Goal: Task Accomplishment & Management: Complete application form

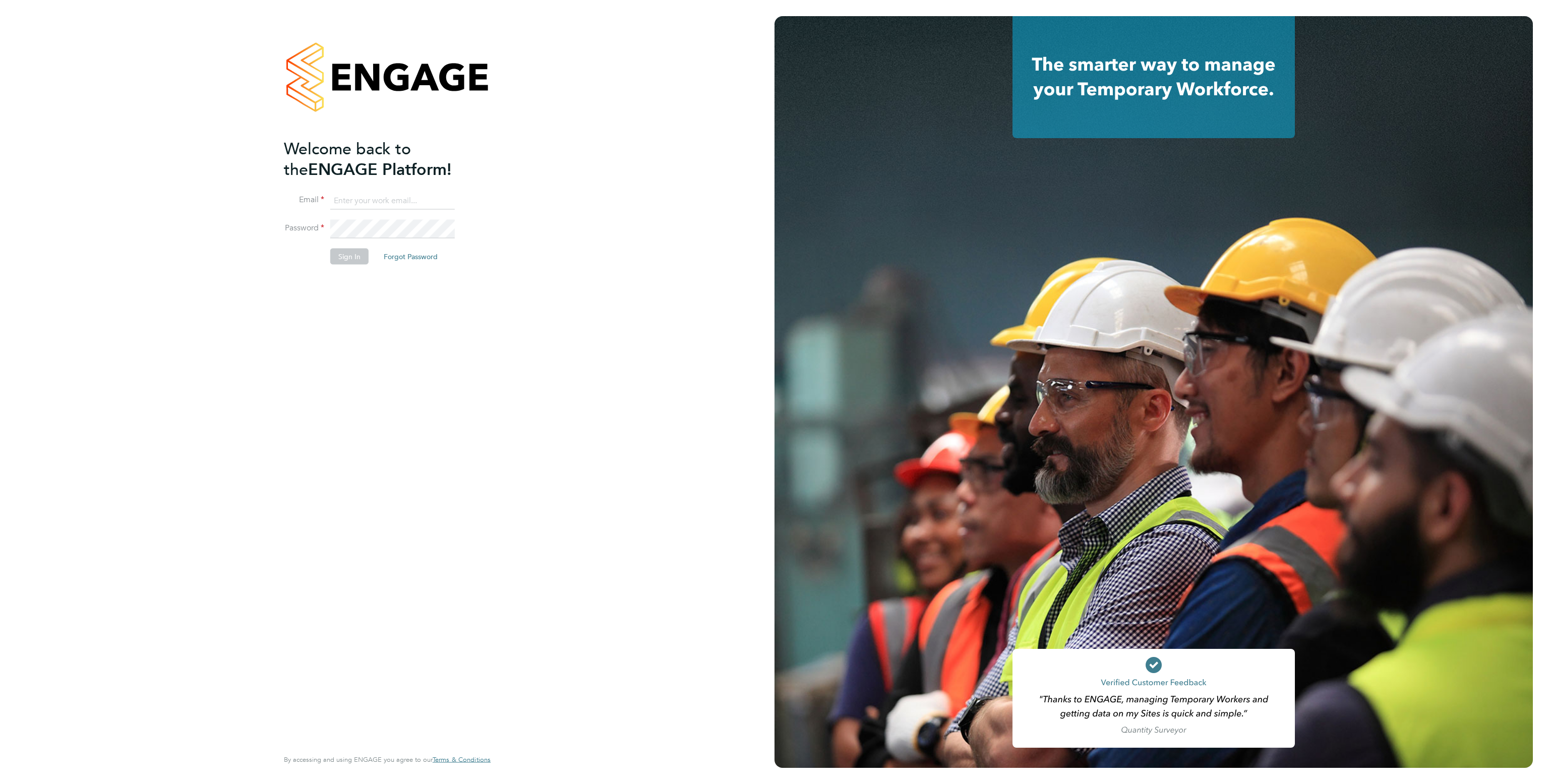
type input "ana.perozo@randstadcpe.com"
click at [347, 262] on button "Sign In" at bounding box center [349, 256] width 38 height 16
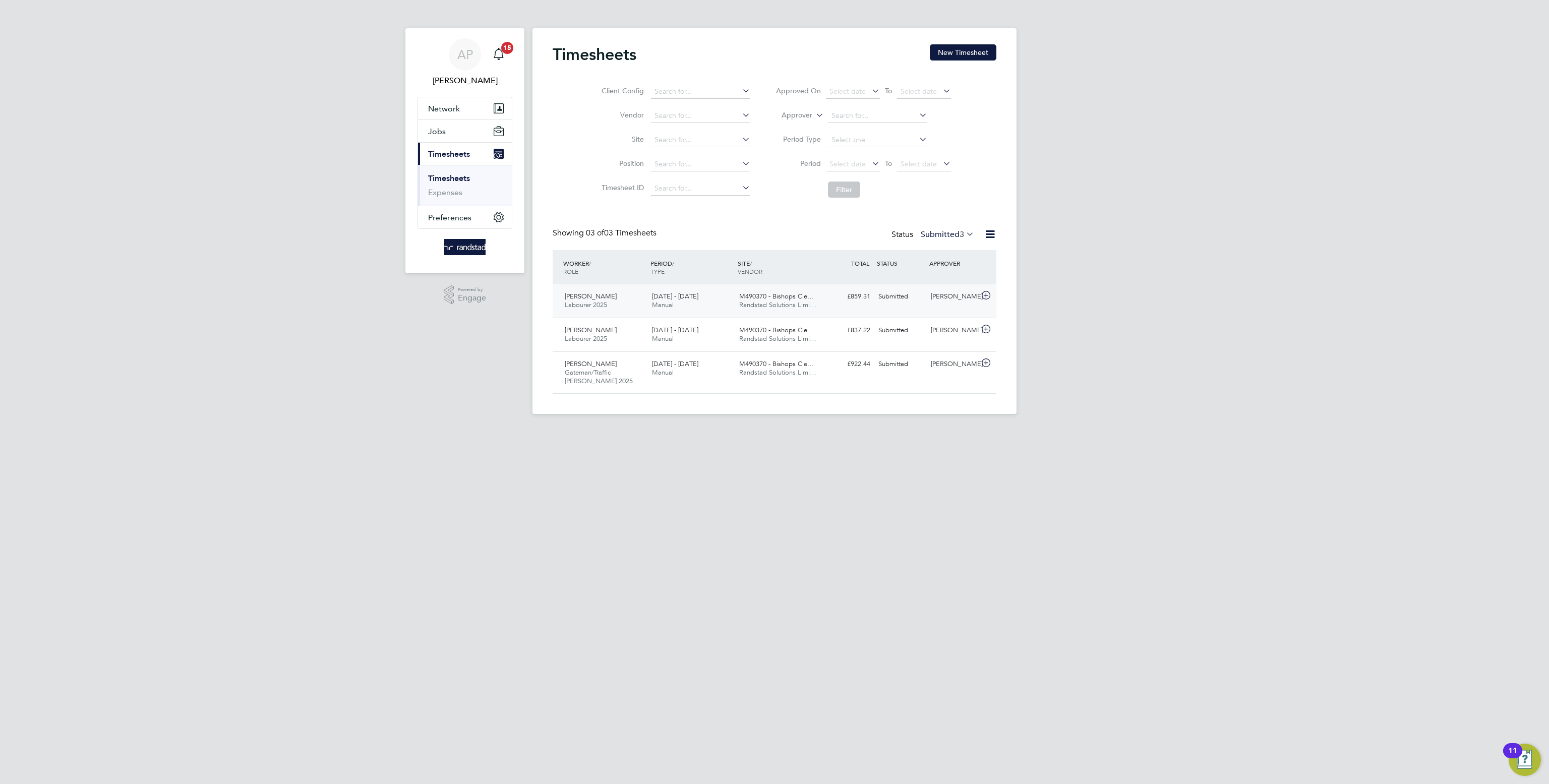
click at [830, 301] on div "£859.31 Submitted" at bounding box center [848, 297] width 52 height 17
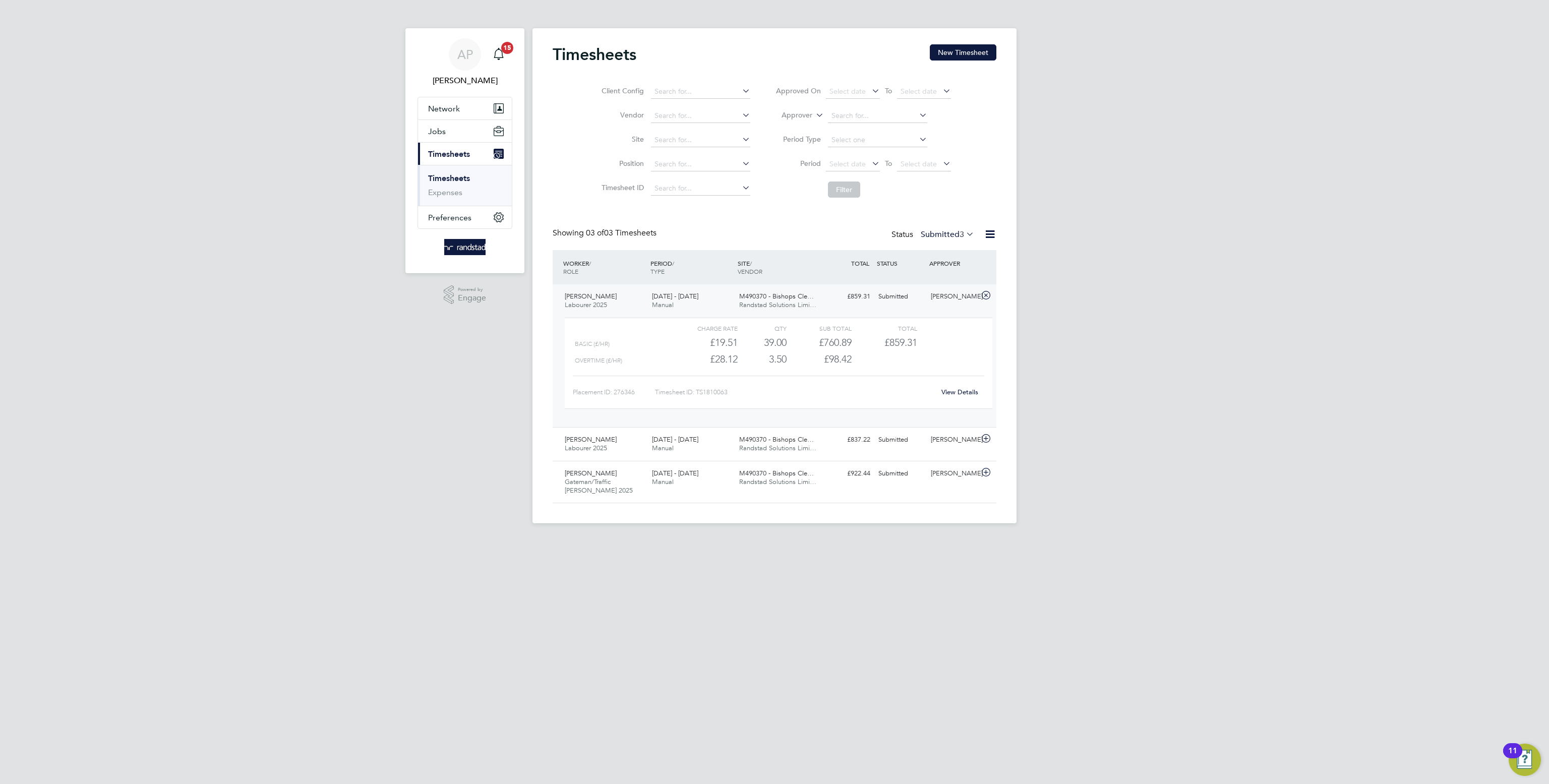
click at [963, 390] on div "View Details" at bounding box center [960, 392] width 49 height 16
click at [963, 395] on link "View Details" at bounding box center [960, 392] width 37 height 8
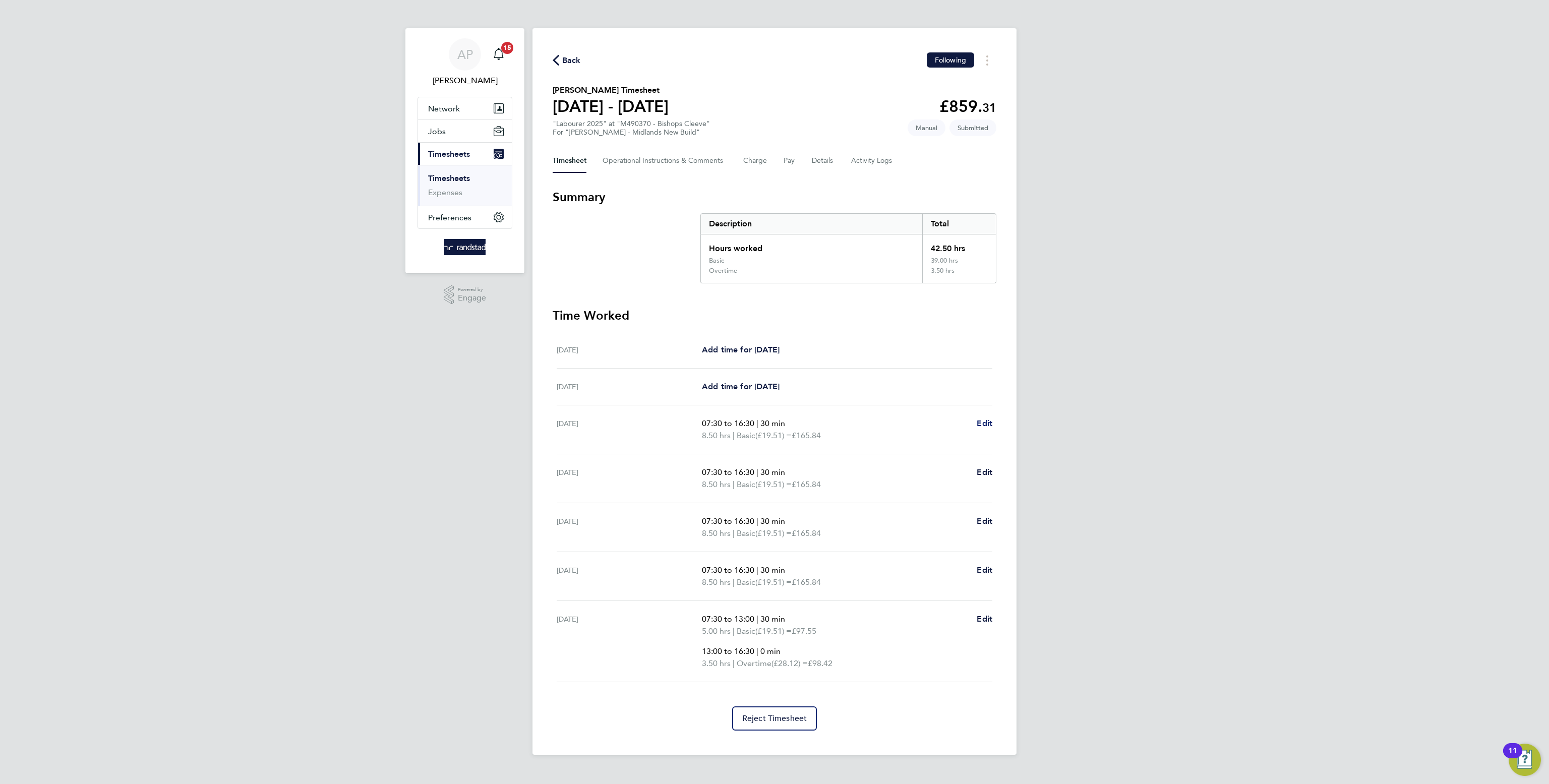
click at [986, 426] on span "Edit" at bounding box center [984, 423] width 16 height 10
select select "30"
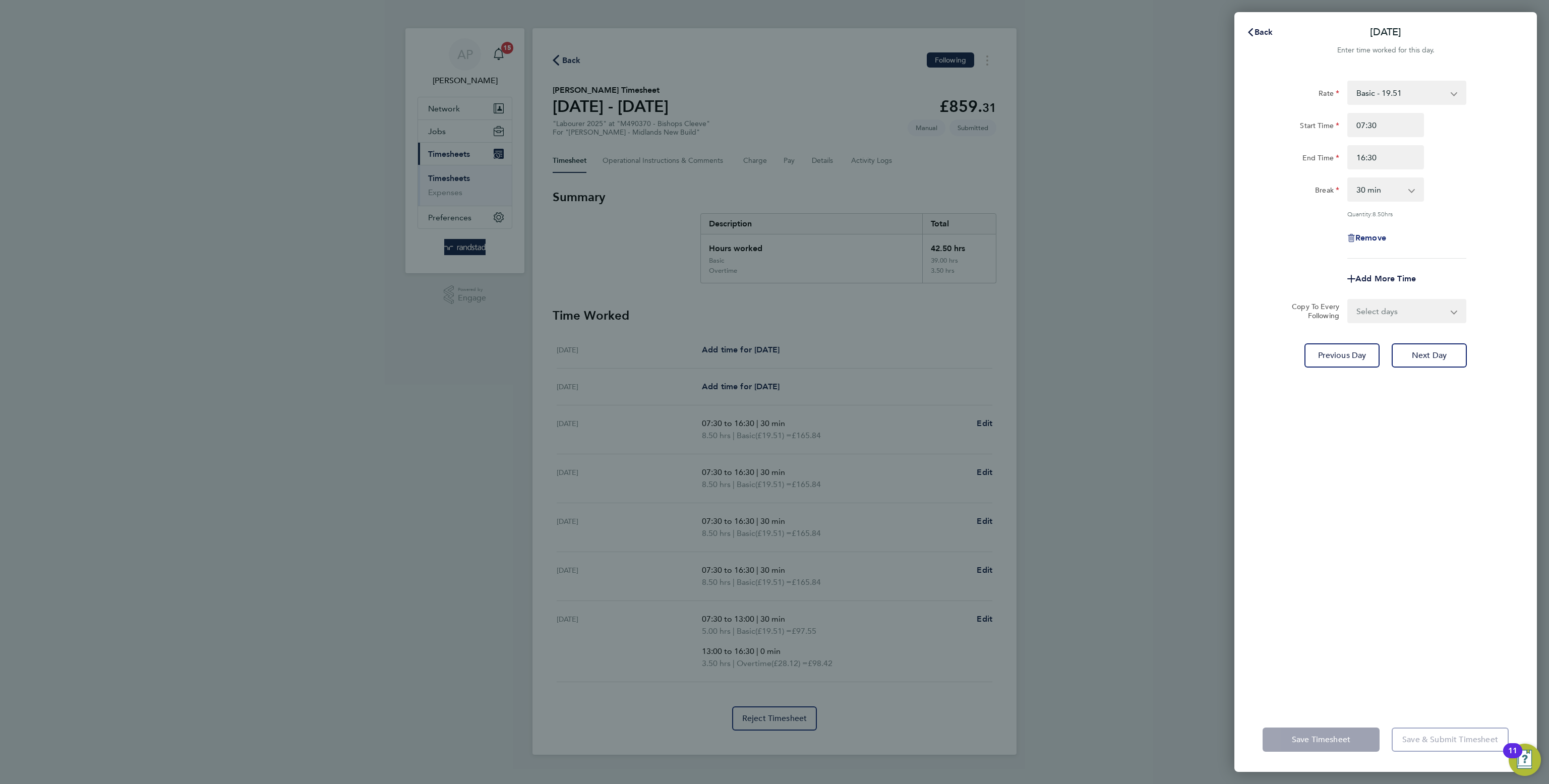
click at [1373, 238] on span "Remove" at bounding box center [1370, 237] width 31 height 10
select select "null"
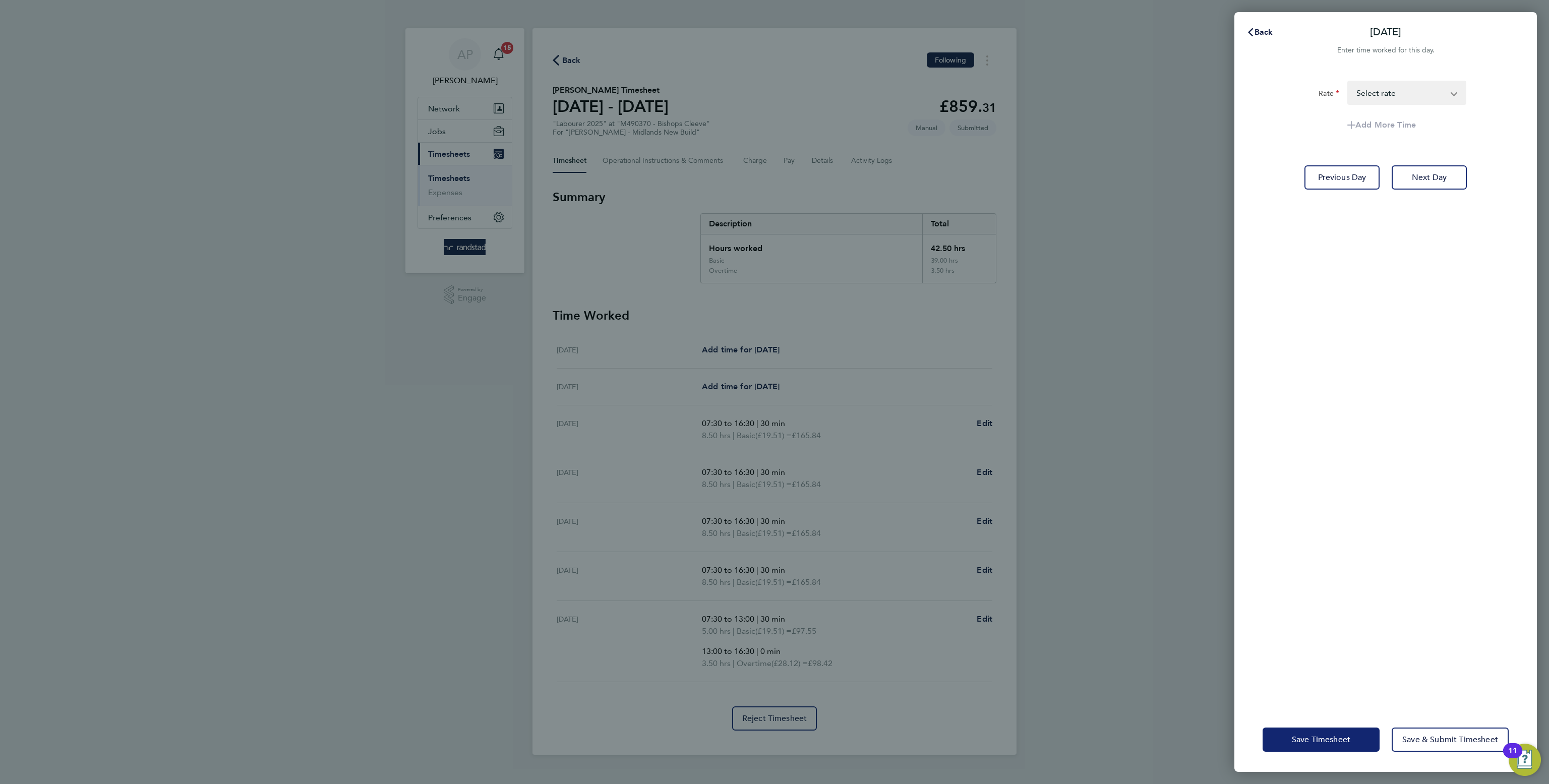
click at [1307, 738] on span "Save Timesheet" at bounding box center [1320, 740] width 58 height 10
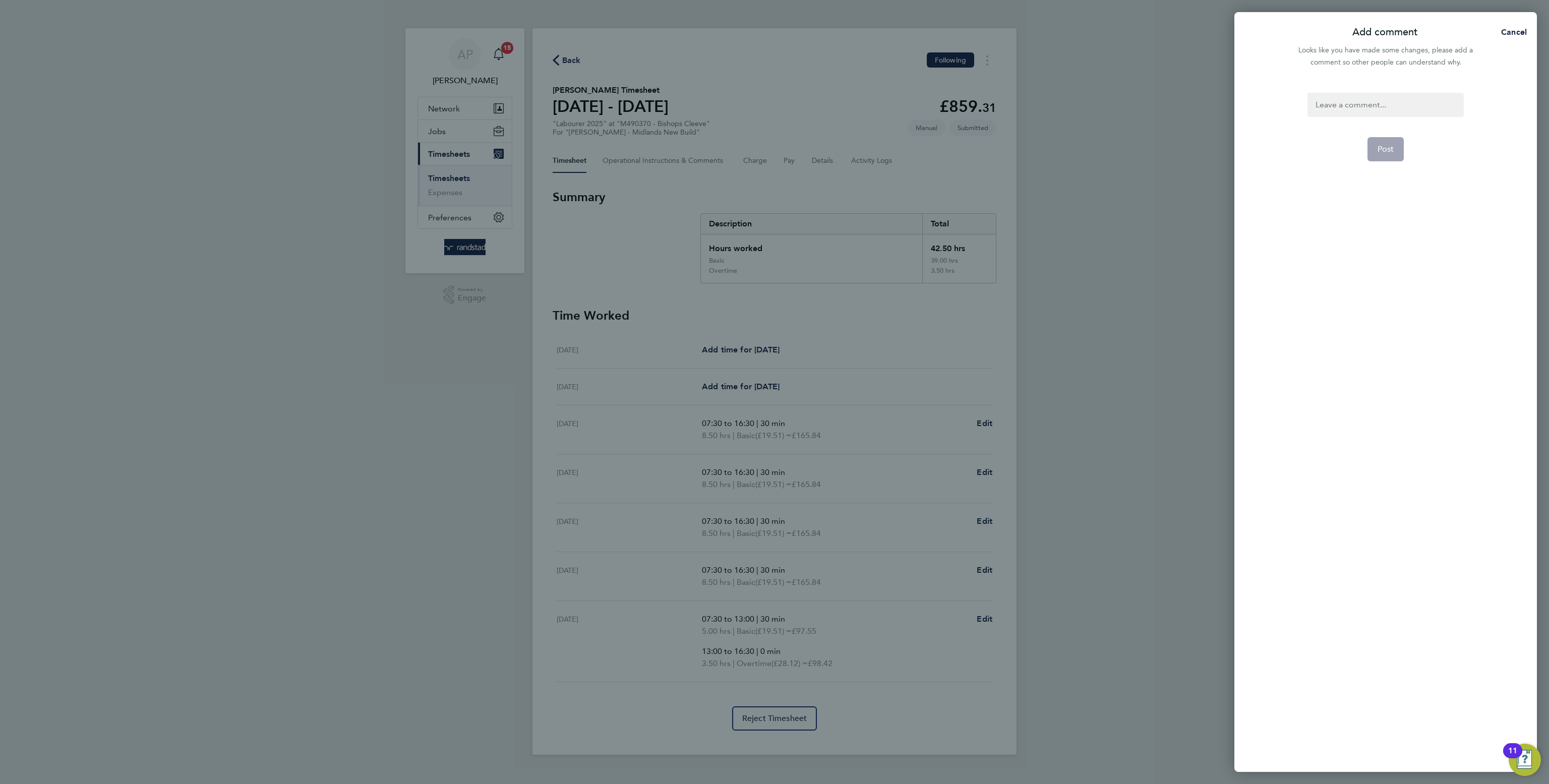
click at [1352, 99] on div at bounding box center [1385, 105] width 156 height 24
click at [1376, 142] on button "Post" at bounding box center [1385, 149] width 37 height 24
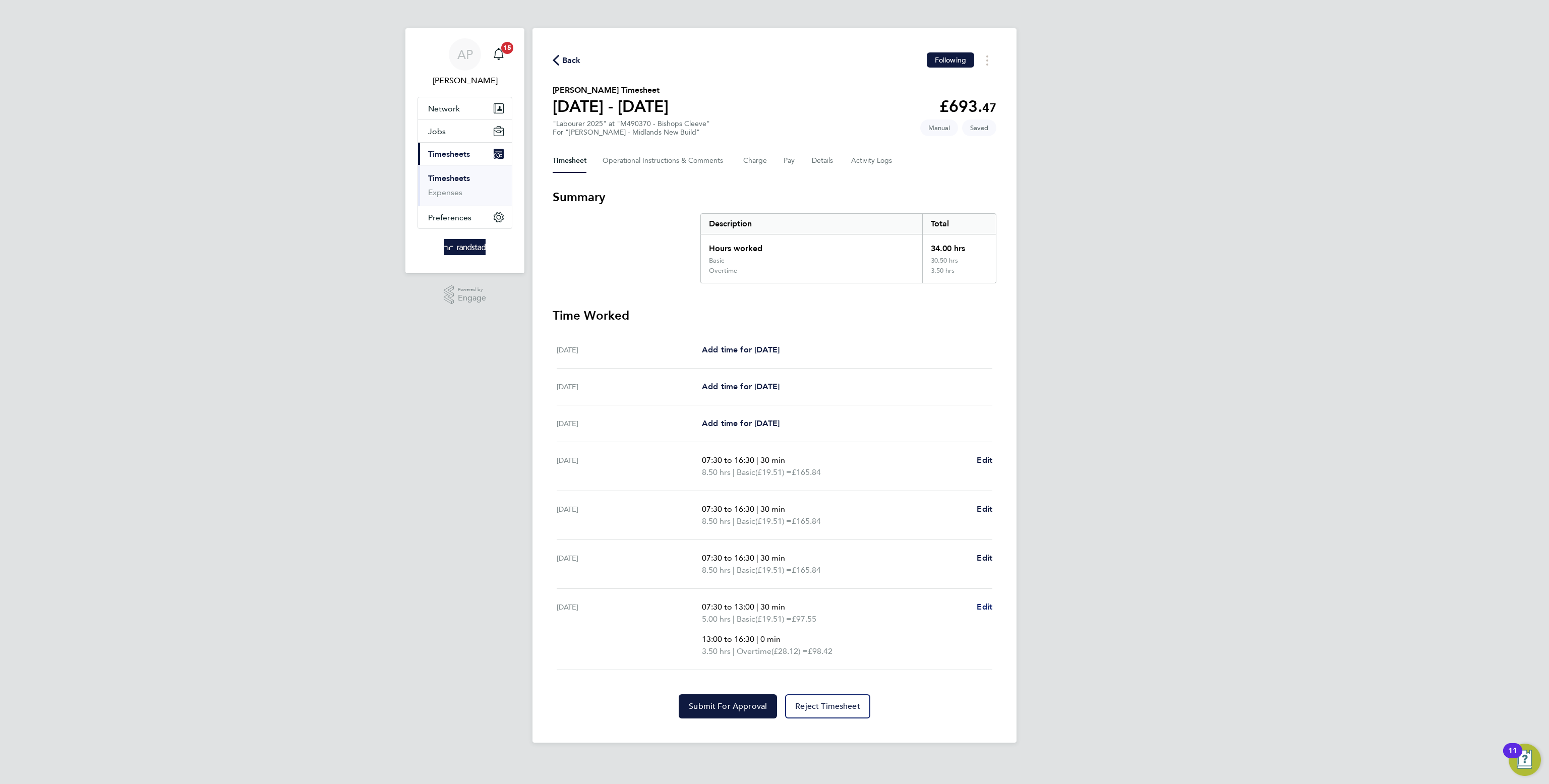
click at [989, 608] on span "Edit" at bounding box center [984, 607] width 16 height 10
select select "30"
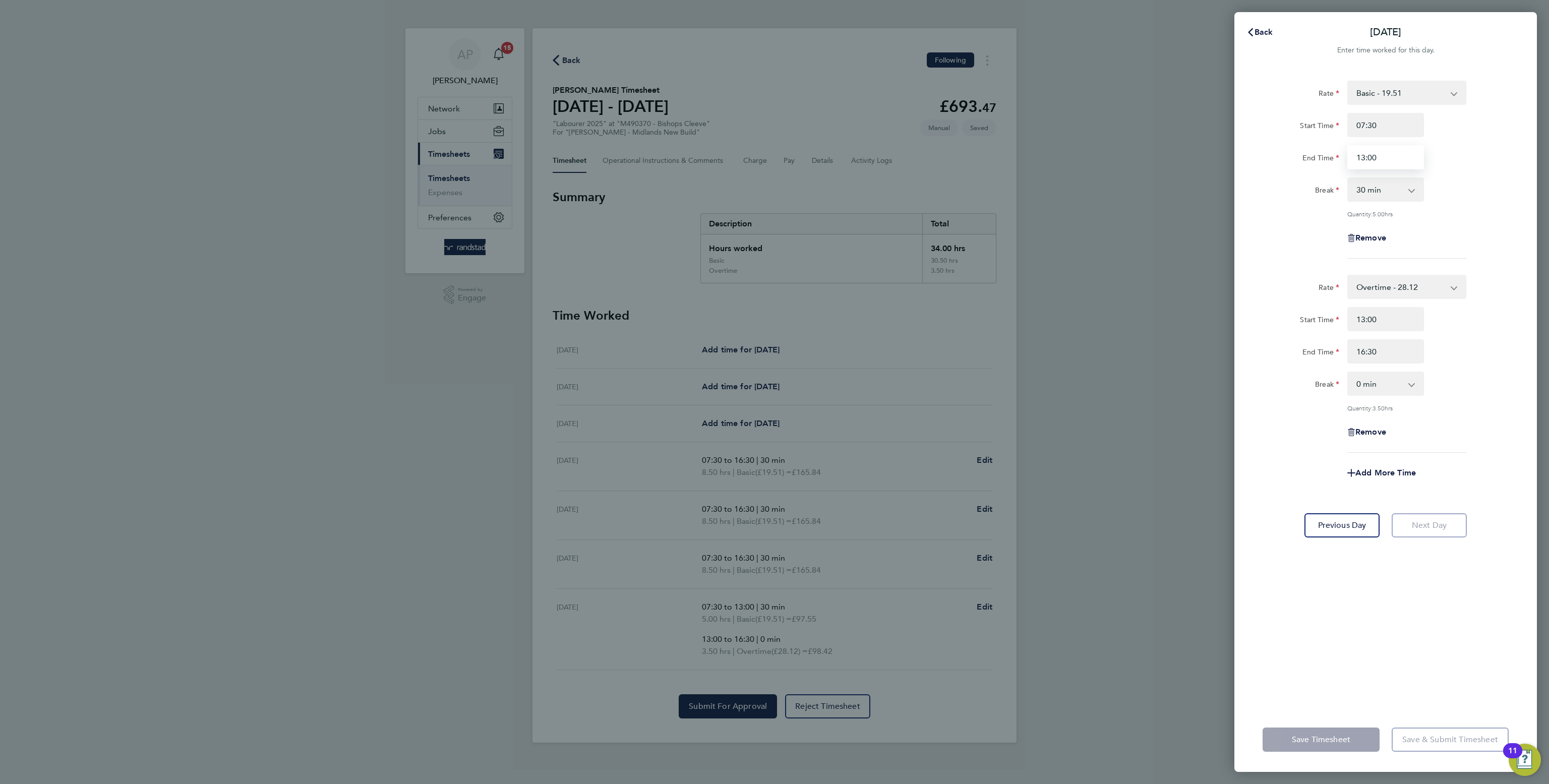
drag, startPoint x: 1390, startPoint y: 161, endPoint x: 1166, endPoint y: 139, distance: 225.1
click at [1166, 139] on div "Back Fri 29 Aug Enter time worked for this day. Rate Basic - 19.51 Overtime - 2…" at bounding box center [775, 392] width 1549 height 784
type input "16:30"
click at [1364, 429] on div "Rate Overtime - 28.12 Basic - 19.51 Overtime 2 - 36.73 Start Time 13:00 End Tim…" at bounding box center [1385, 364] width 246 height 178
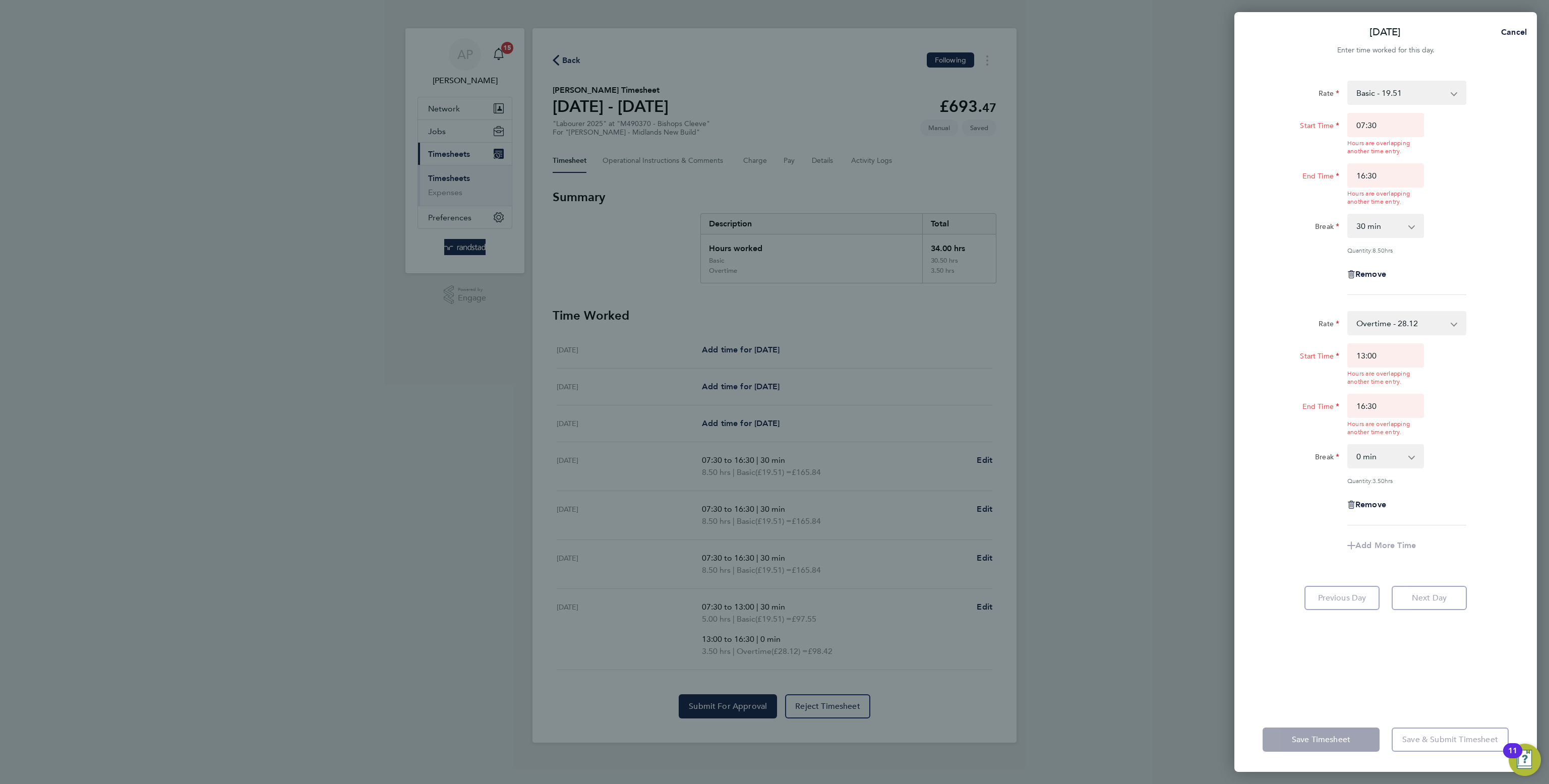
click at [1370, 509] on div "Remove" at bounding box center [1385, 504] width 85 height 24
click at [1367, 504] on span "Remove" at bounding box center [1370, 504] width 31 height 10
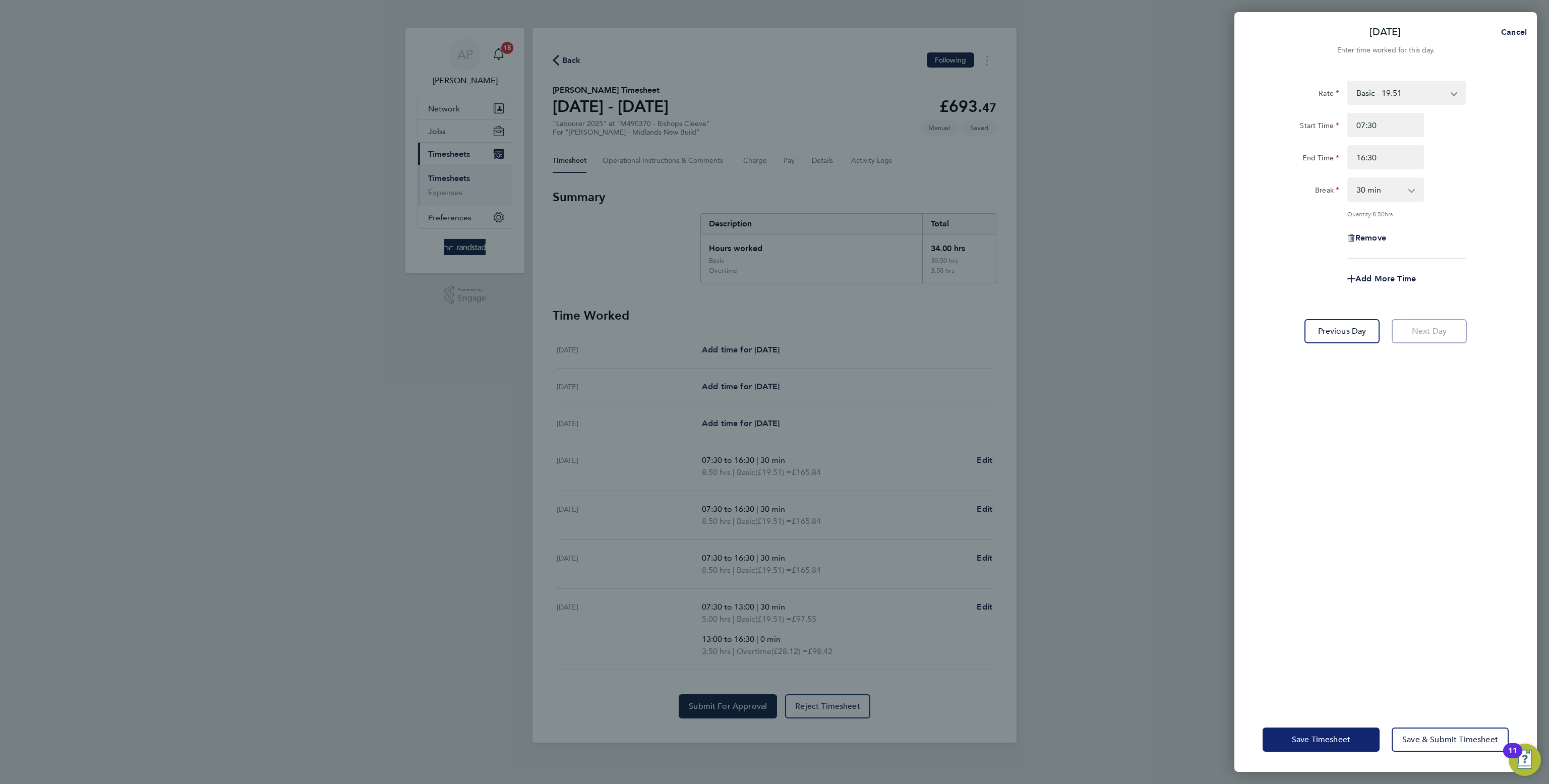
click at [1322, 748] on button "Save Timesheet" at bounding box center [1321, 740] width 117 height 24
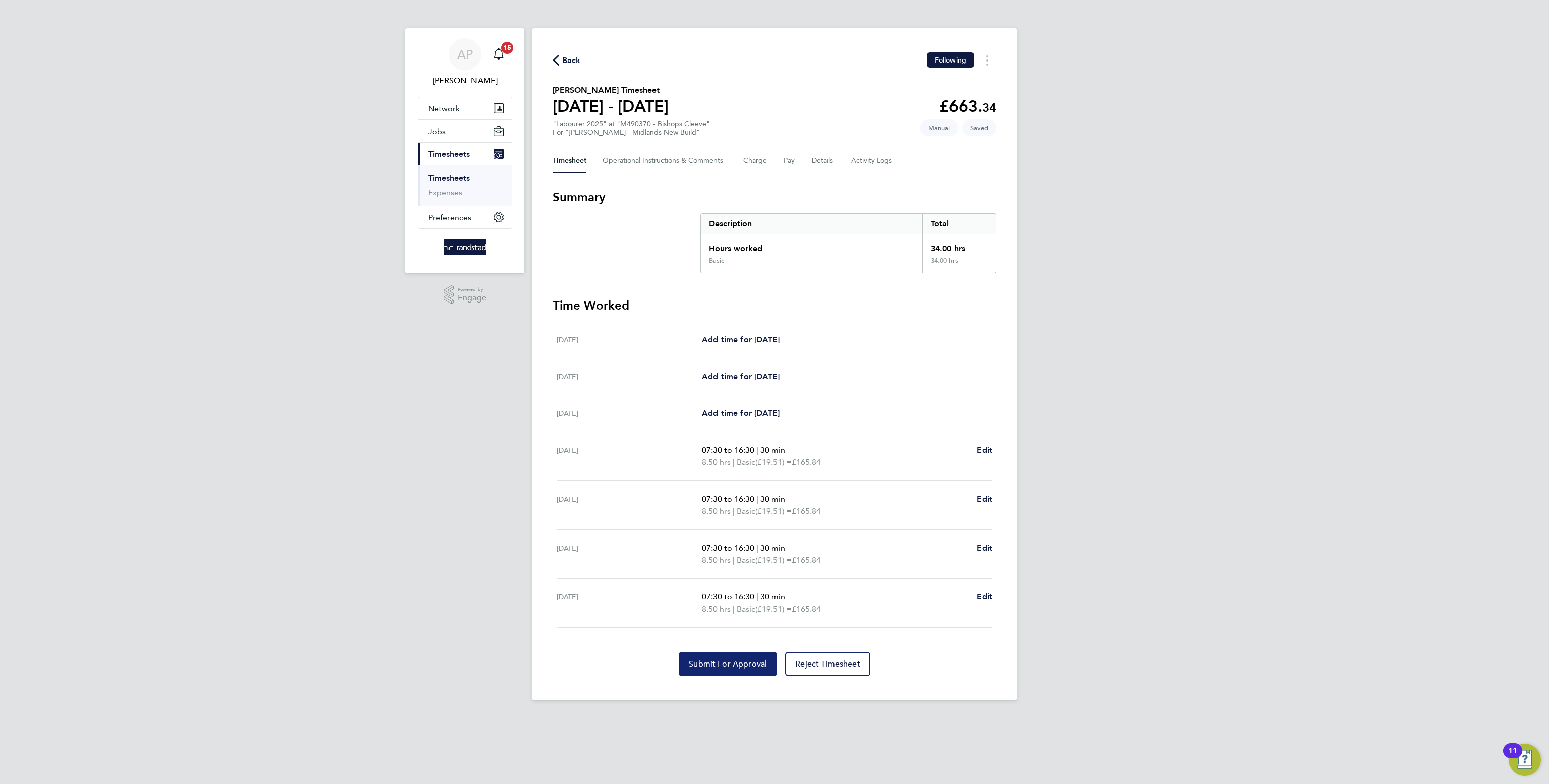
click at [713, 661] on span "Submit For Approval" at bounding box center [728, 664] width 78 height 10
click at [578, 67] on div "Back Following" at bounding box center [775, 60] width 444 height 16
click at [575, 64] on span "Back" at bounding box center [571, 61] width 19 height 12
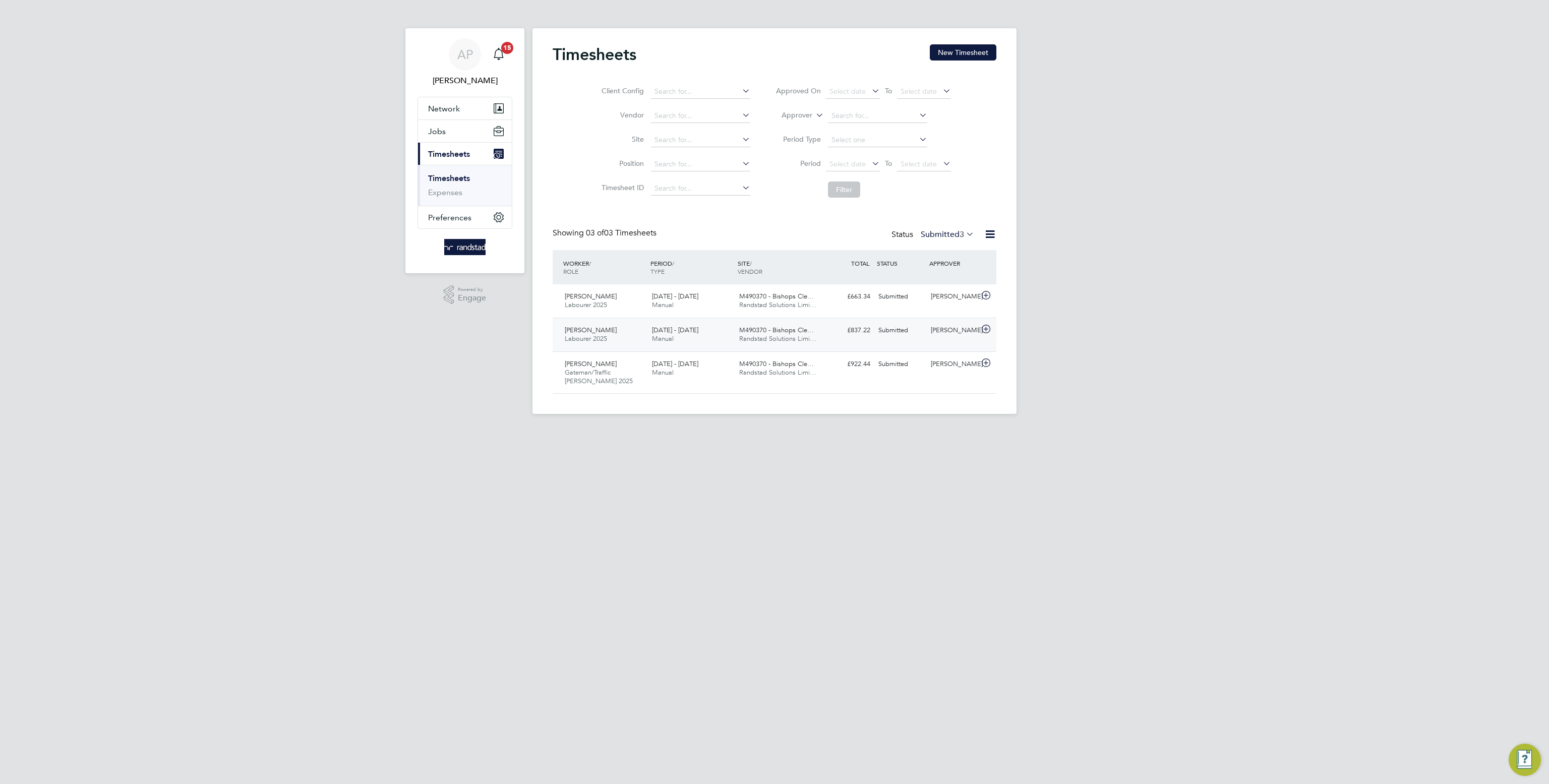
click at [918, 333] on div "Submitted" at bounding box center [900, 331] width 52 height 17
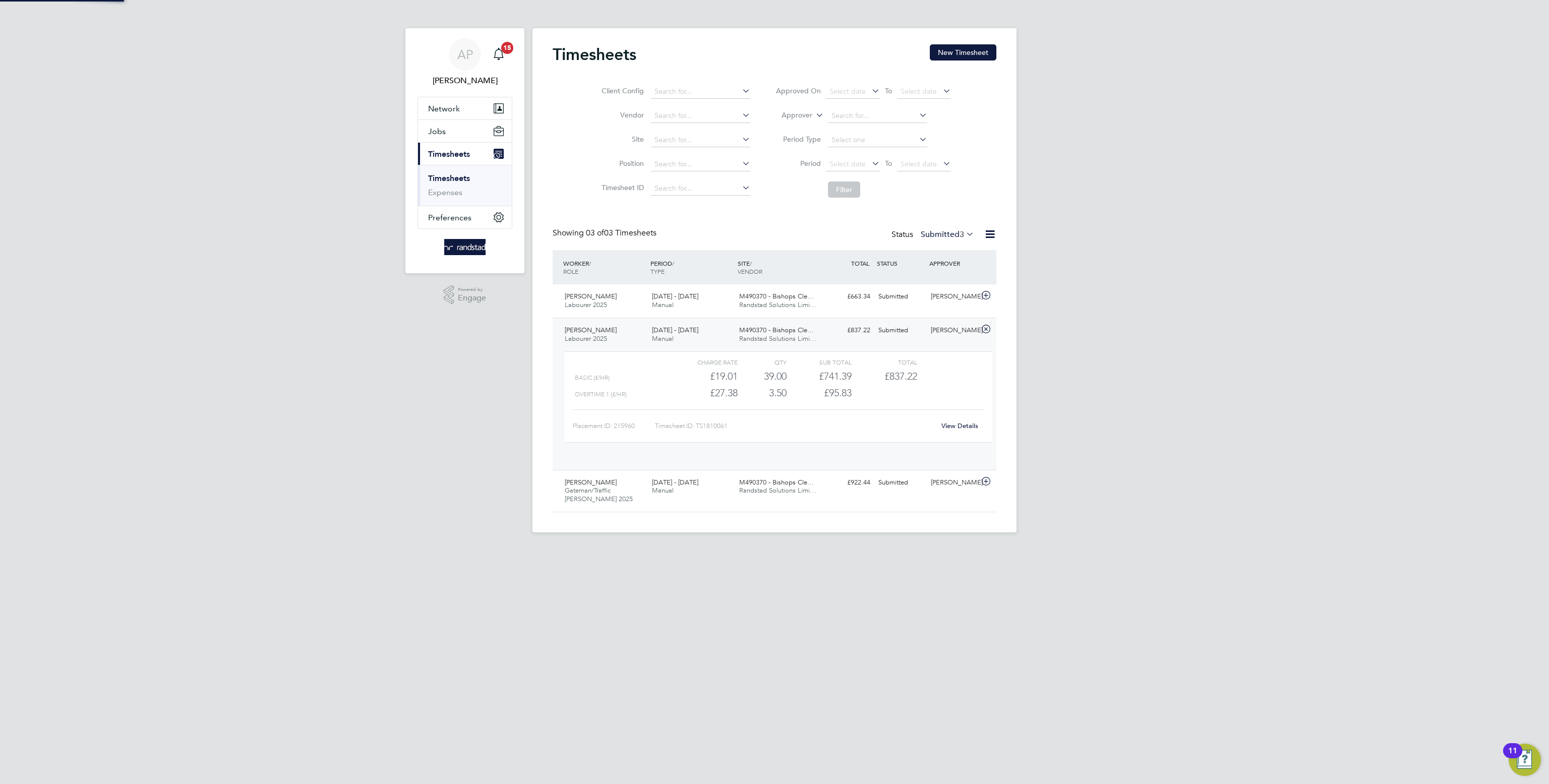
scroll to position [17, 99]
click at [965, 427] on link "View Details" at bounding box center [960, 426] width 37 height 8
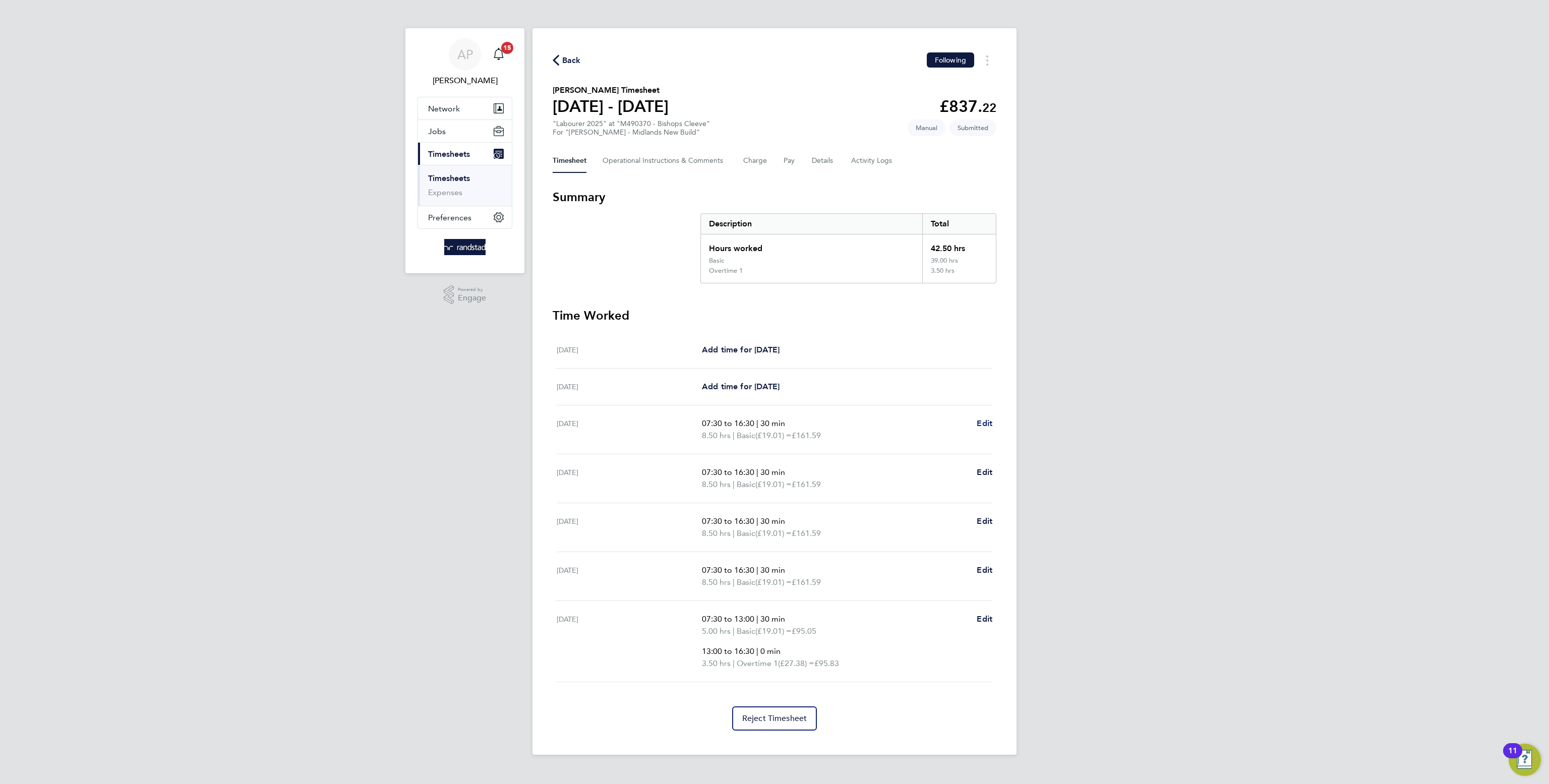
click at [986, 423] on span "Edit" at bounding box center [984, 423] width 16 height 10
select select "30"
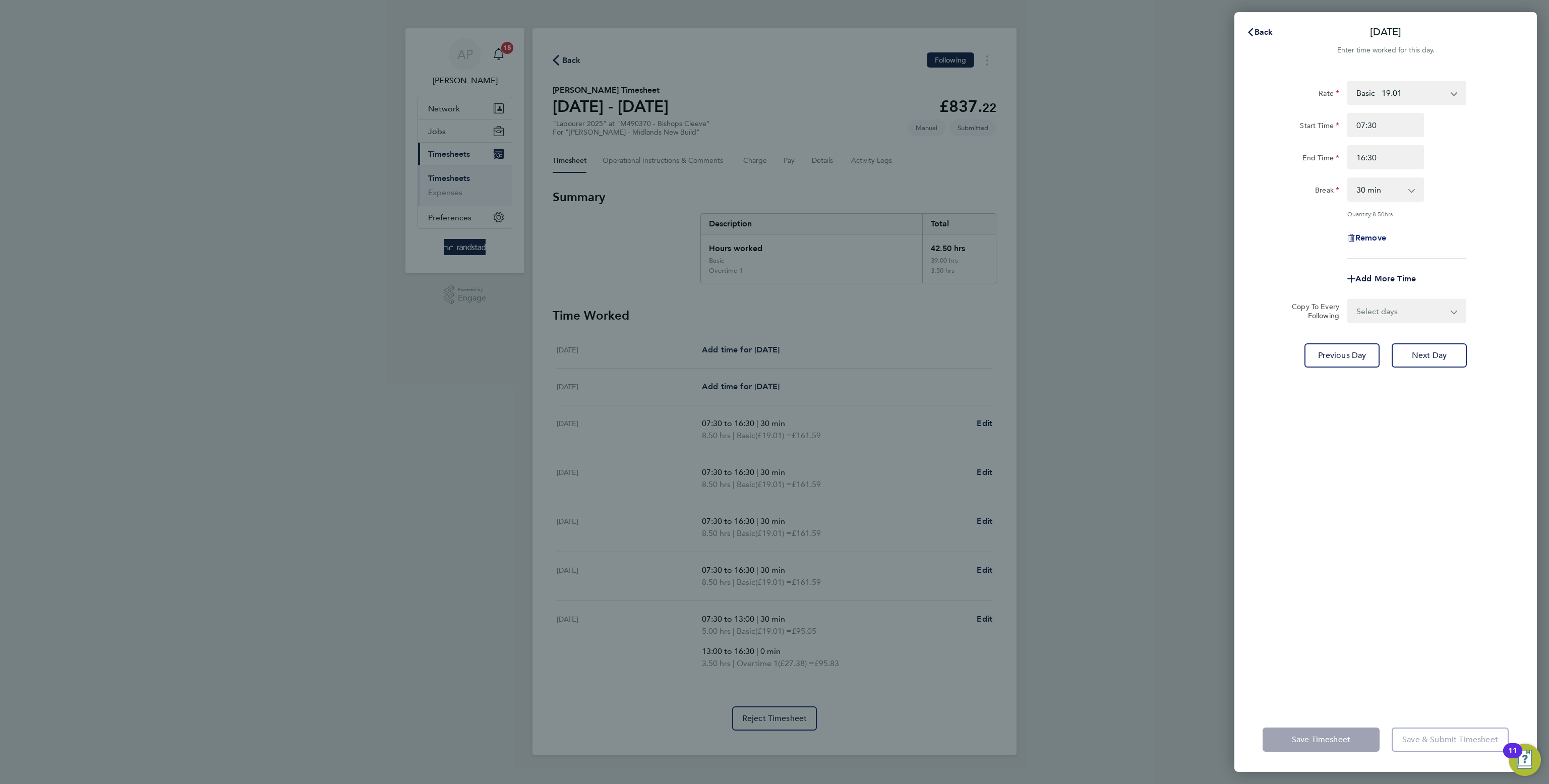
click at [1370, 233] on span "Remove" at bounding box center [1370, 237] width 31 height 10
select select "null"
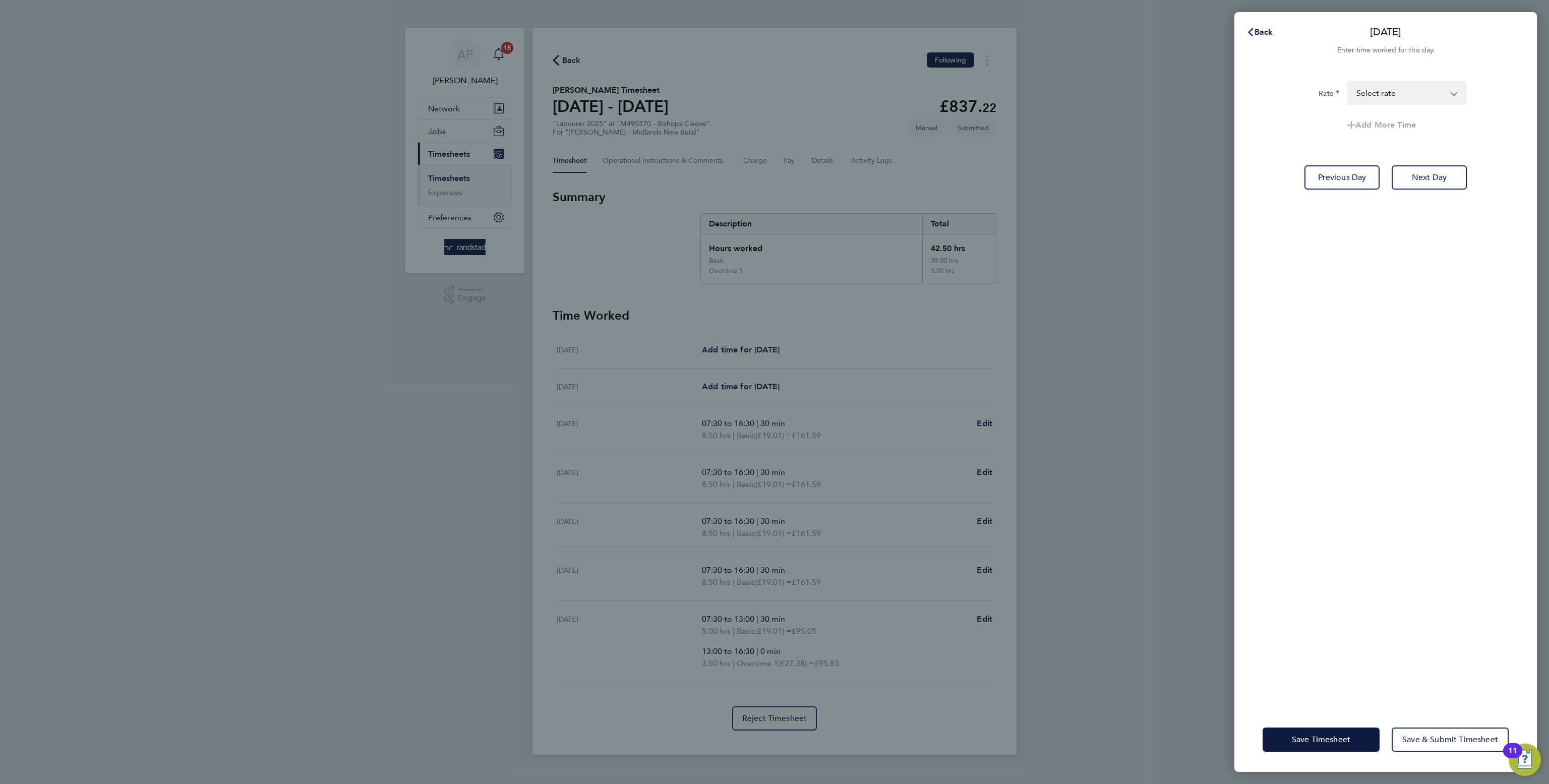
click at [1408, 95] on select "Basic - 19.01 Overtime 2 - 35.75 Overtime 1 - 27.38 Select rate" at bounding box center [1400, 93] width 105 height 22
click at [1420, 457] on div "Rate Basic - 19.01 Overtime 2 - 35.75 Overtime 1 - 27.38 Select rate Add More T…" at bounding box center [1385, 388] width 302 height 639
click at [1307, 735] on span "Save Timesheet" at bounding box center [1320, 740] width 58 height 10
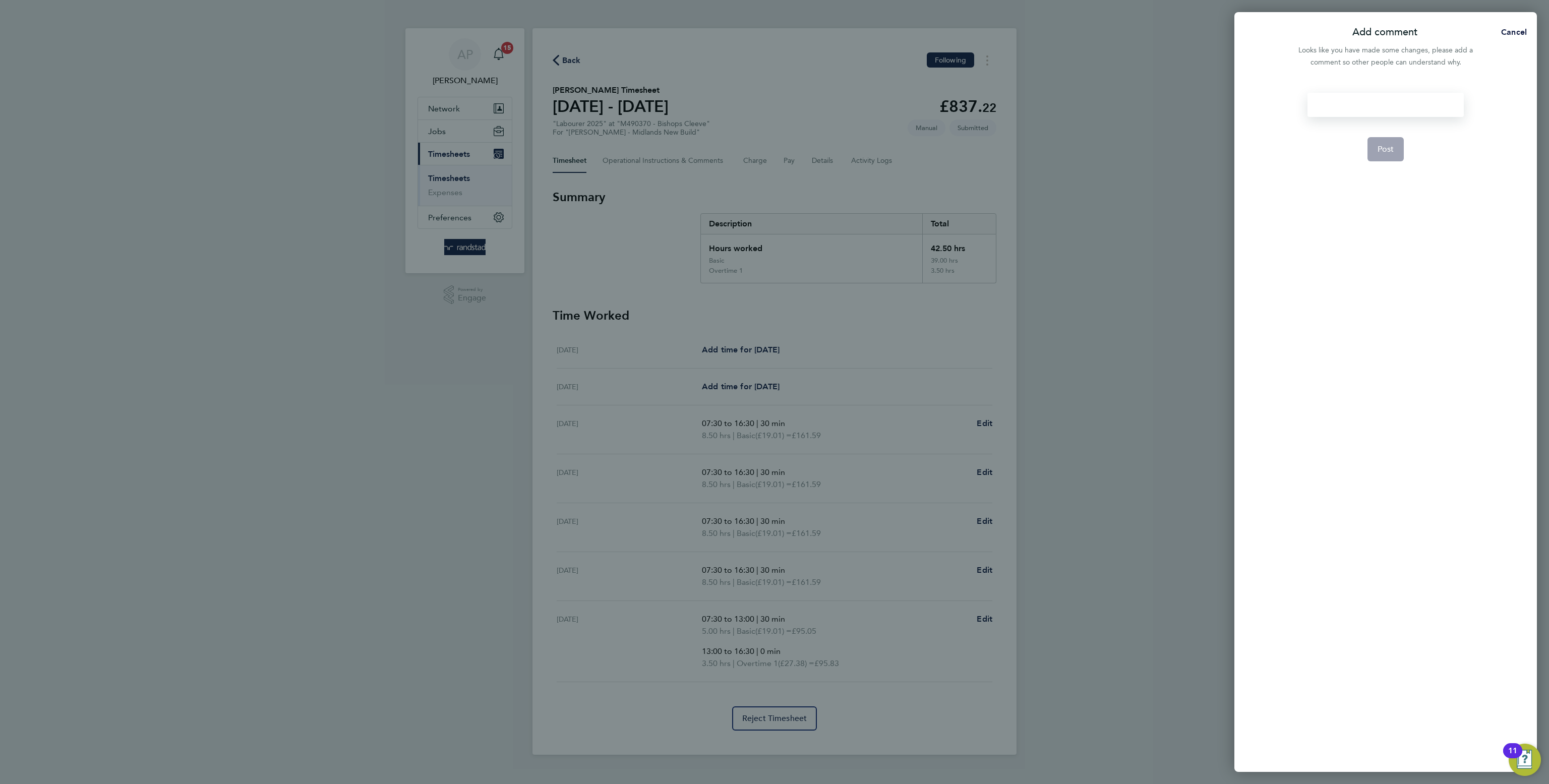
click at [1358, 109] on div at bounding box center [1385, 105] width 156 height 24
click at [1358, 108] on div at bounding box center [1385, 105] width 156 height 24
click at [1382, 146] on span "Post" at bounding box center [1386, 149] width 17 height 10
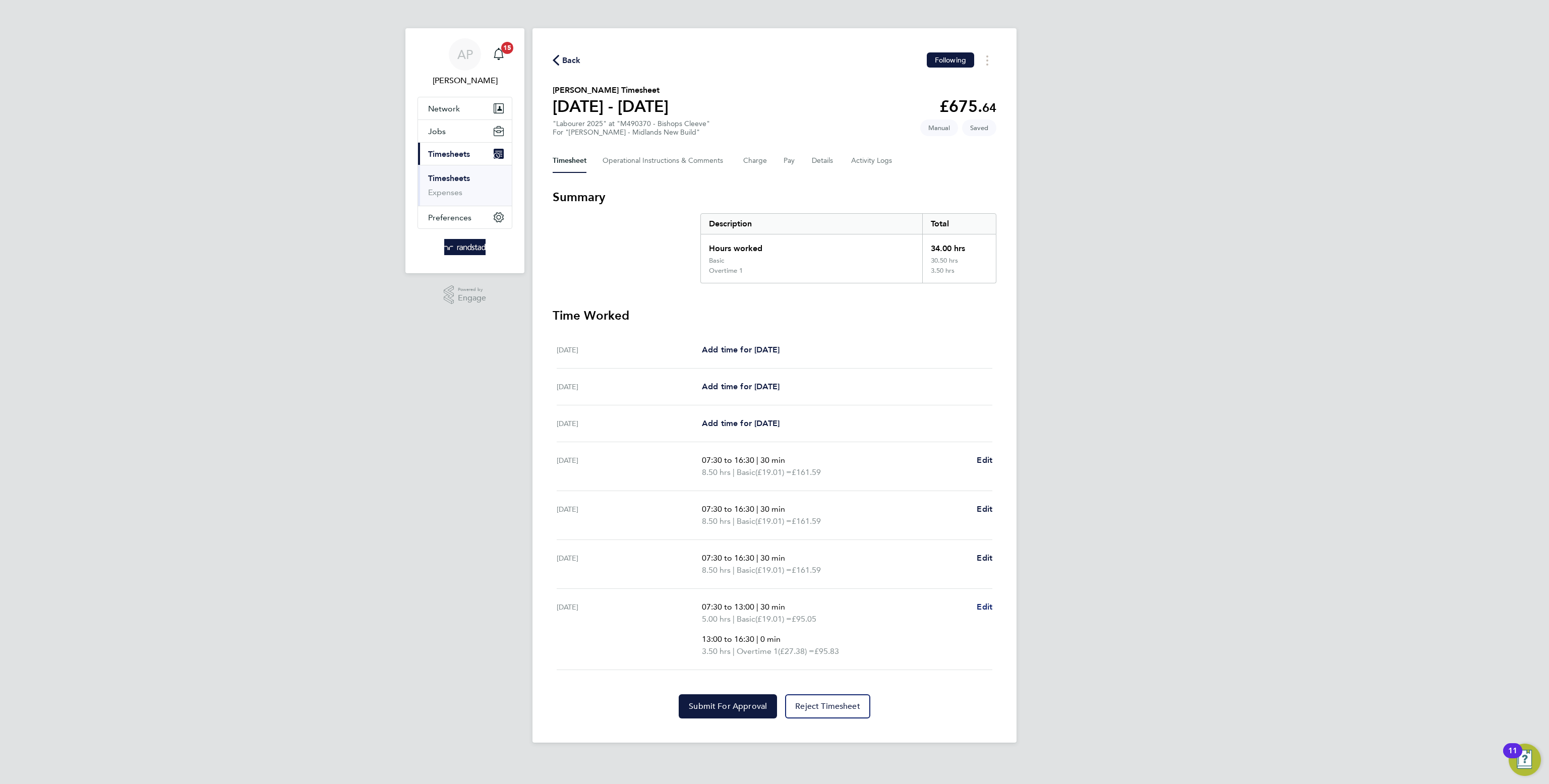
click at [982, 609] on span "Edit" at bounding box center [984, 607] width 16 height 10
select select "30"
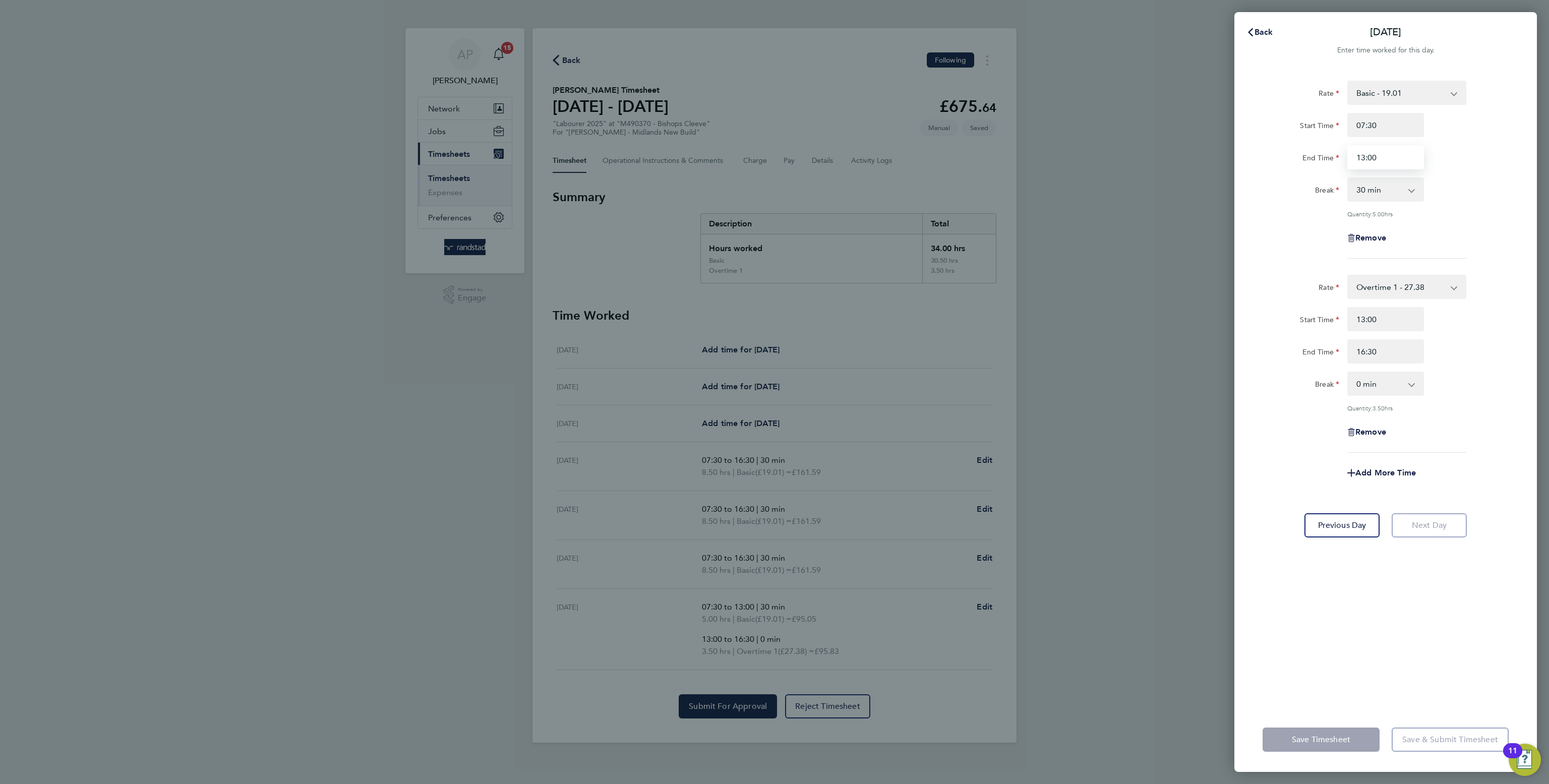
click at [1380, 158] on input "13:00" at bounding box center [1385, 158] width 76 height 24
type input "1"
type input "16:30"
click at [1378, 432] on div "Rate Overtime 1 - 27.38 Basic - 19.01 Overtime 2 - 35.75 Start Time 13:00 End T…" at bounding box center [1385, 364] width 246 height 178
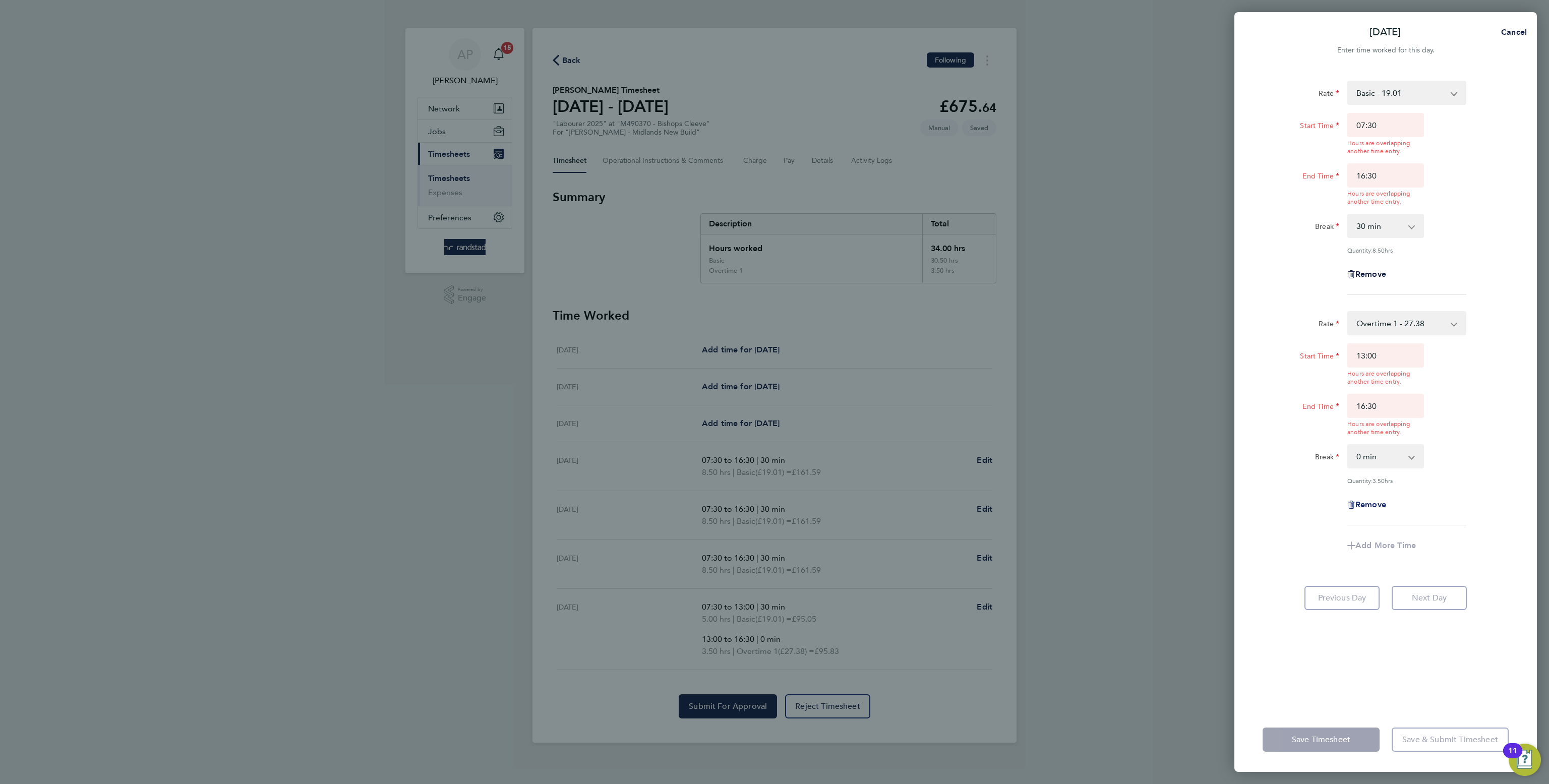
click at [1363, 502] on span "Remove" at bounding box center [1370, 504] width 31 height 10
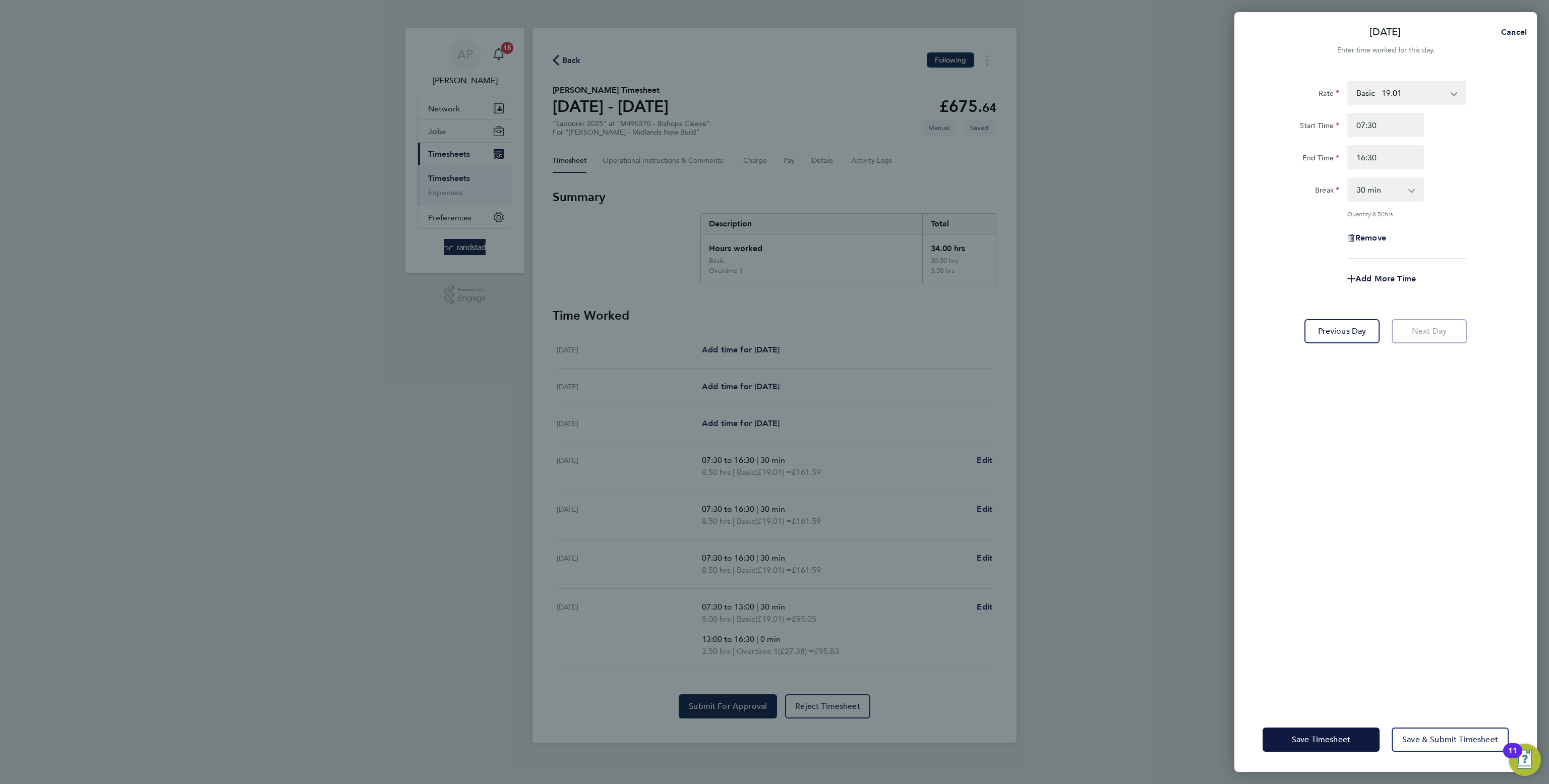
click at [1317, 724] on div "Save Timesheet Save & Submit Timesheet" at bounding box center [1385, 739] width 302 height 64
click at [1322, 735] on span "Save Timesheet" at bounding box center [1320, 740] width 58 height 10
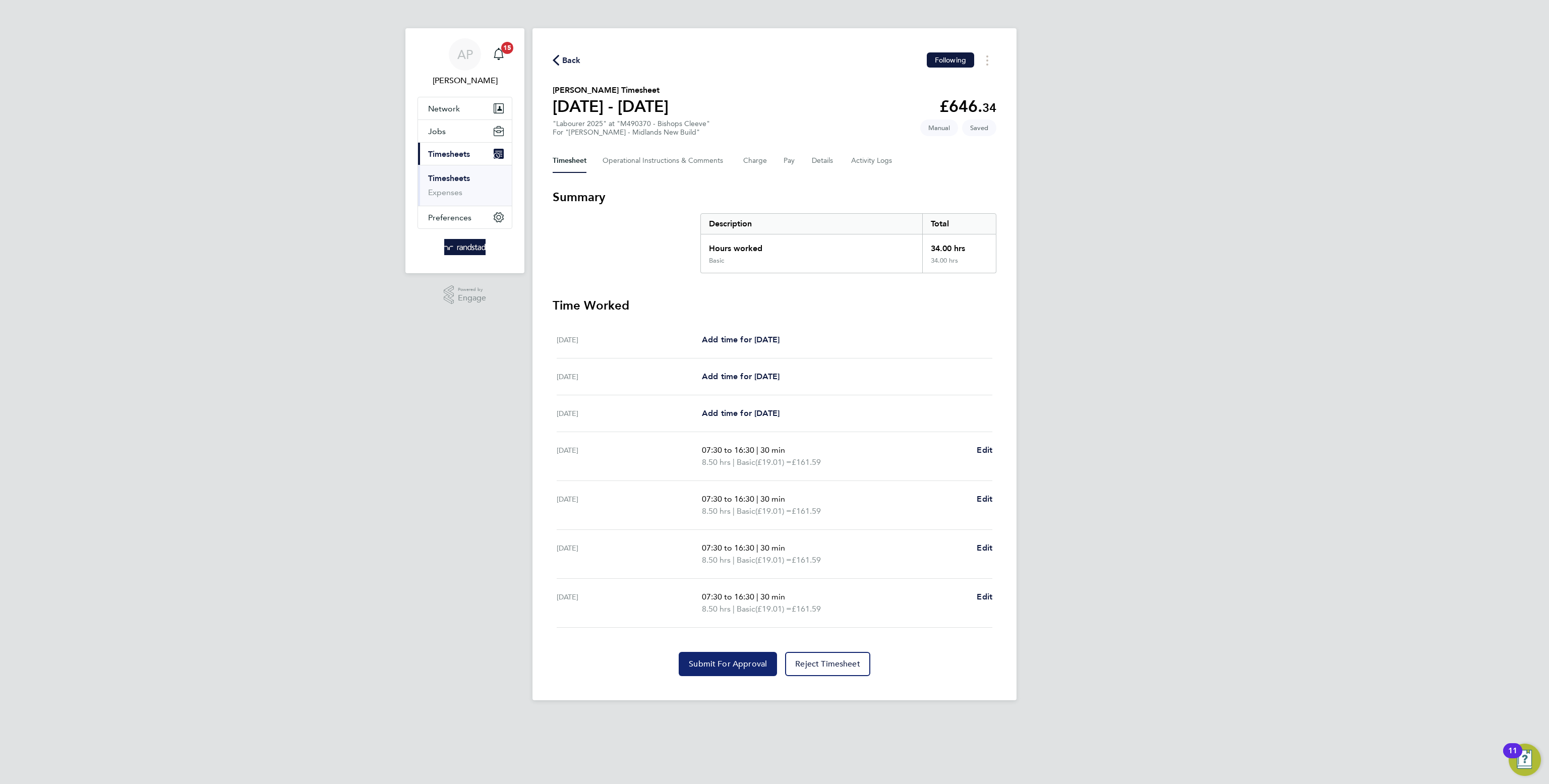
click at [694, 671] on button "Submit For Approval" at bounding box center [728, 664] width 99 height 24
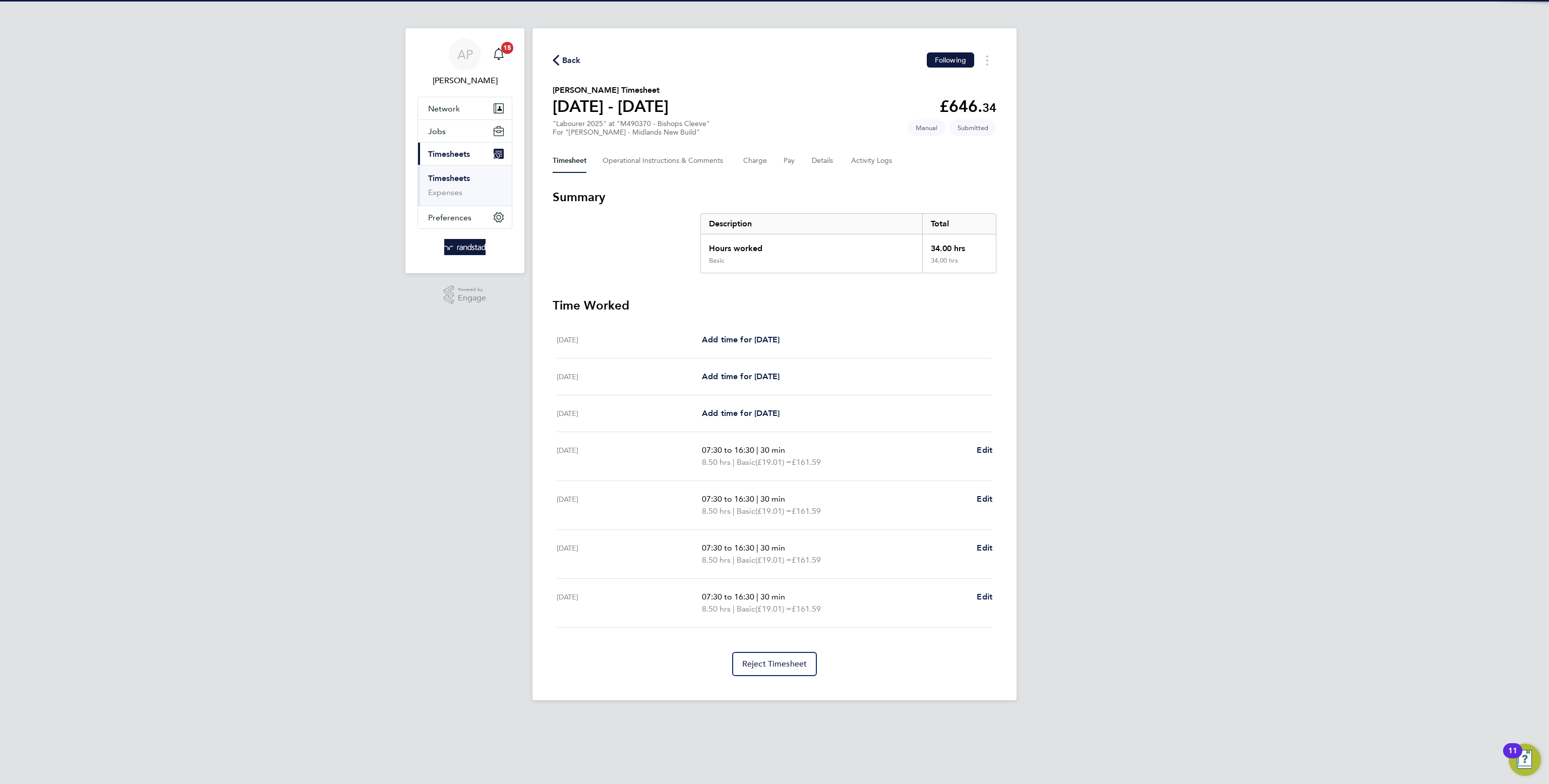
click at [565, 64] on span "Back" at bounding box center [571, 61] width 19 height 12
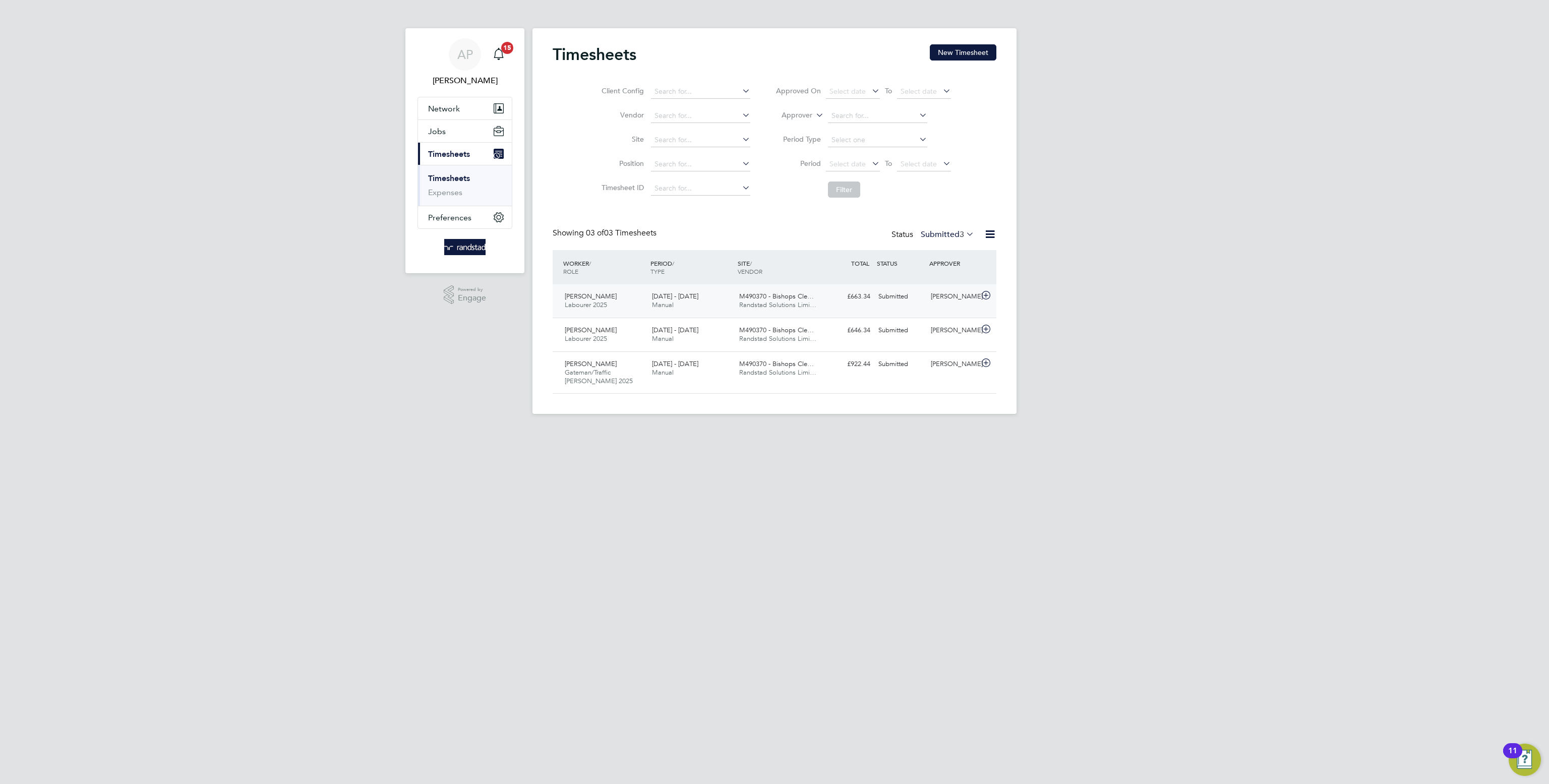
click at [899, 301] on div "Submitted" at bounding box center [900, 297] width 52 height 17
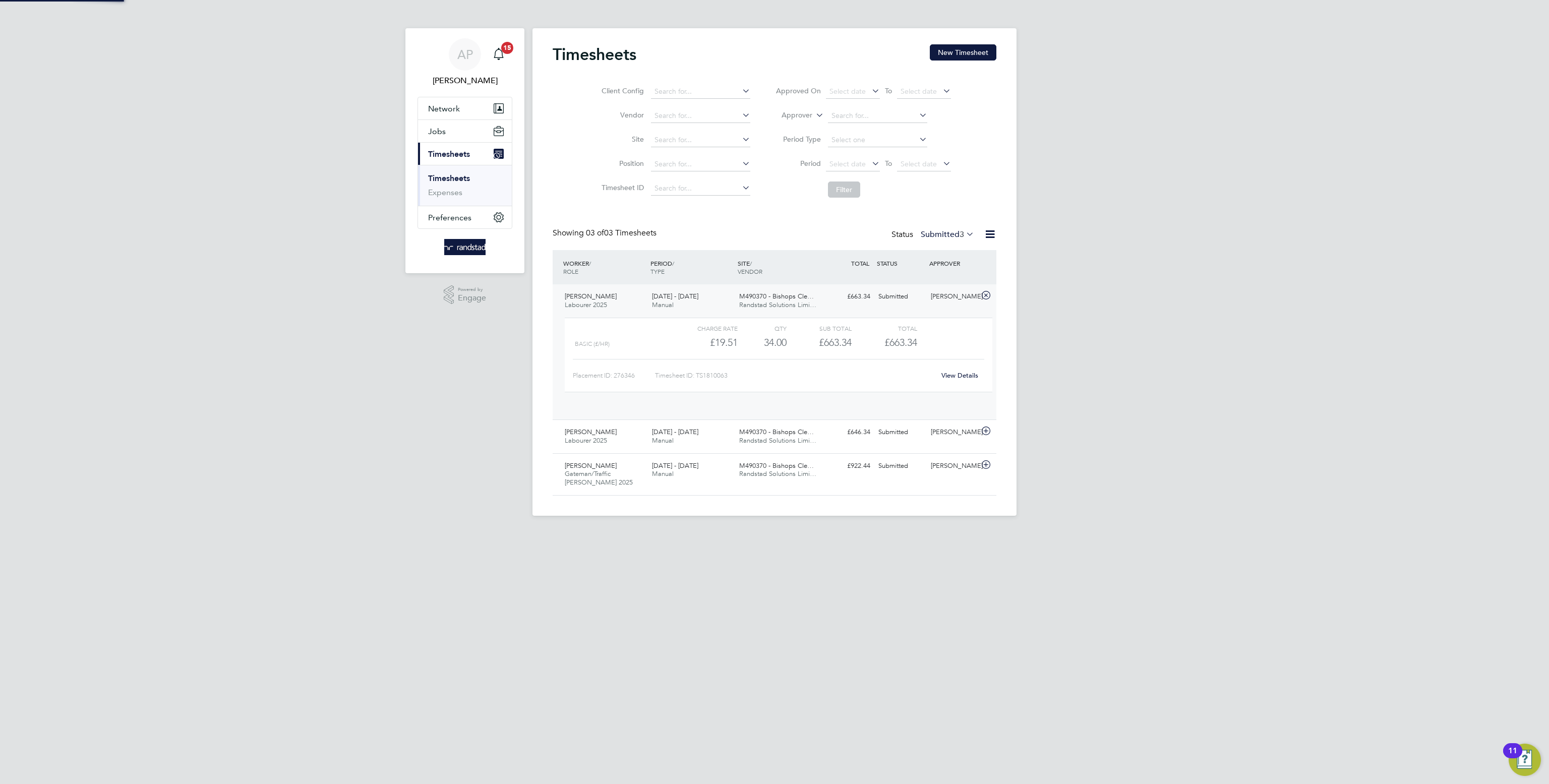
scroll to position [17, 99]
click at [955, 378] on link "View Details" at bounding box center [960, 375] width 37 height 8
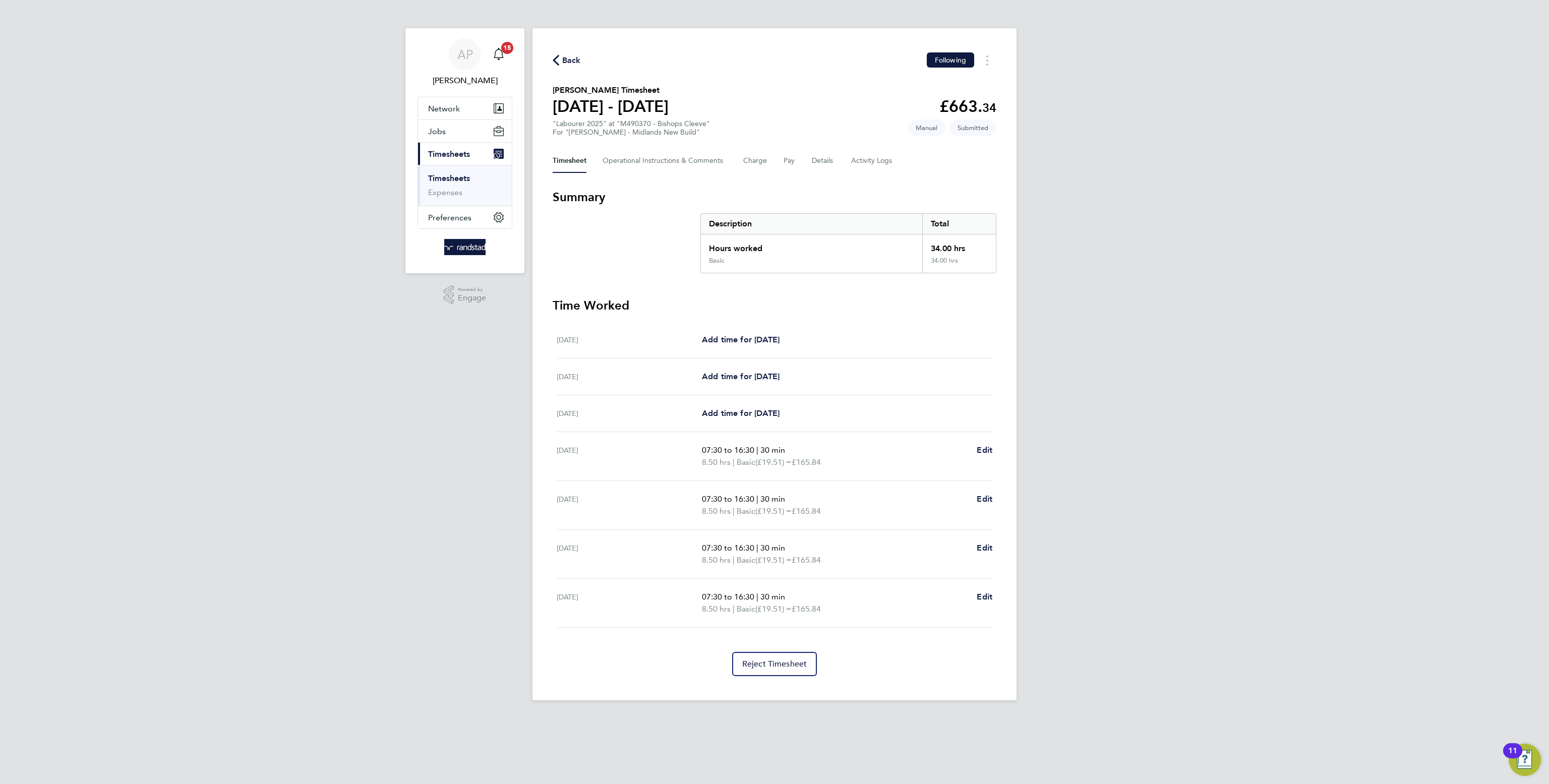
click at [573, 55] on span "Back" at bounding box center [571, 61] width 19 height 12
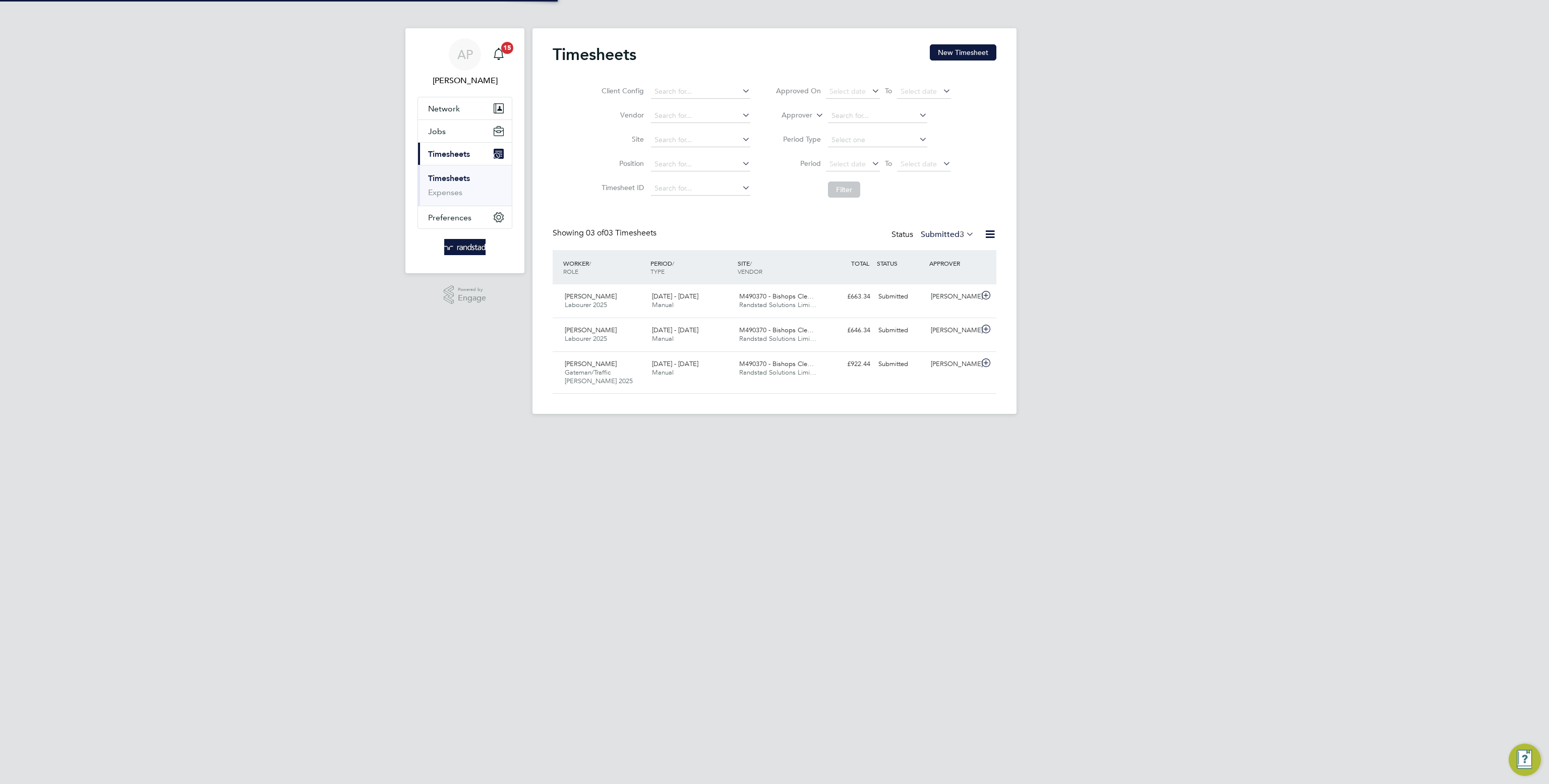
click at [975, 42] on div "Timesheets New Timesheet Client Config Vendor Site Position Timesheet ID Approv…" at bounding box center [775, 221] width 484 height 385
click at [976, 49] on button "New Timesheet" at bounding box center [963, 52] width 67 height 16
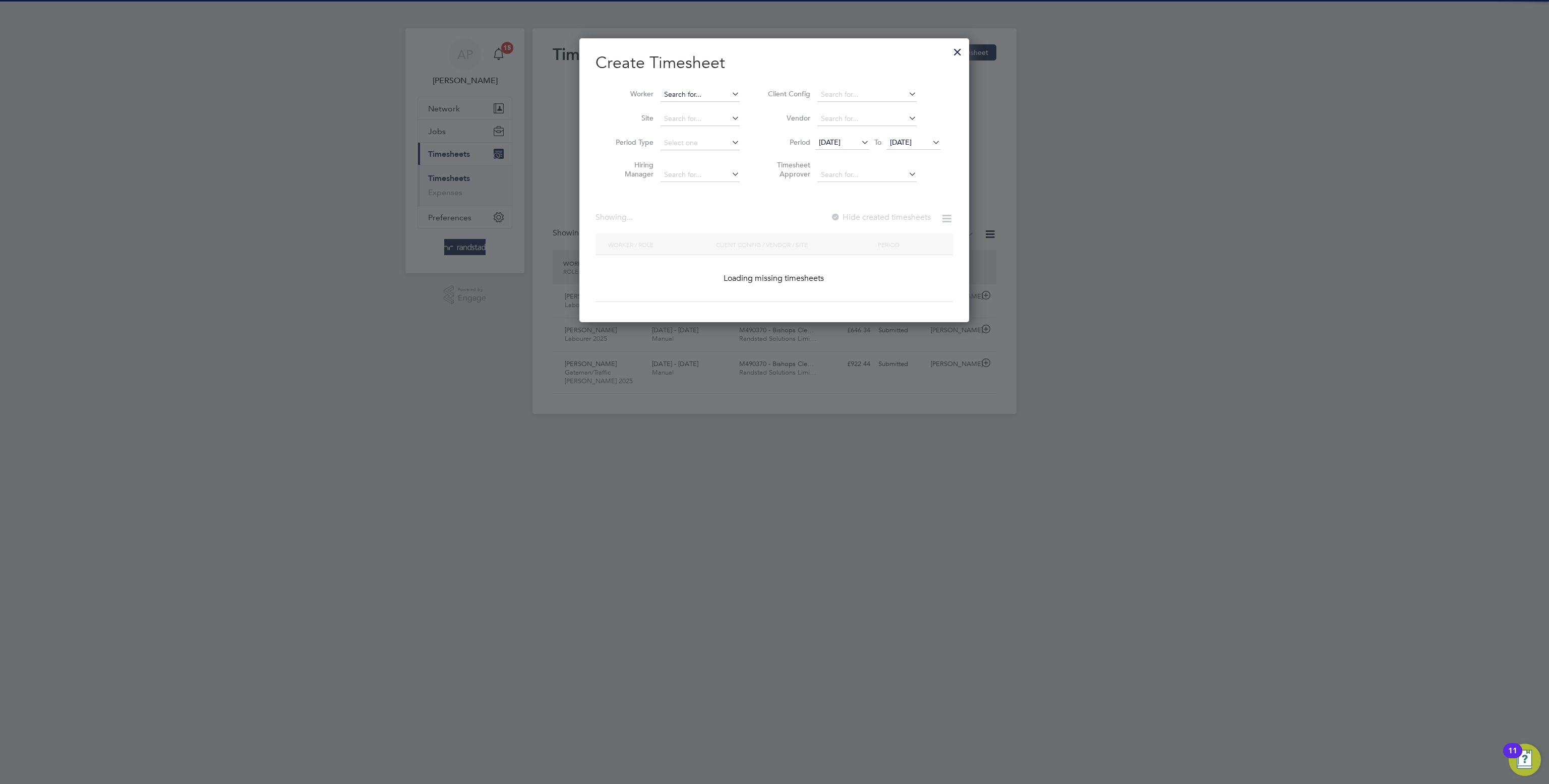
click at [676, 94] on input at bounding box center [700, 94] width 79 height 14
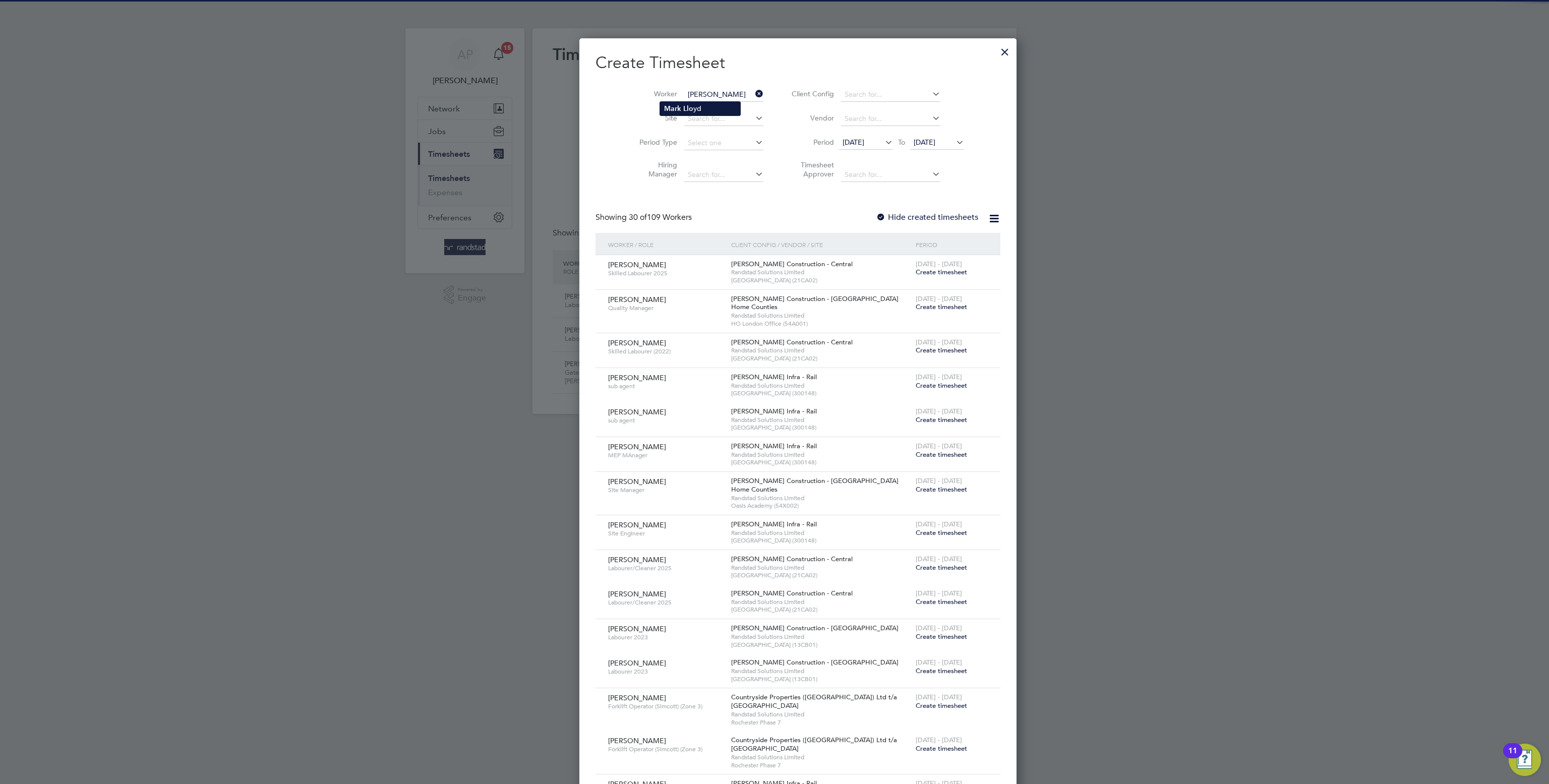
type input "Mark Lloyd"
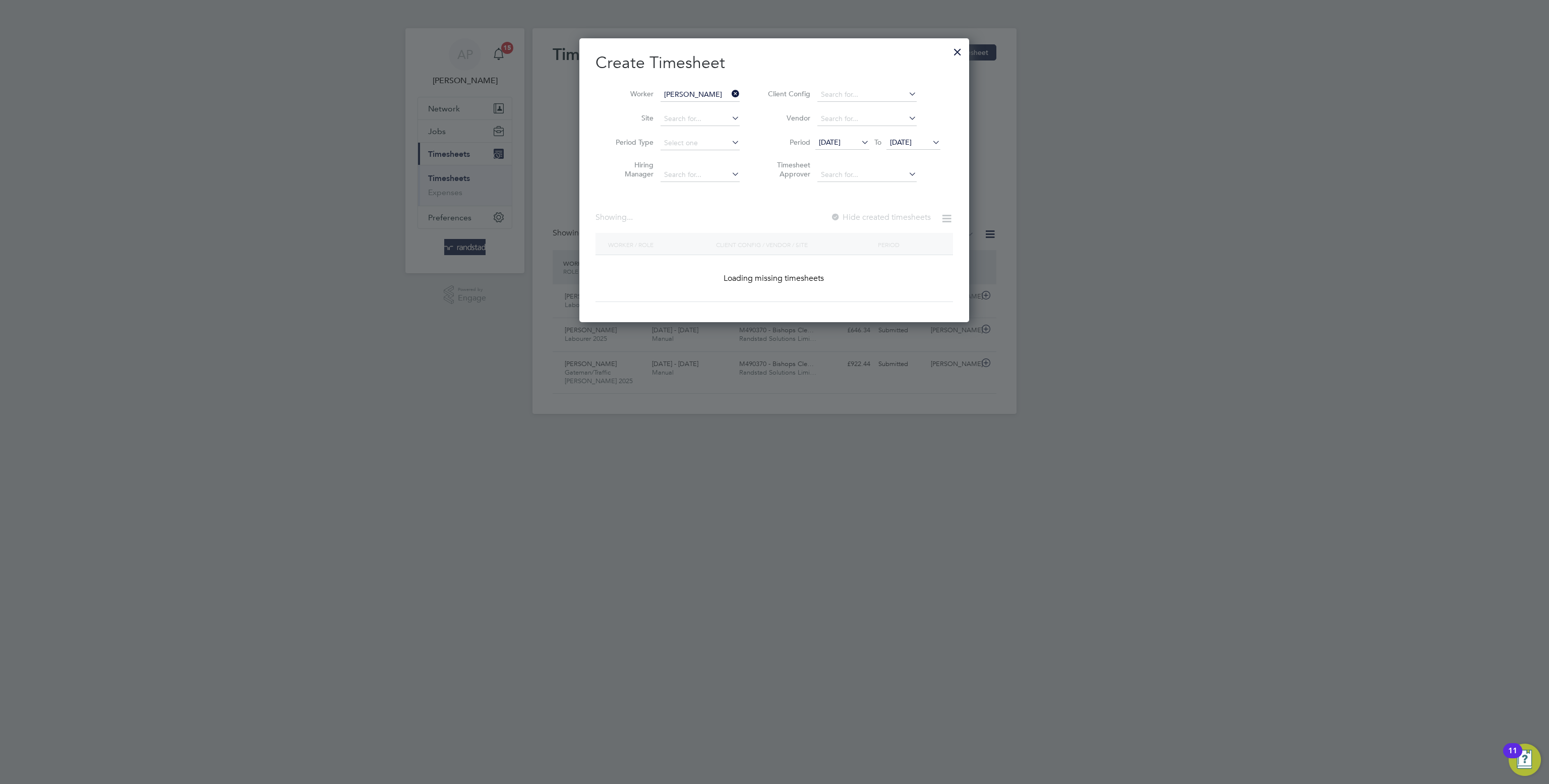
scroll to position [286, 390]
click at [896, 149] on span "22 Aug 2025" at bounding box center [913, 142] width 54 height 14
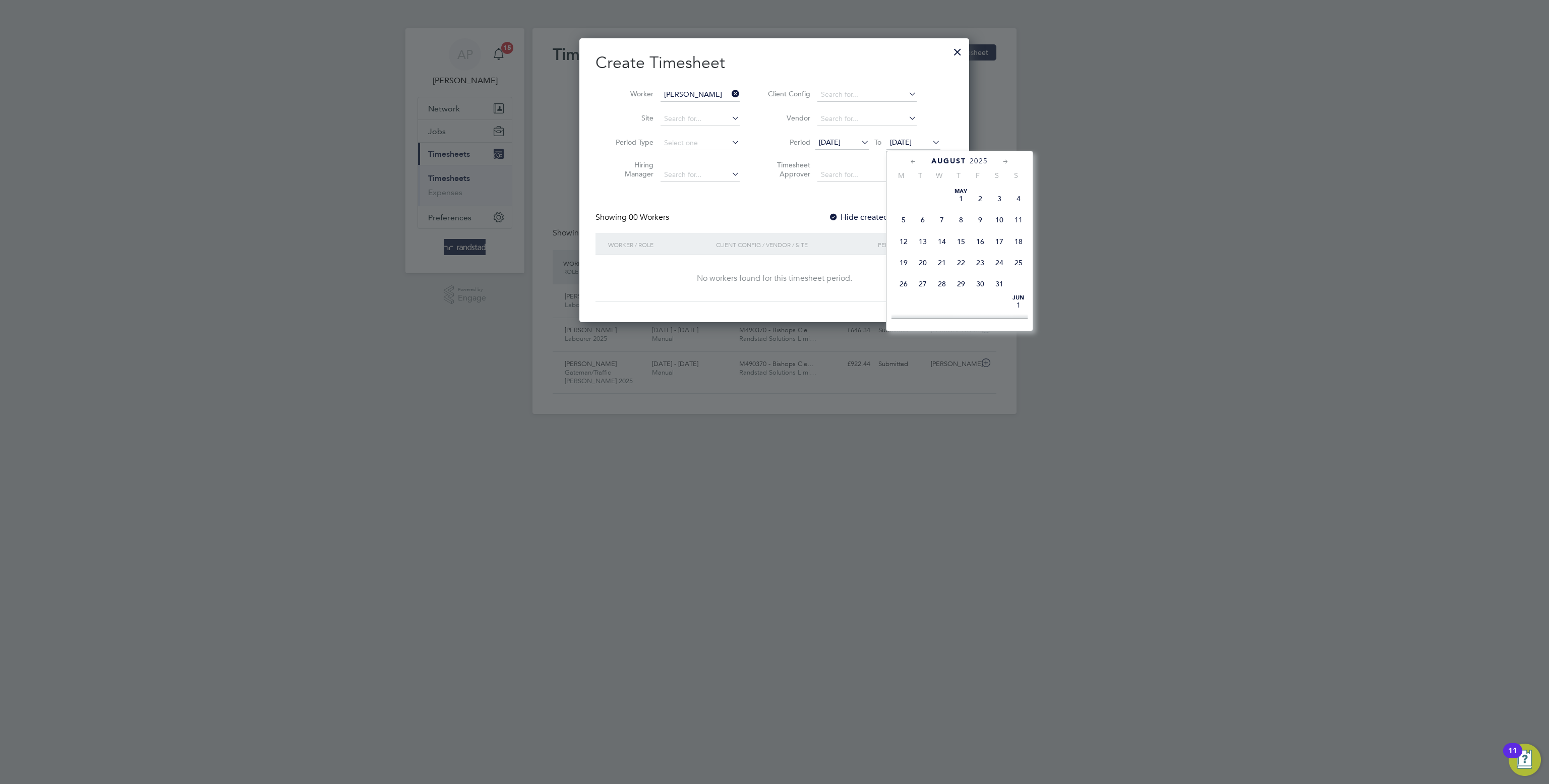
scroll to position [373, 0]
click at [987, 261] on span "29" at bounding box center [980, 251] width 19 height 19
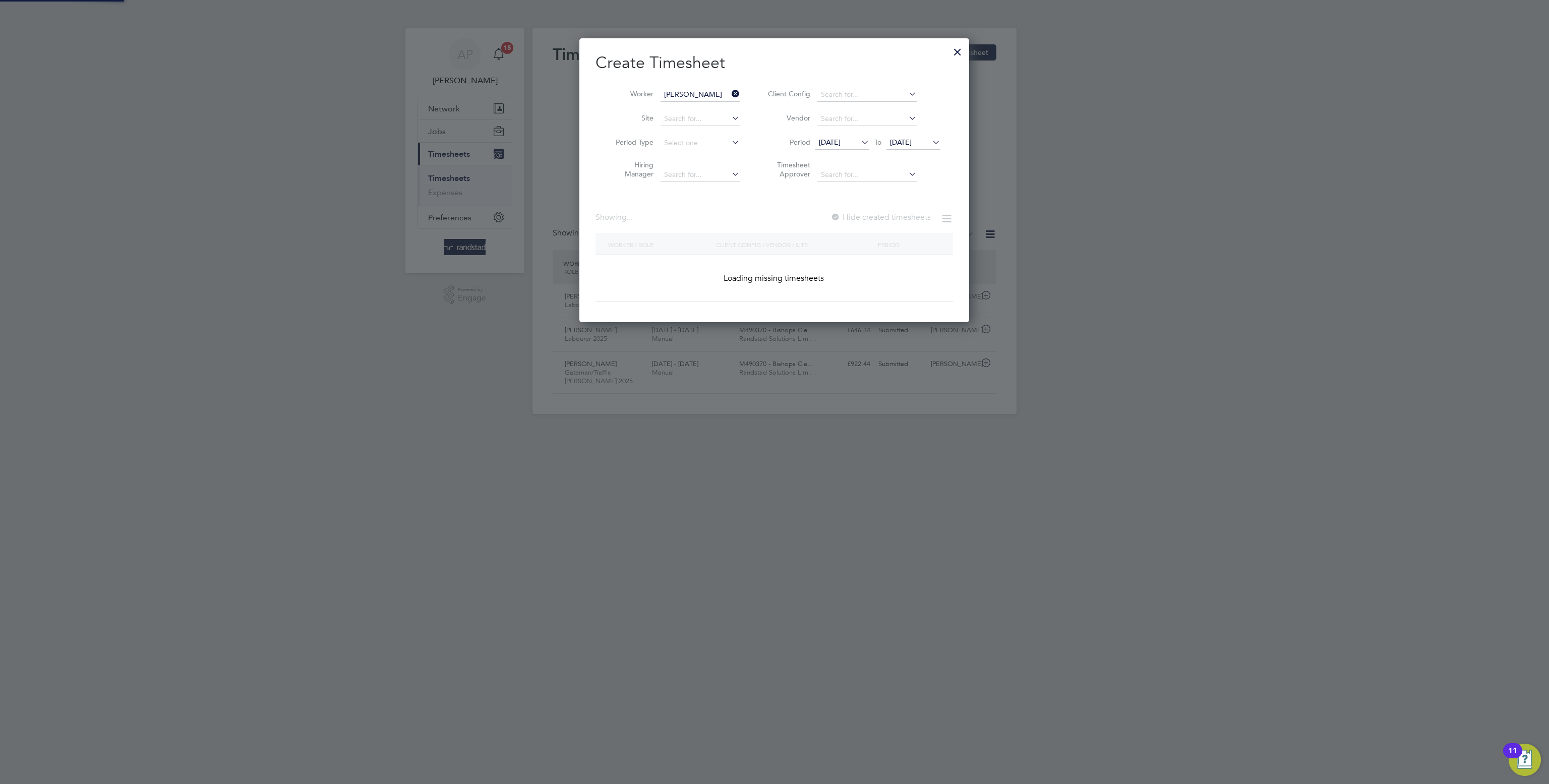
scroll to position [274, 390]
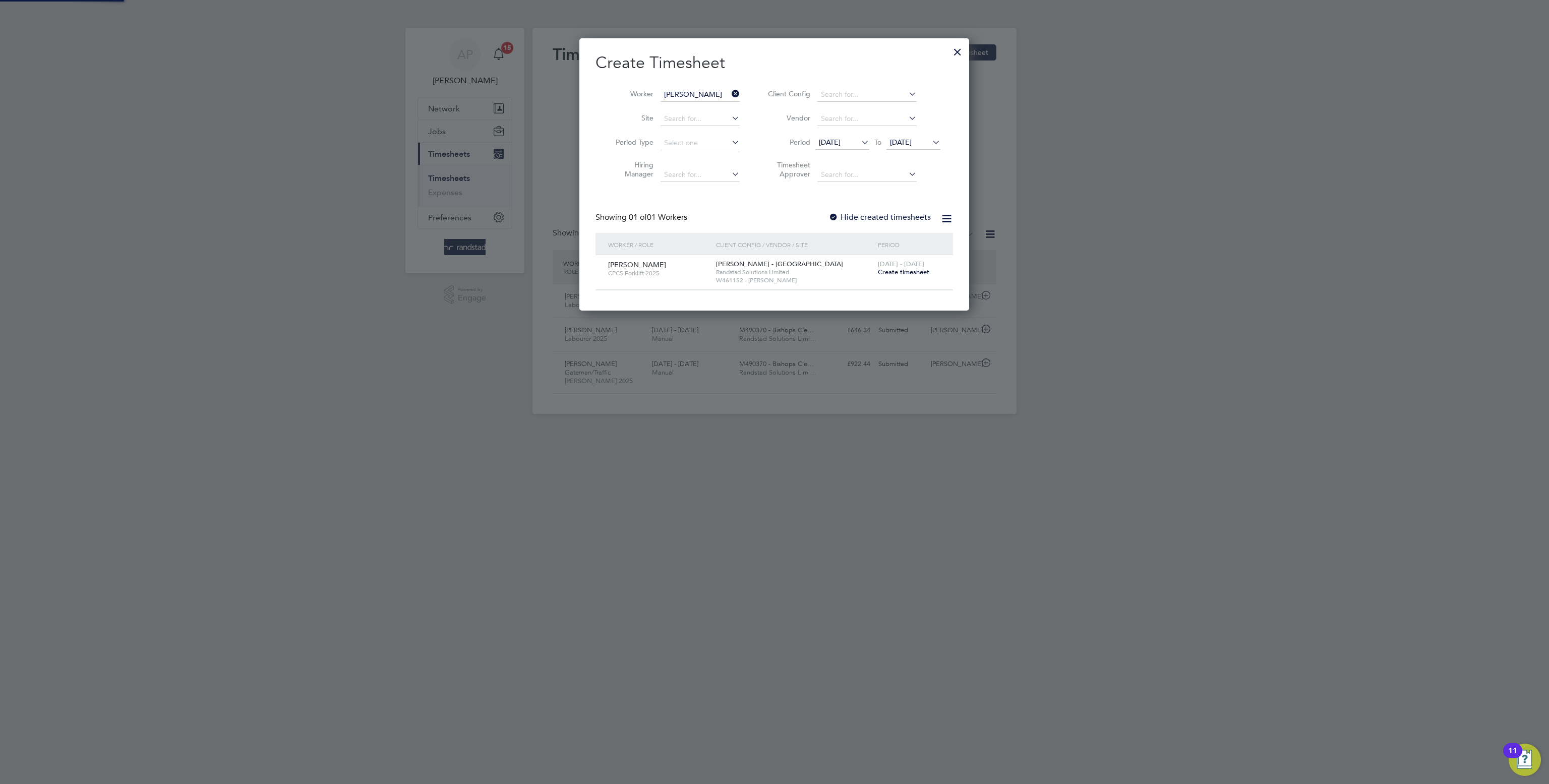
click at [918, 271] on span "Create timesheet" at bounding box center [904, 272] width 52 height 8
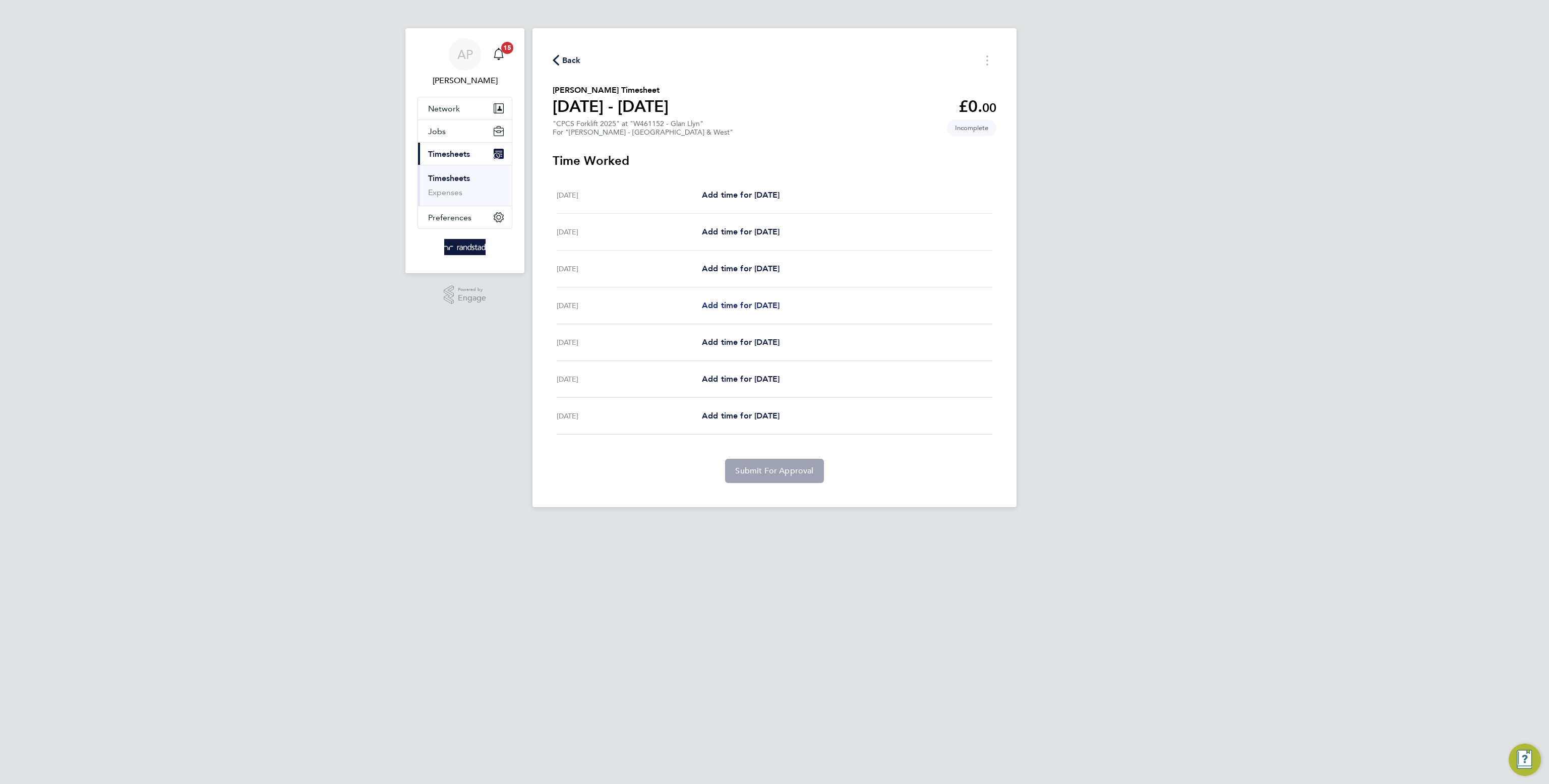
click at [758, 302] on span "Add time for Tue 26 Aug" at bounding box center [740, 305] width 78 height 10
select select "60"
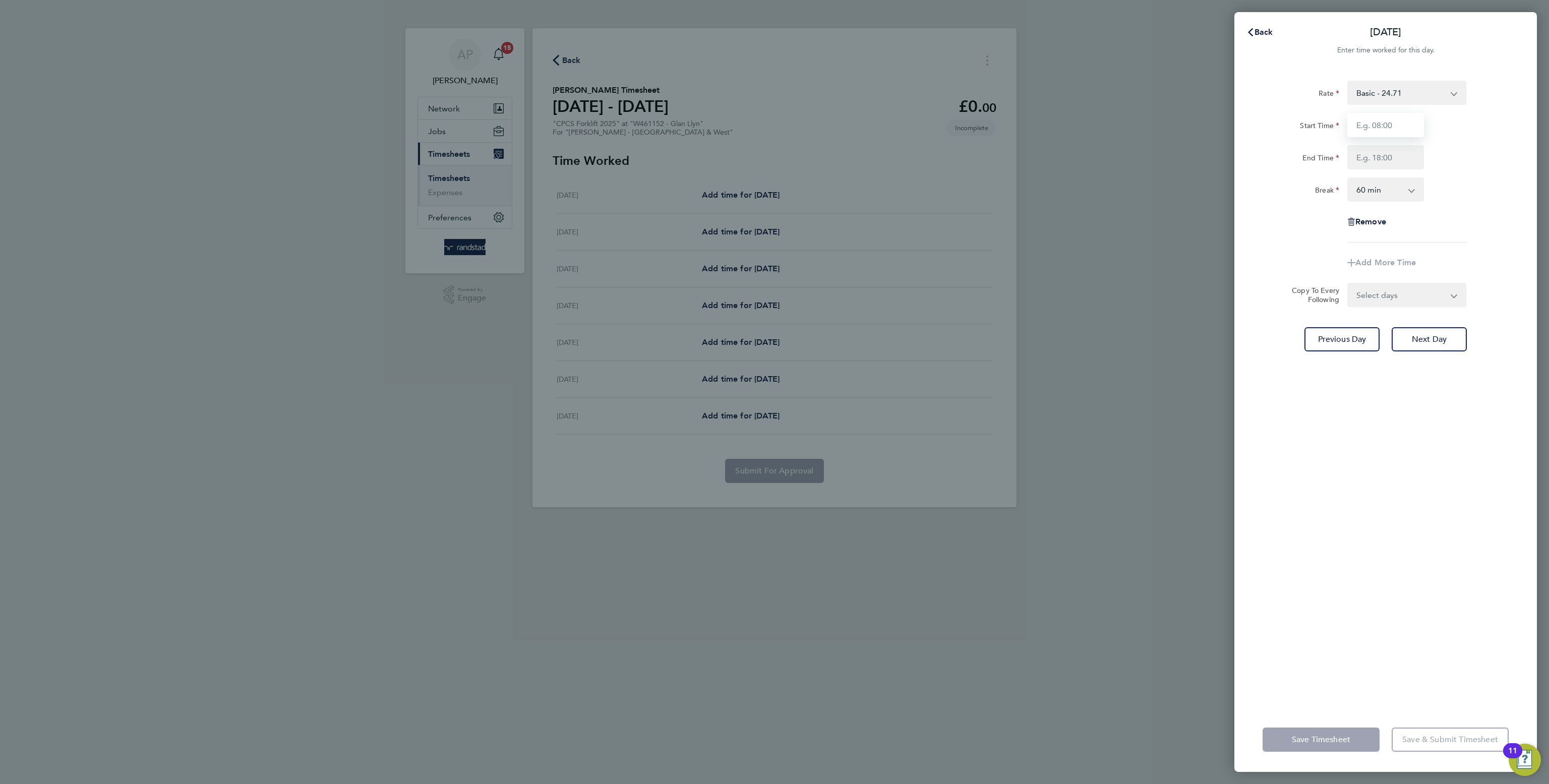
click at [1369, 130] on input "Start Time" at bounding box center [1385, 125] width 76 height 24
type input "06:30"
click at [1376, 151] on input "End Time" at bounding box center [1385, 158] width 76 height 24
click at [1499, 266] on div "Add More Time" at bounding box center [1385, 263] width 254 height 24
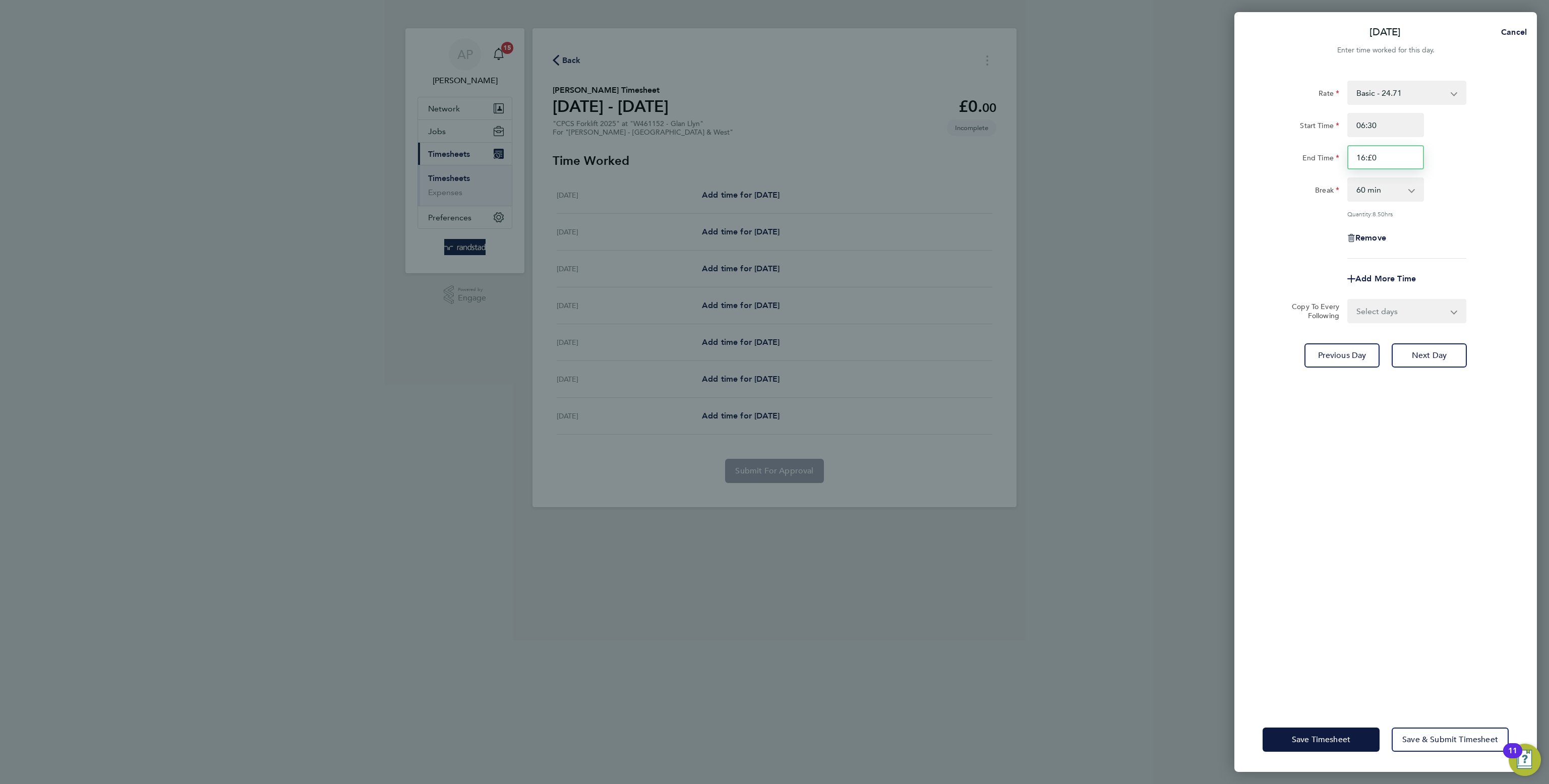
click at [1400, 159] on input "16:£0" at bounding box center [1385, 158] width 76 height 24
type input "16:30"
click at [1408, 193] on select "0 min 15 min 30 min 45 min 60 min 75 min 90 min" at bounding box center [1379, 189] width 63 height 22
select select "30"
click at [1348, 179] on select "0 min 15 min 30 min 45 min 60 min 75 min 90 min" at bounding box center [1379, 189] width 63 height 22
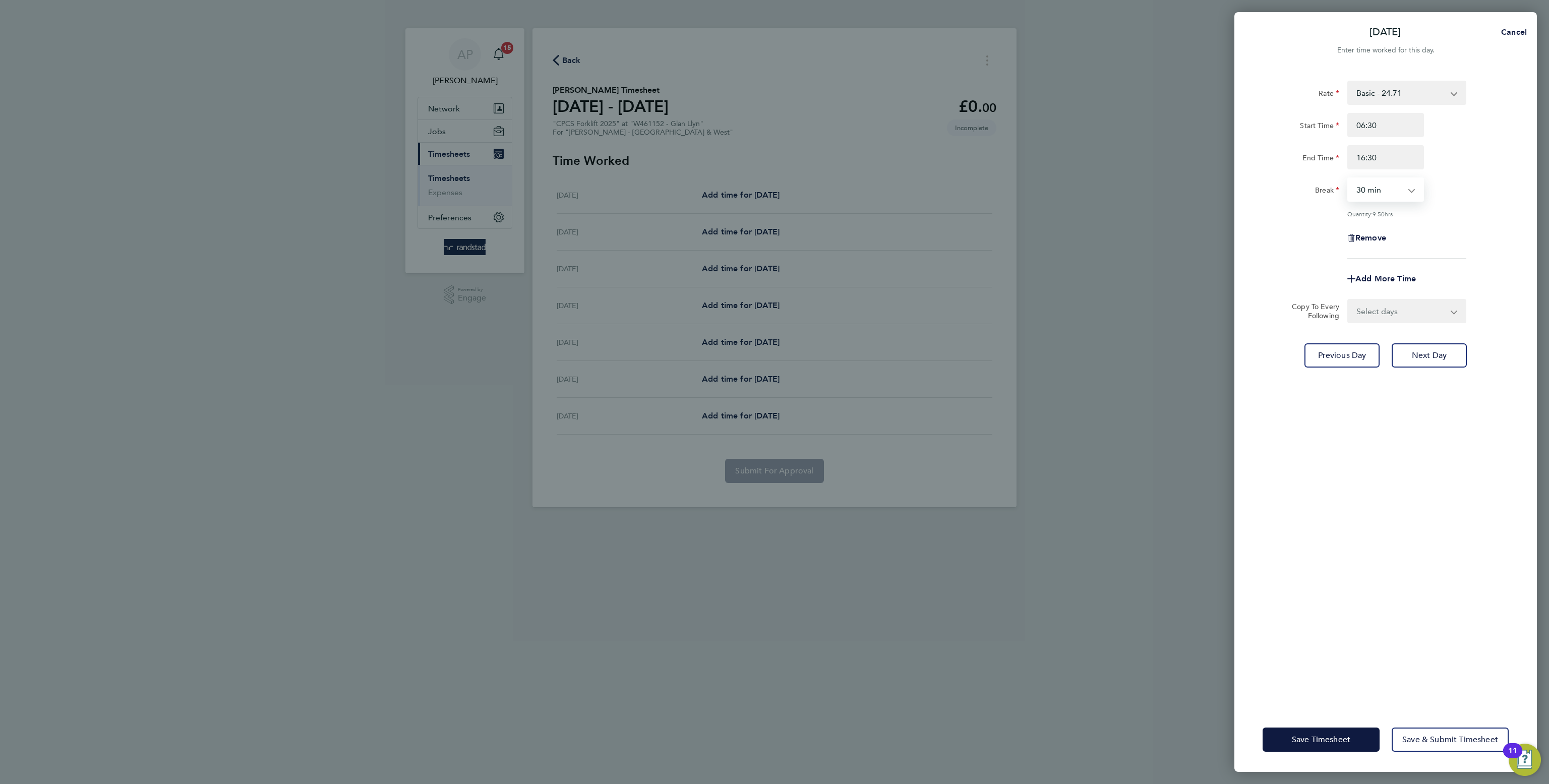
click at [1413, 325] on div "Rate Basic - 24.71 Overtime - 35.77 Start Time 06:30 End Time 16:30 Break 0 min…" at bounding box center [1385, 388] width 302 height 639
click at [1407, 317] on select "Select days Day Wednesday Thursday Friday" at bounding box center [1401, 311] width 106 height 22
select select "DAY"
click at [1348, 300] on select "Select days Day Wednesday Thursday Friday" at bounding box center [1401, 311] width 106 height 22
select select "2025-08-29"
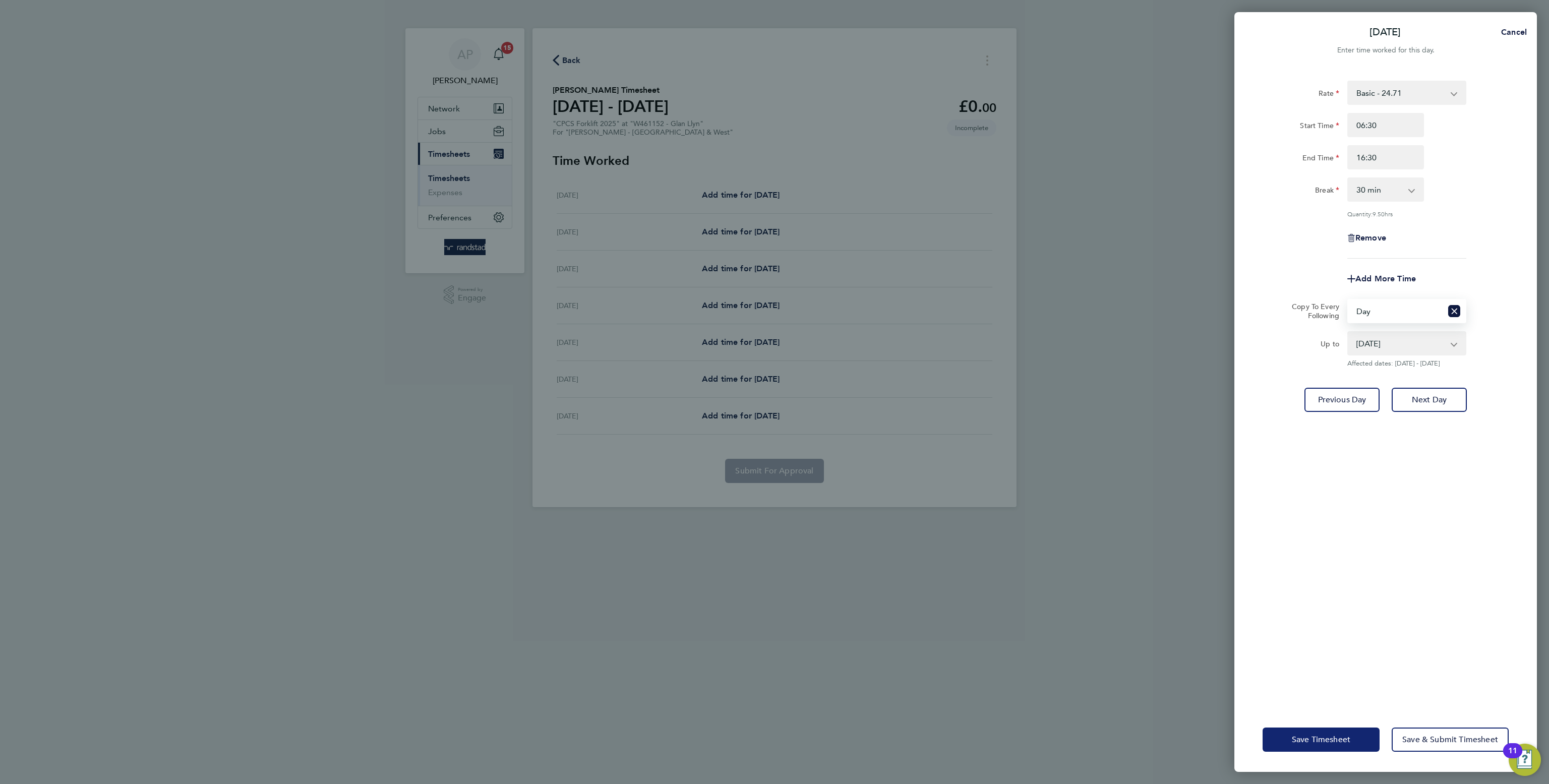
click at [1324, 735] on span "Save Timesheet" at bounding box center [1320, 740] width 58 height 10
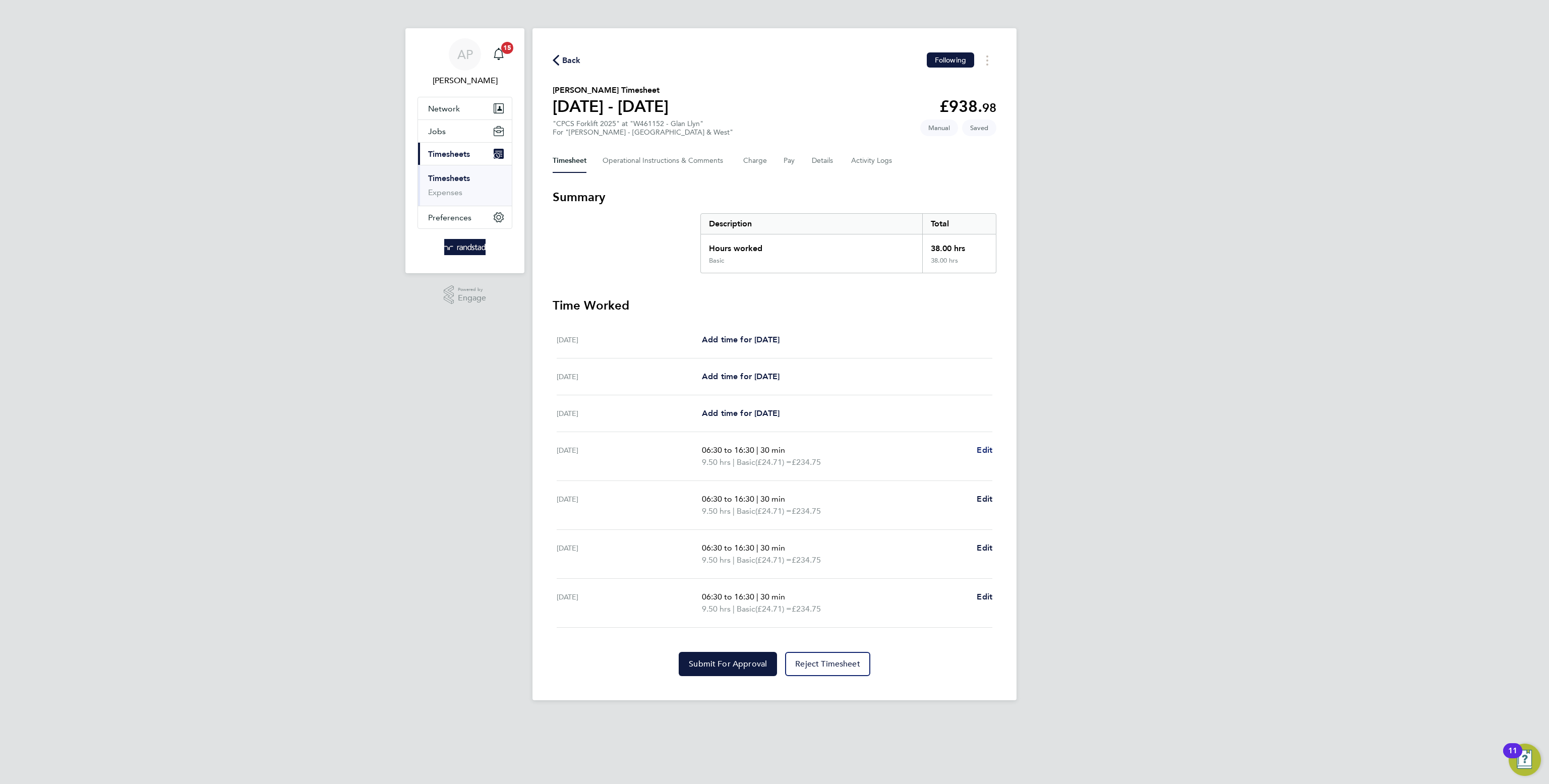
click at [981, 451] on span "Edit" at bounding box center [984, 450] width 16 height 10
select select "30"
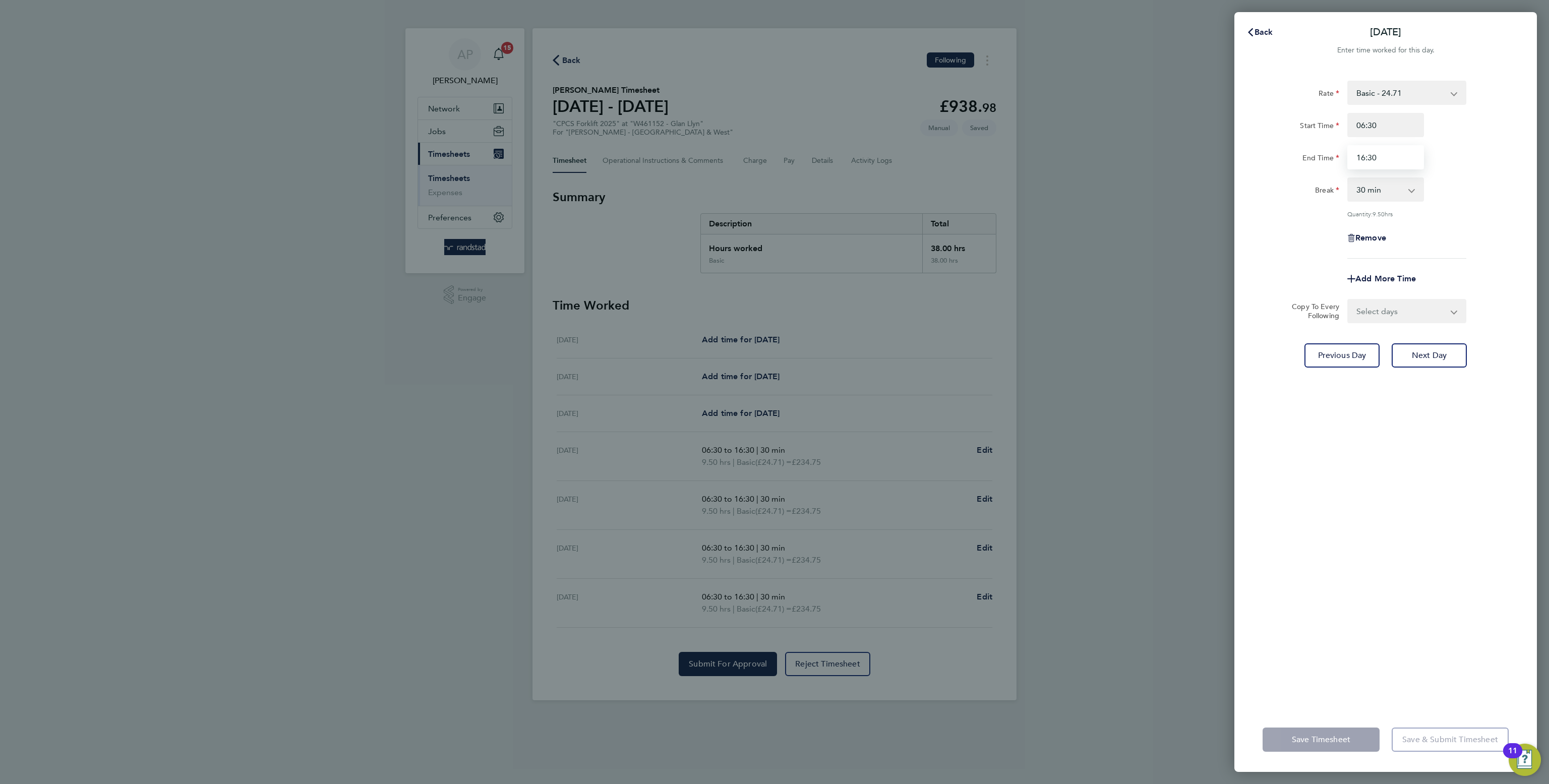
drag, startPoint x: 1379, startPoint y: 157, endPoint x: 1308, endPoint y: 146, distance: 71.8
click at [1308, 146] on div "End Time 16:30" at bounding box center [1385, 158] width 254 height 24
type input "17:00"
click at [1416, 314] on select "Select days Day Wednesday Thursday Friday" at bounding box center [1401, 311] width 106 height 22
select select "DAY"
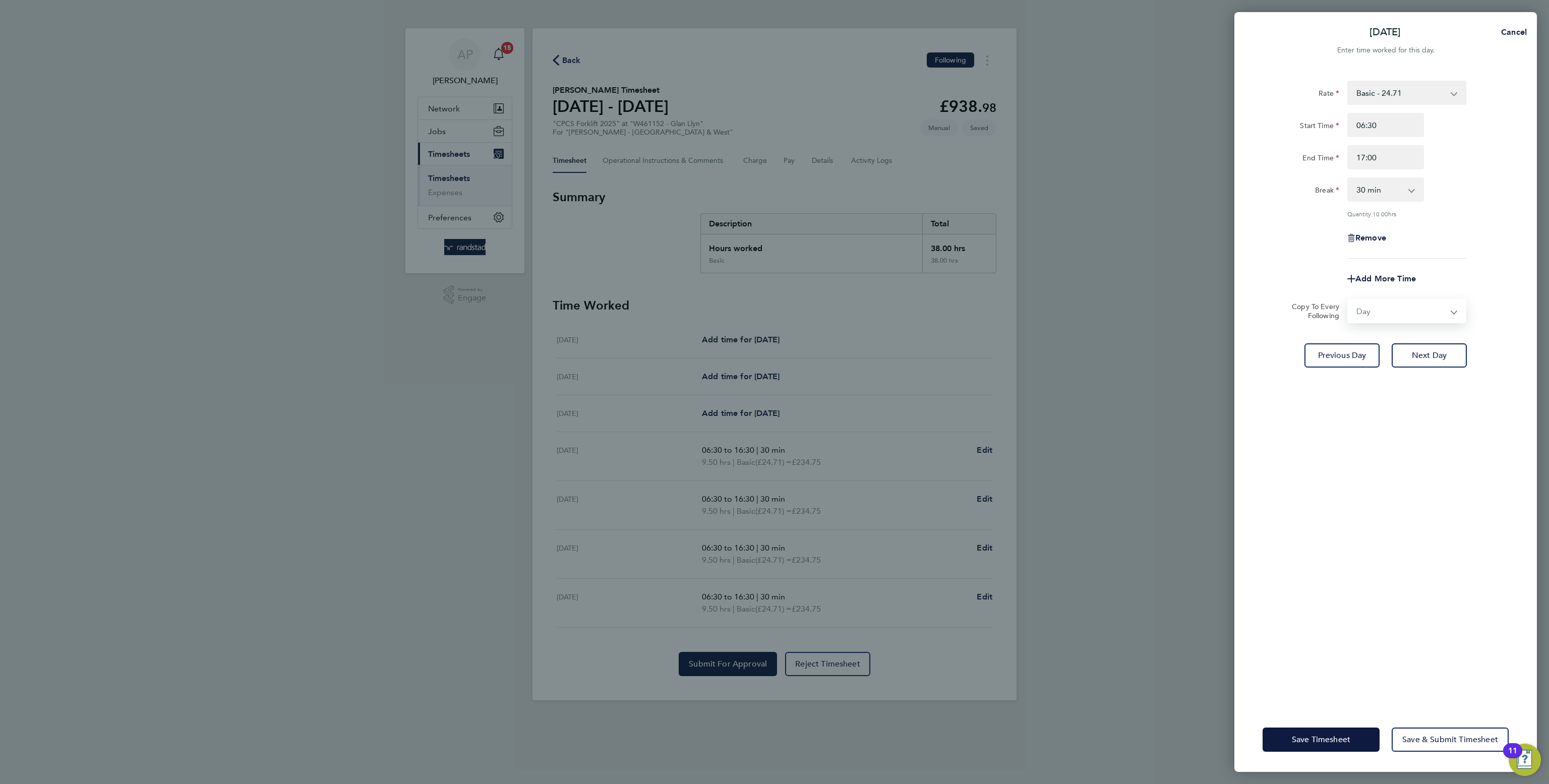
click at [1348, 300] on select "Select days Day Wednesday Thursday Friday" at bounding box center [1401, 311] width 106 height 22
select select "2025-08-29"
click at [1308, 741] on span "Save Timesheet" at bounding box center [1320, 740] width 58 height 10
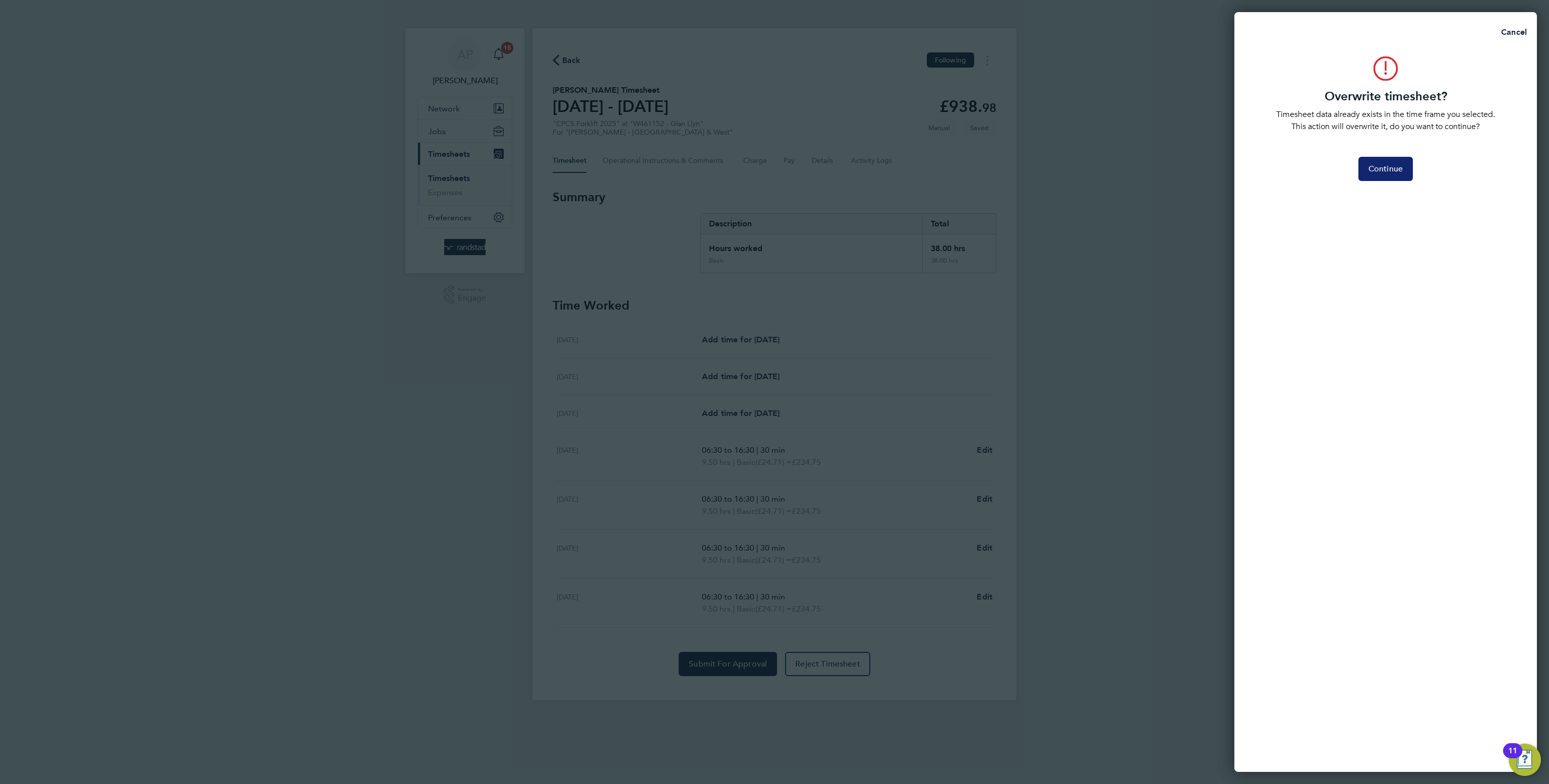
click at [1409, 169] on button "Continue" at bounding box center [1385, 169] width 55 height 24
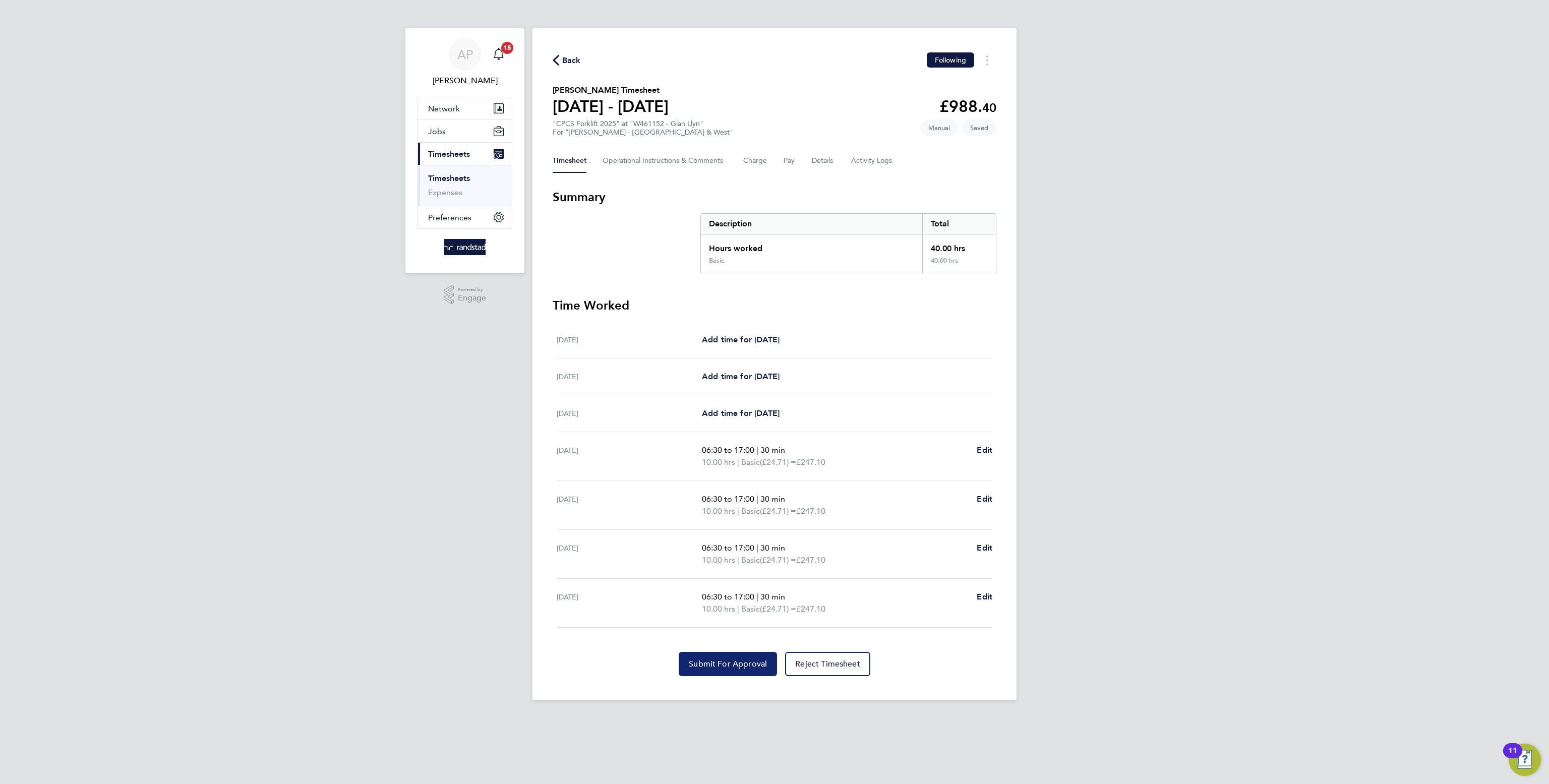
click at [695, 666] on span "Submit For Approval" at bounding box center [728, 664] width 78 height 10
click at [580, 60] on div "Back Following" at bounding box center [775, 60] width 444 height 16
click at [574, 64] on span "Back" at bounding box center [571, 61] width 19 height 12
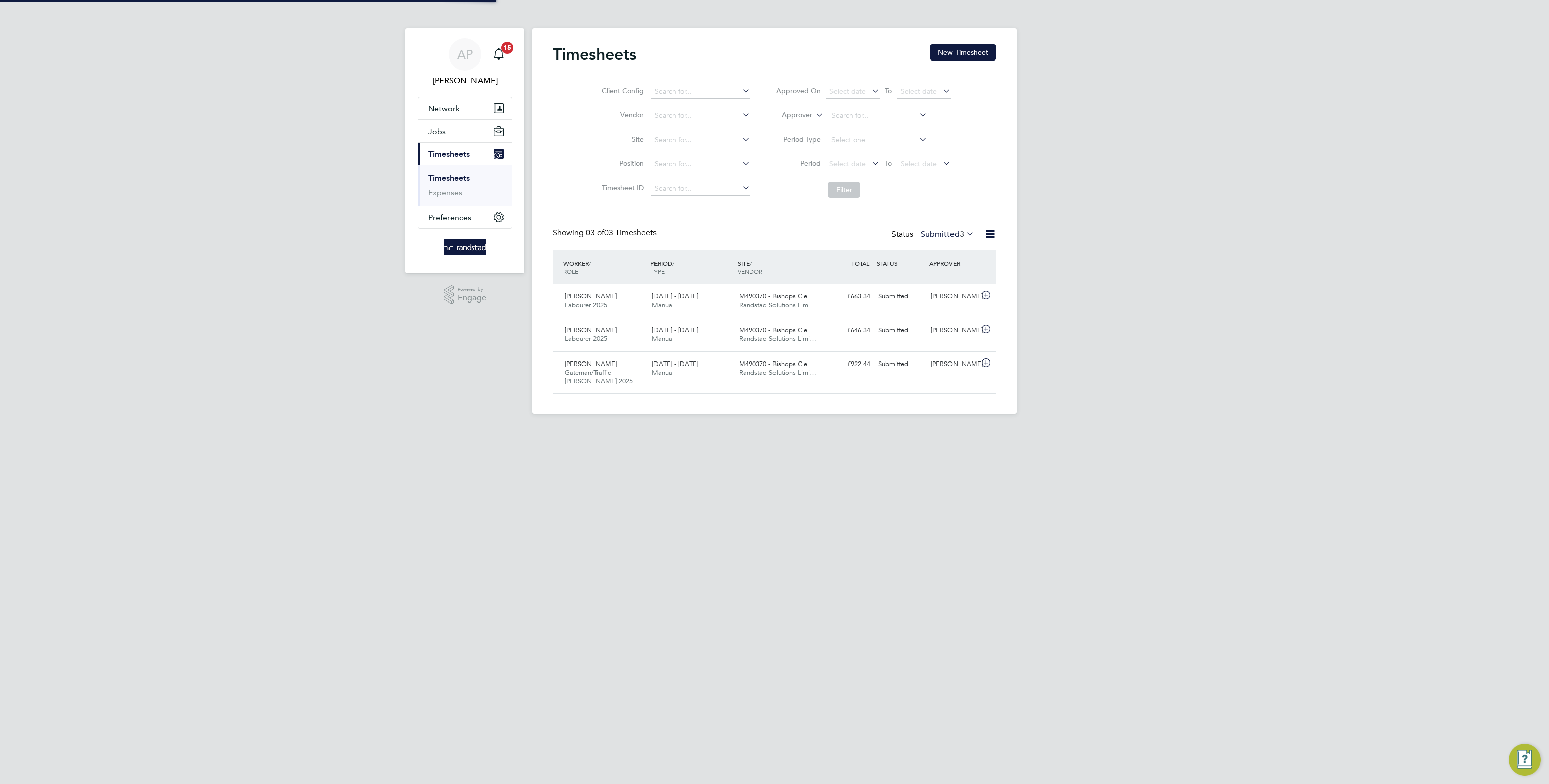
scroll to position [5, 5]
click at [957, 49] on button "New Timesheet" at bounding box center [963, 52] width 67 height 16
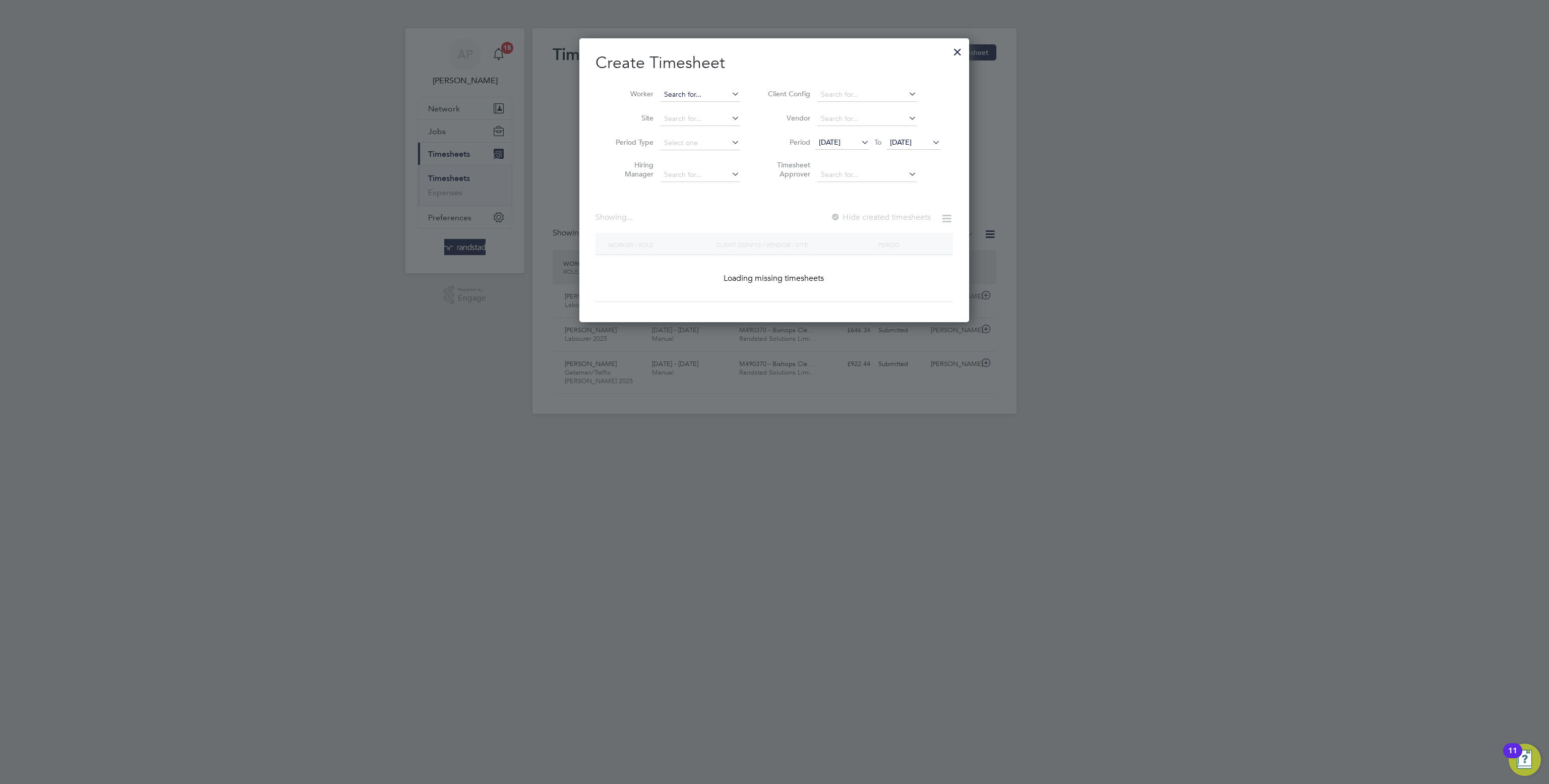
click at [716, 92] on input at bounding box center [700, 94] width 79 height 14
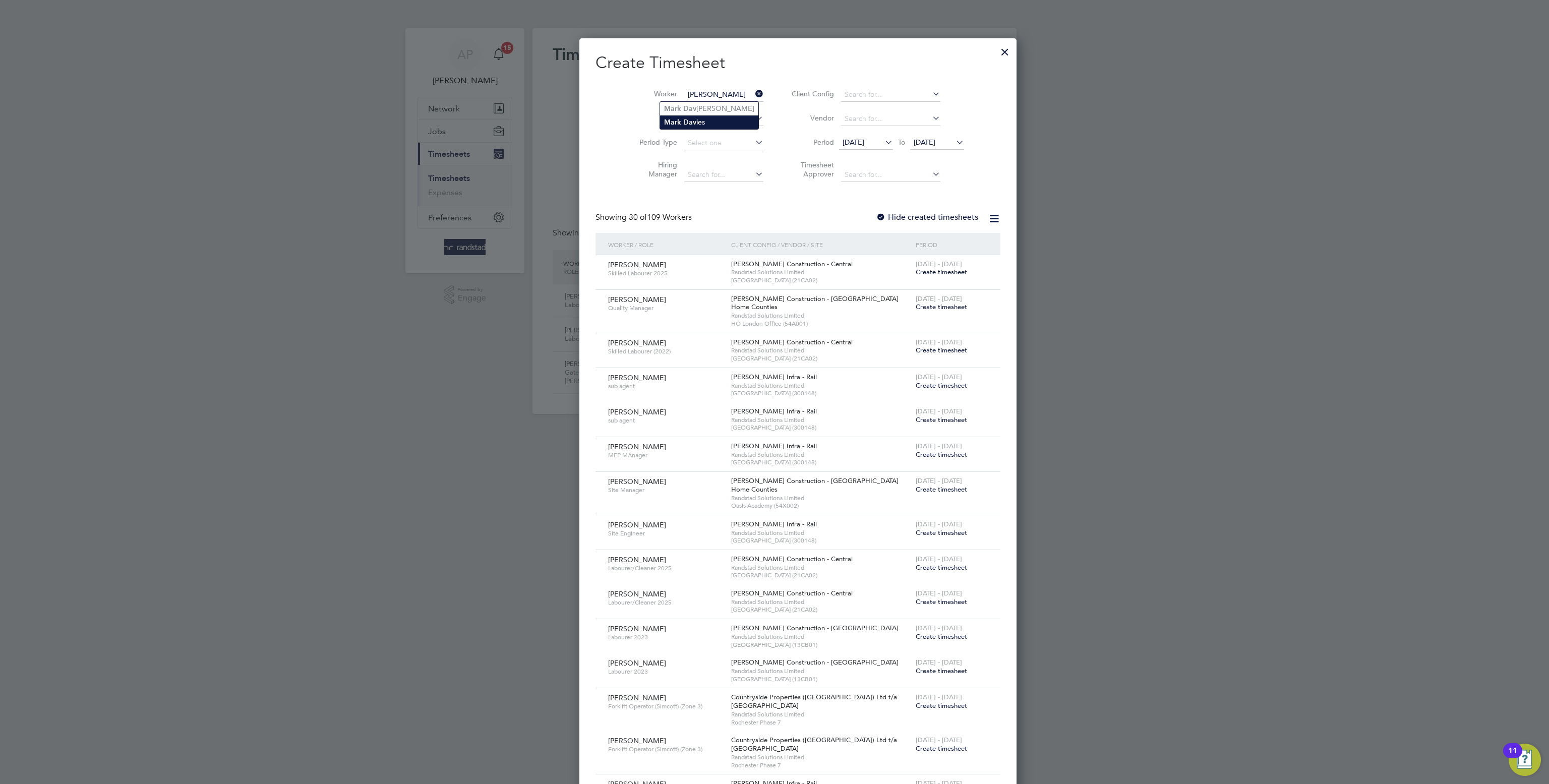
type input "Mark Davies"
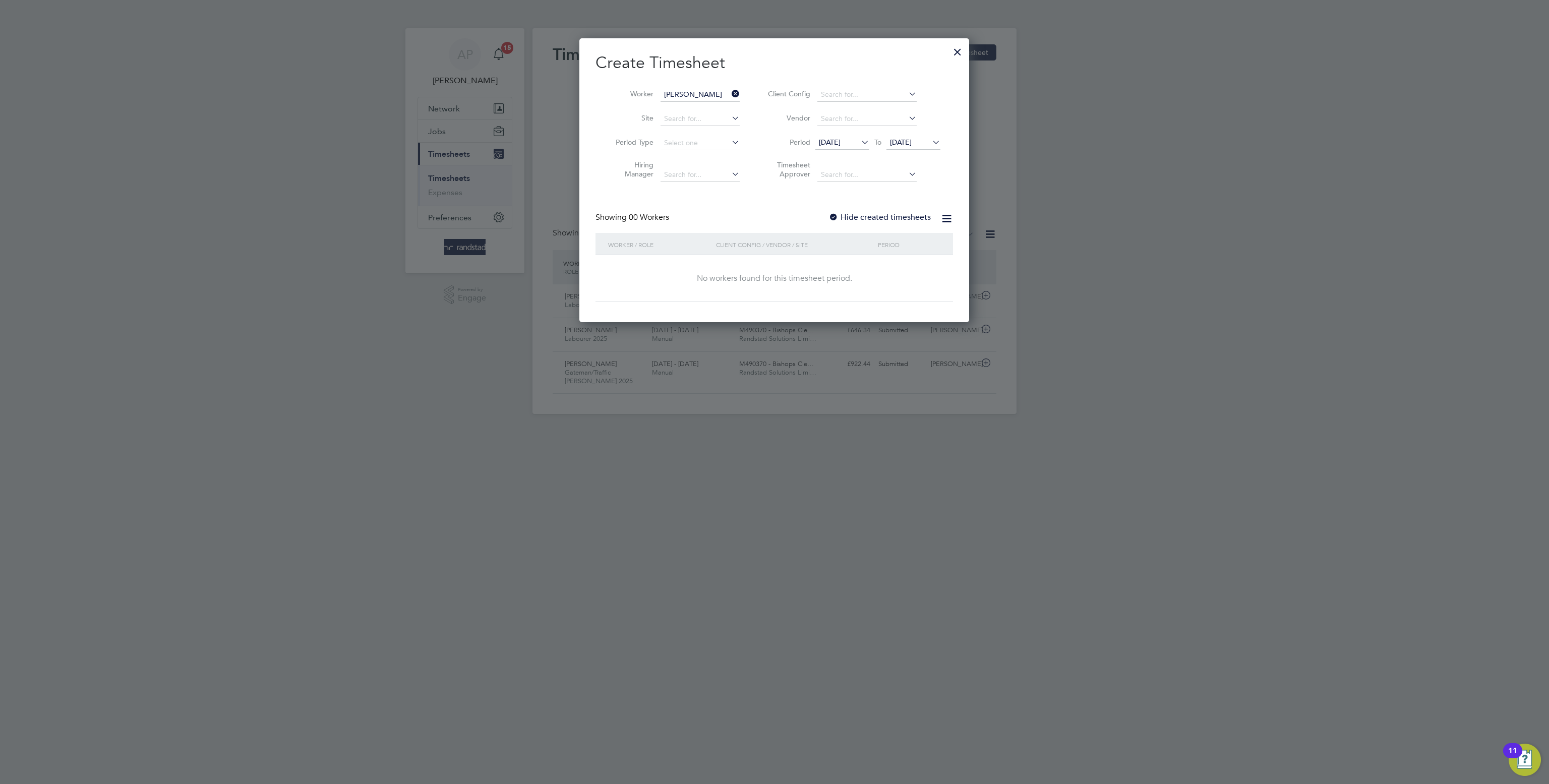
click at [904, 150] on span "22 Aug 2025" at bounding box center [913, 142] width 54 height 14
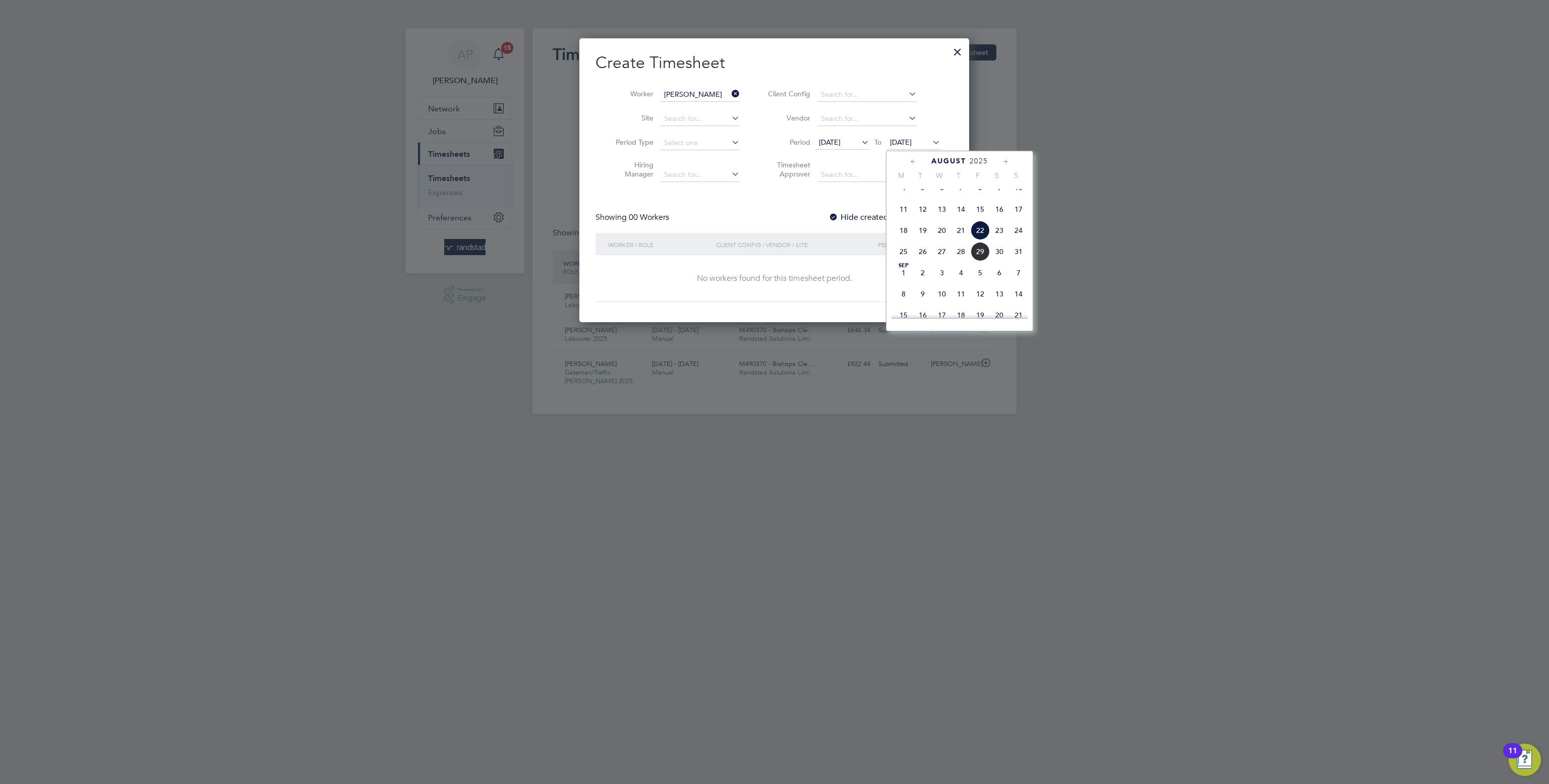
click at [981, 261] on span "29" at bounding box center [980, 251] width 19 height 19
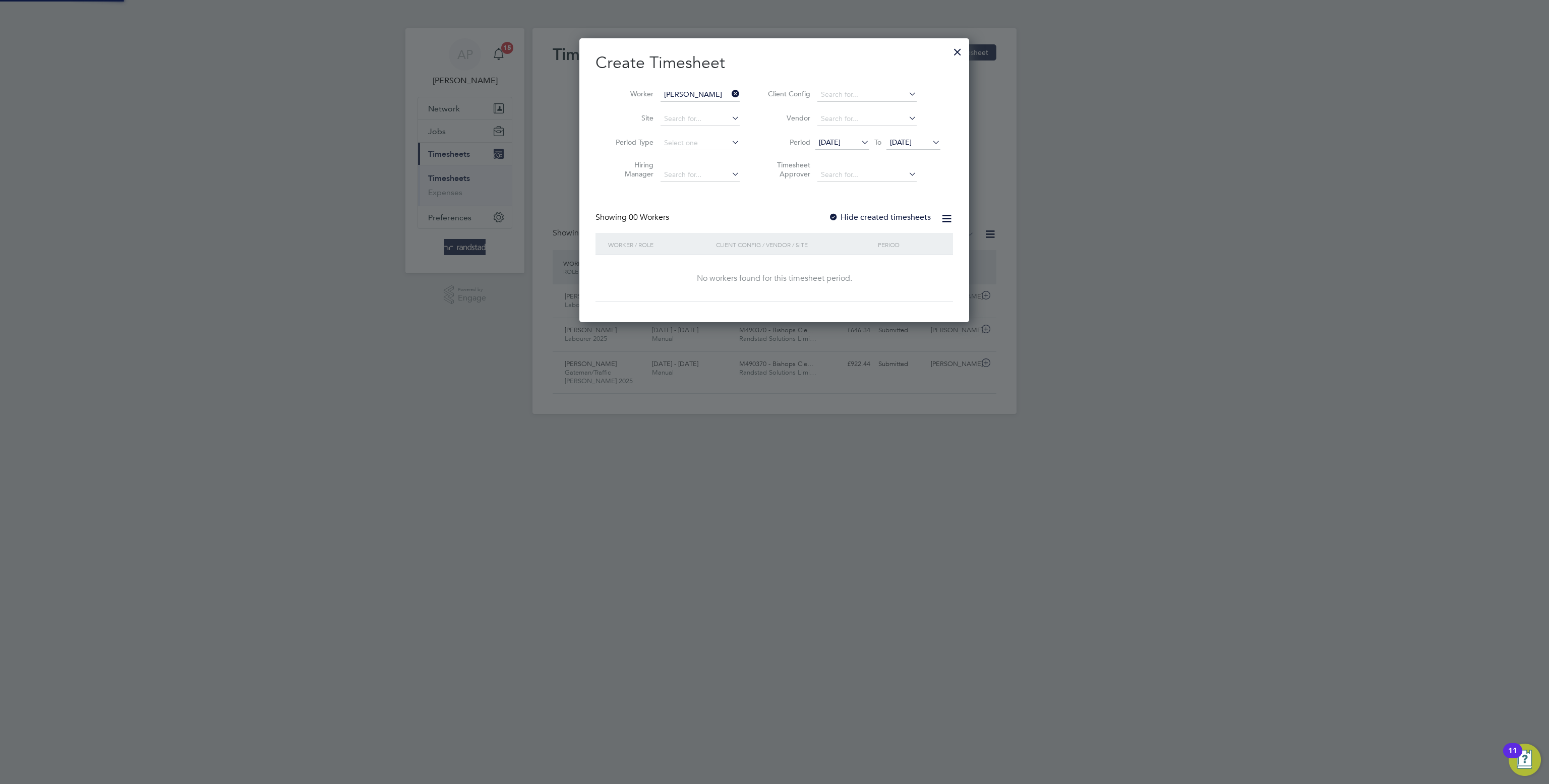
click at [892, 216] on label "Hide created timesheets" at bounding box center [880, 217] width 102 height 10
click at [893, 220] on label "Hide created timesheets" at bounding box center [880, 217] width 102 height 10
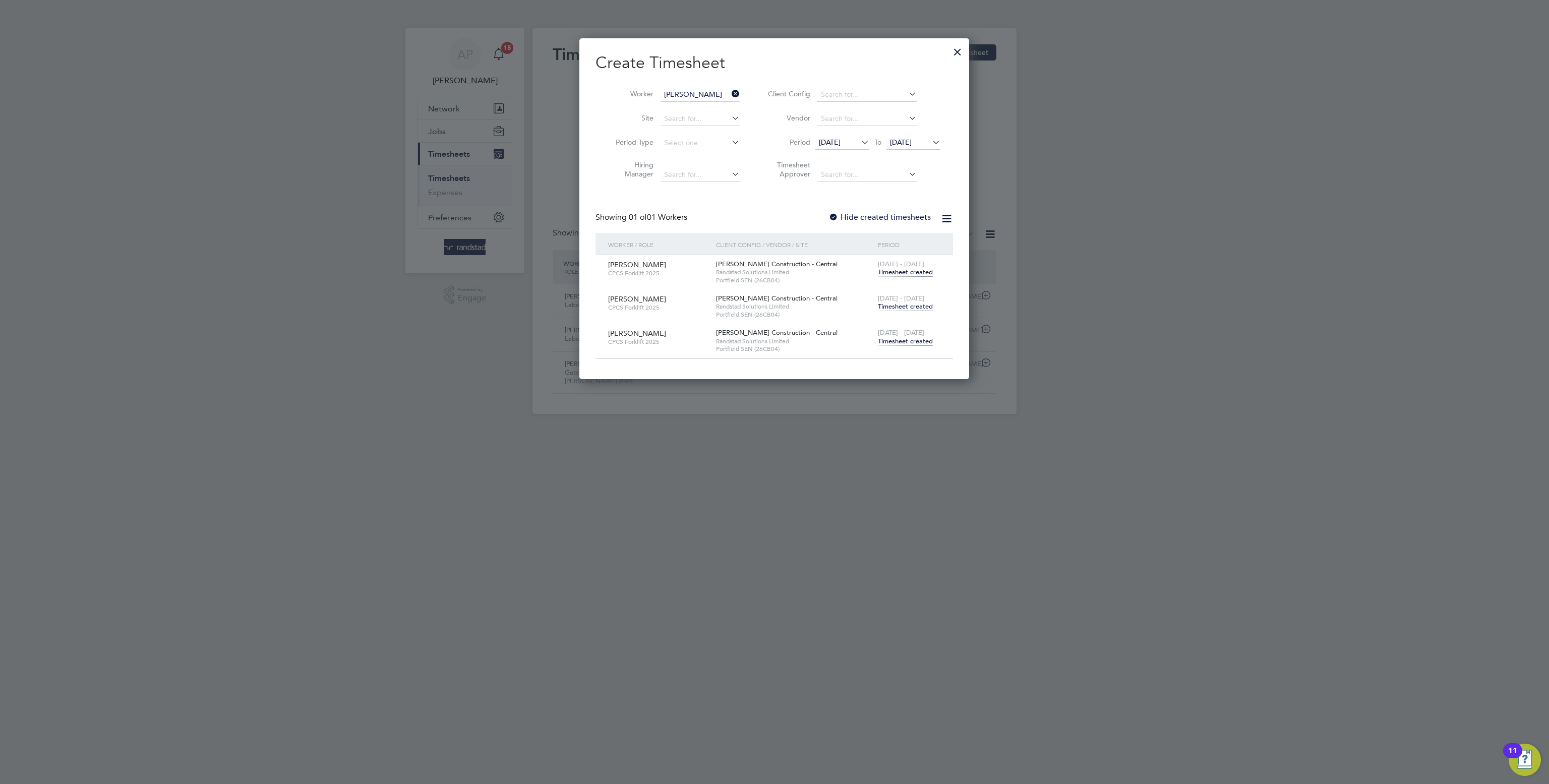
click at [920, 340] on span "Timesheet created" at bounding box center [905, 341] width 55 height 9
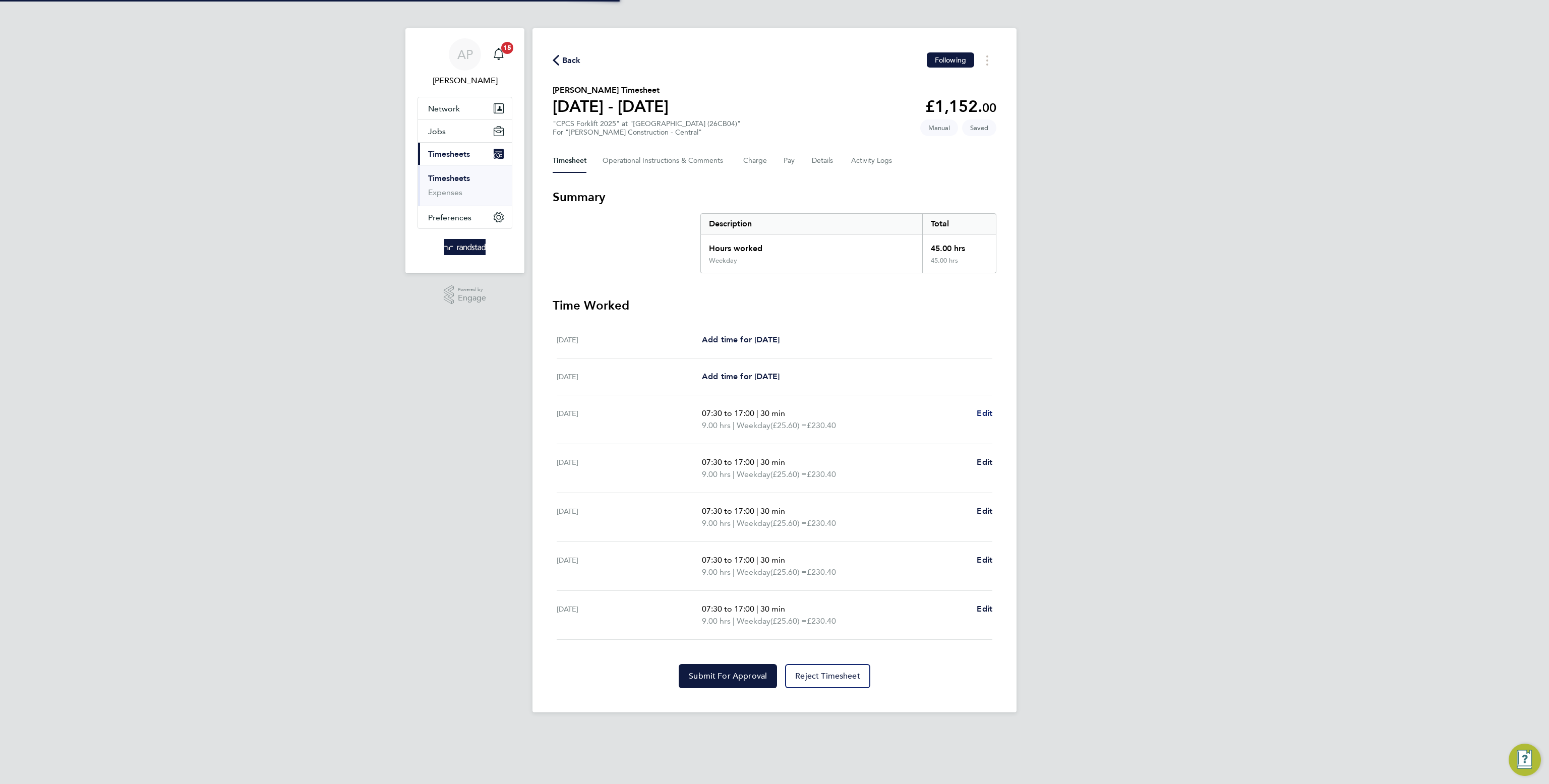
click at [980, 410] on span "Edit" at bounding box center [984, 413] width 16 height 10
select select "30"
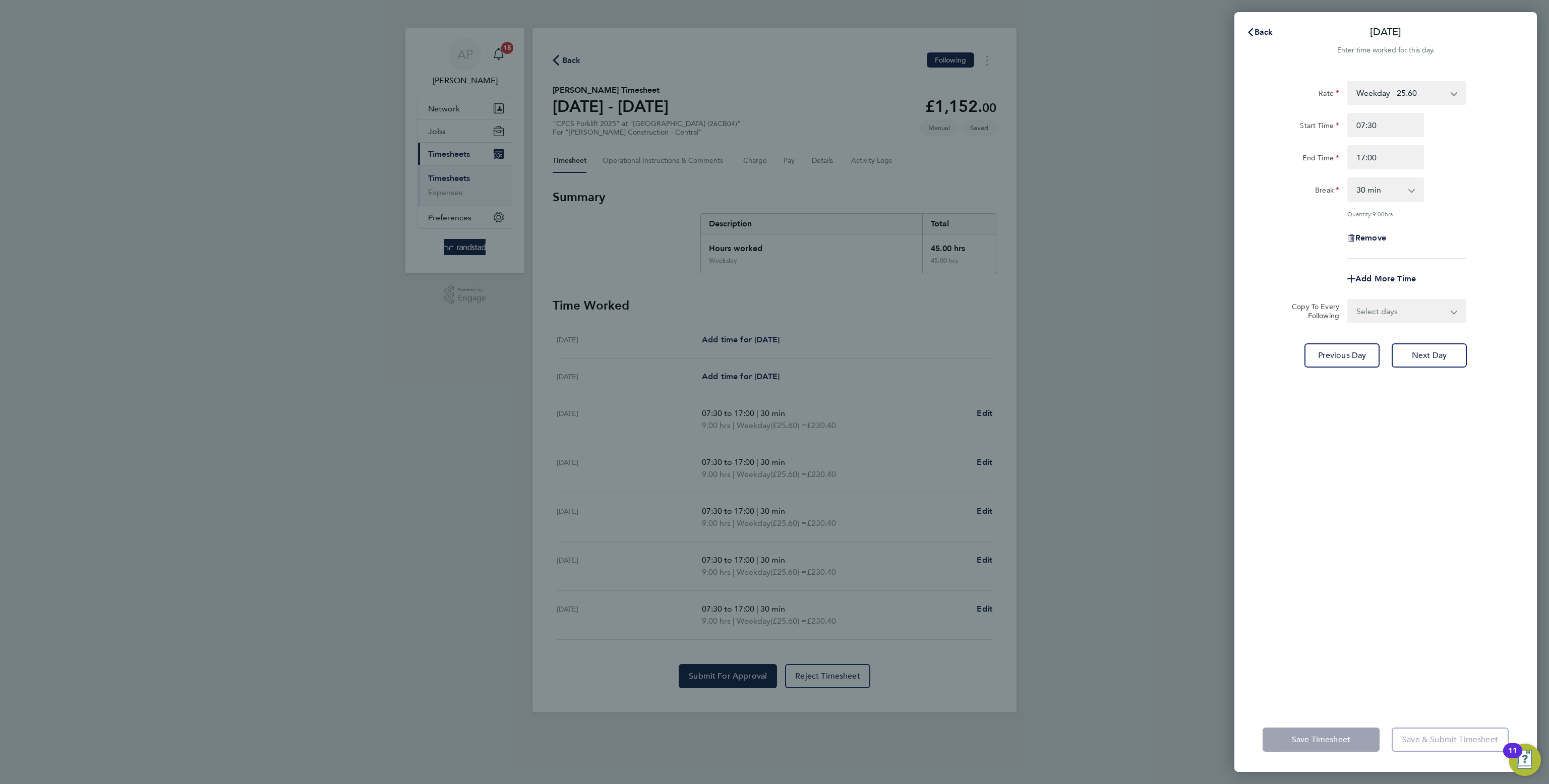
click at [1346, 240] on div "Remove" at bounding box center [1385, 238] width 85 height 24
click at [1355, 242] on span "Remove" at bounding box center [1370, 237] width 31 height 10
select select "null"
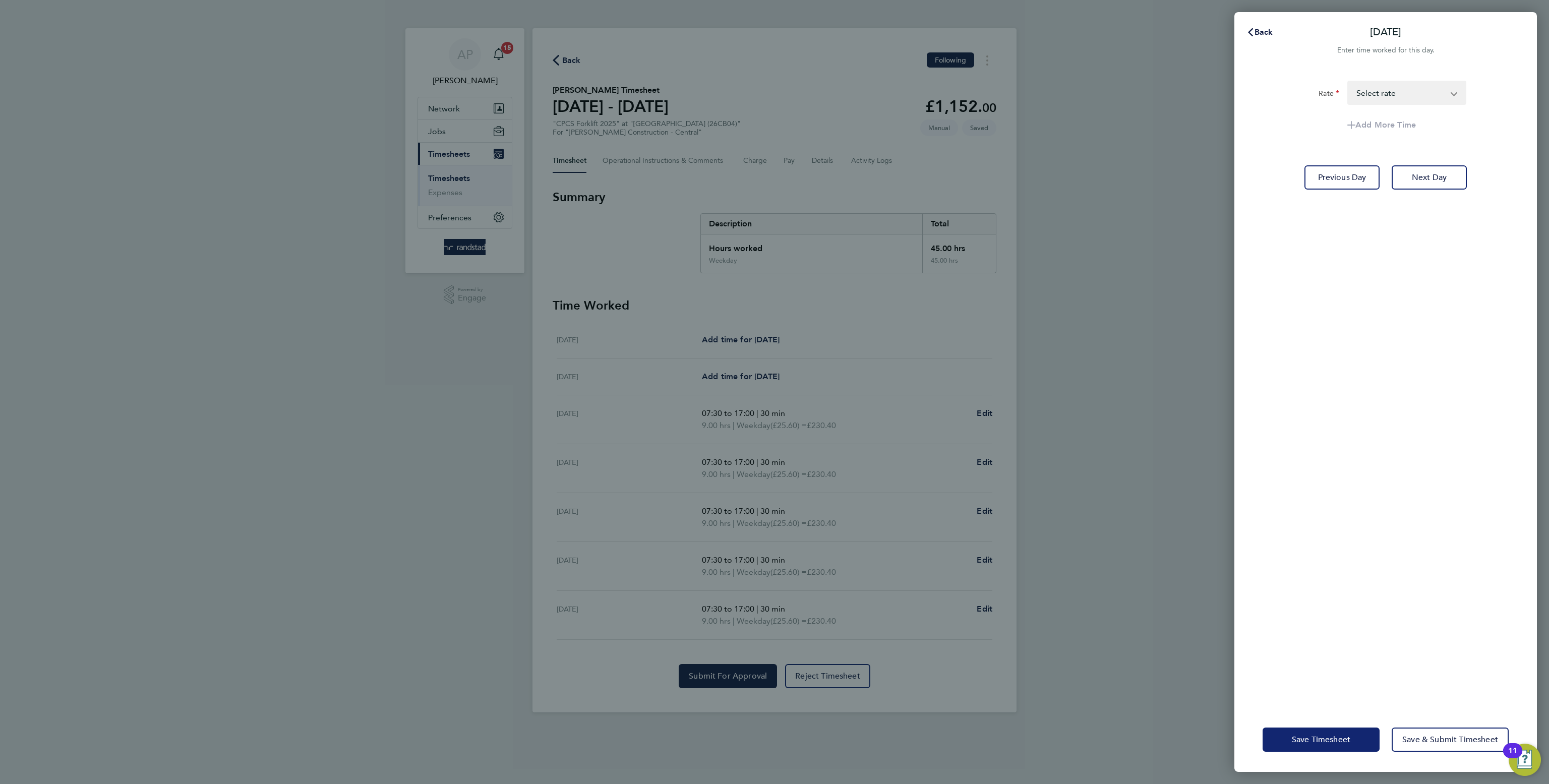
click at [1314, 742] on span "Save Timesheet" at bounding box center [1320, 740] width 58 height 10
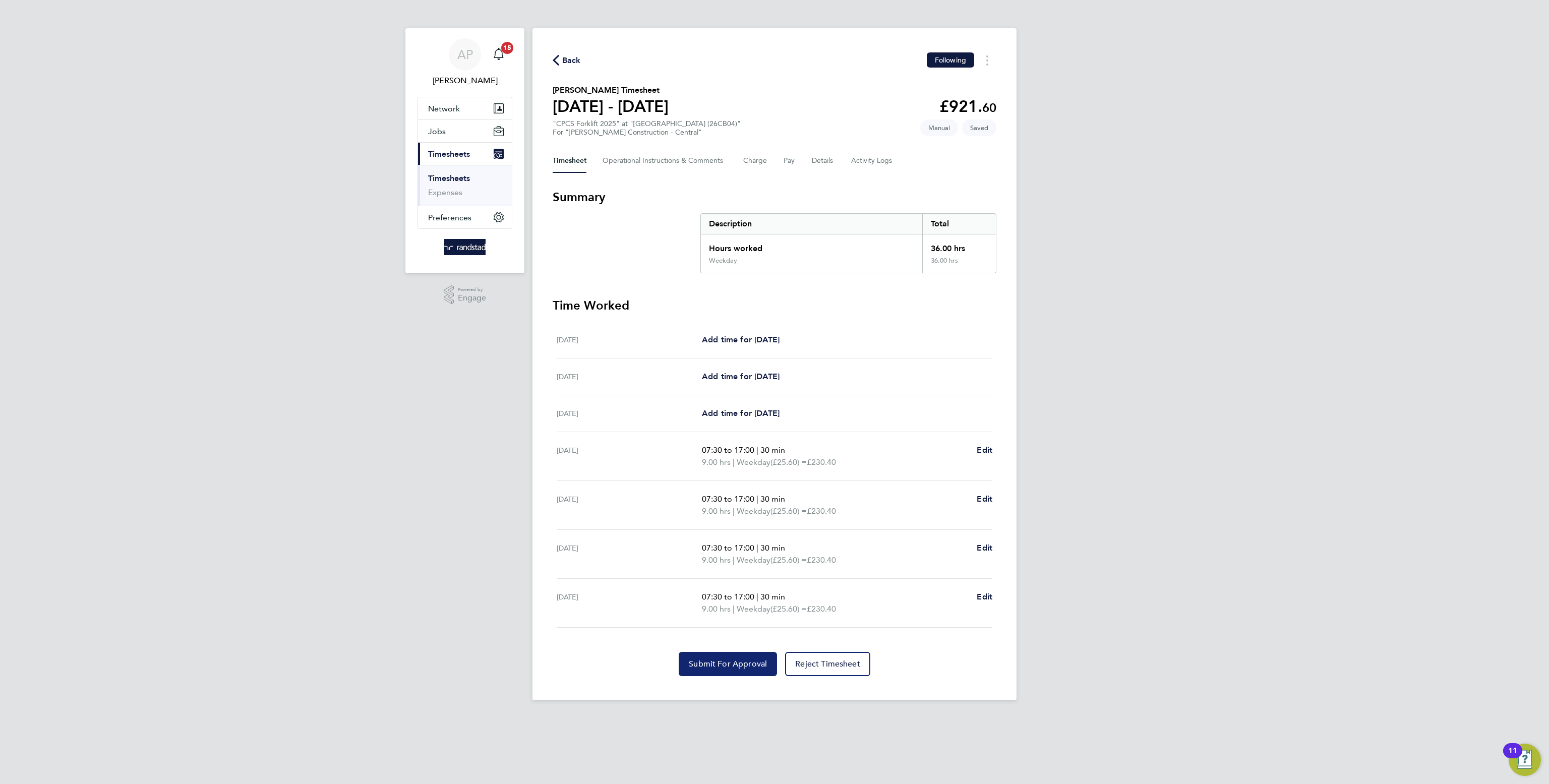
click at [708, 654] on button "Submit For Approval" at bounding box center [728, 664] width 99 height 24
click at [567, 58] on span "Back" at bounding box center [571, 61] width 19 height 12
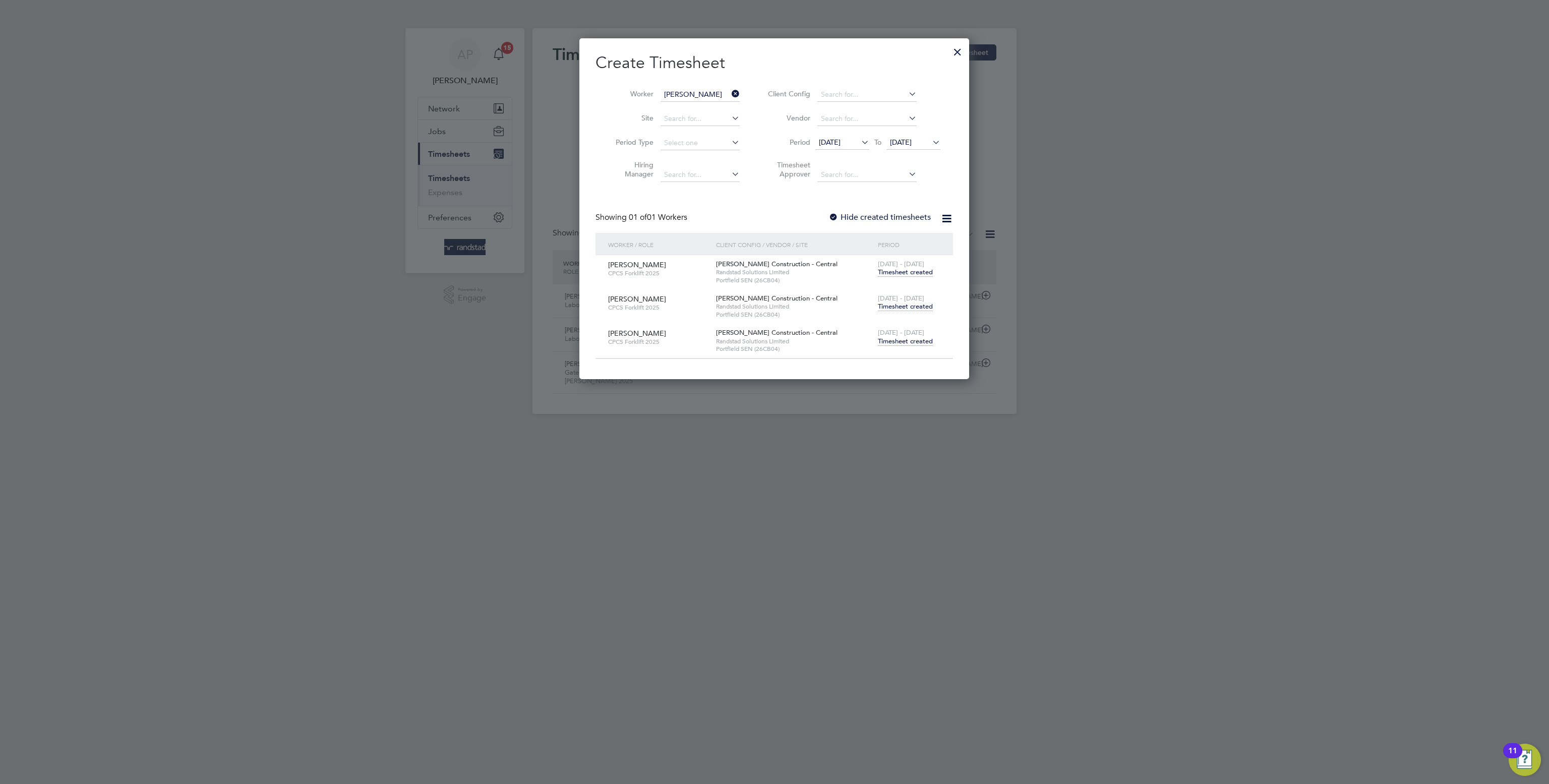
click at [710, 97] on input "Mark Davies" at bounding box center [700, 94] width 79 height 14
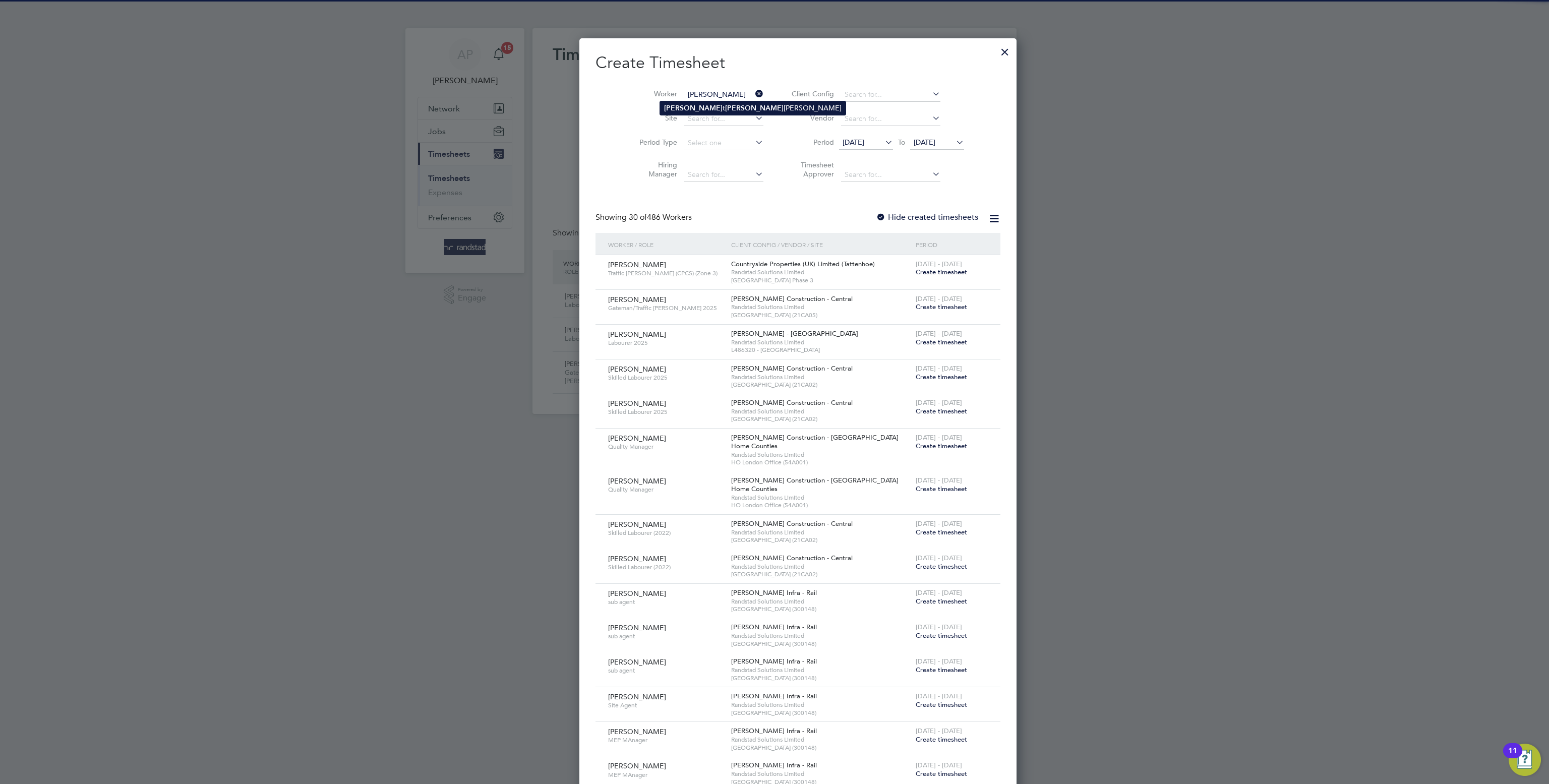
type input "Elliott Kershaw"
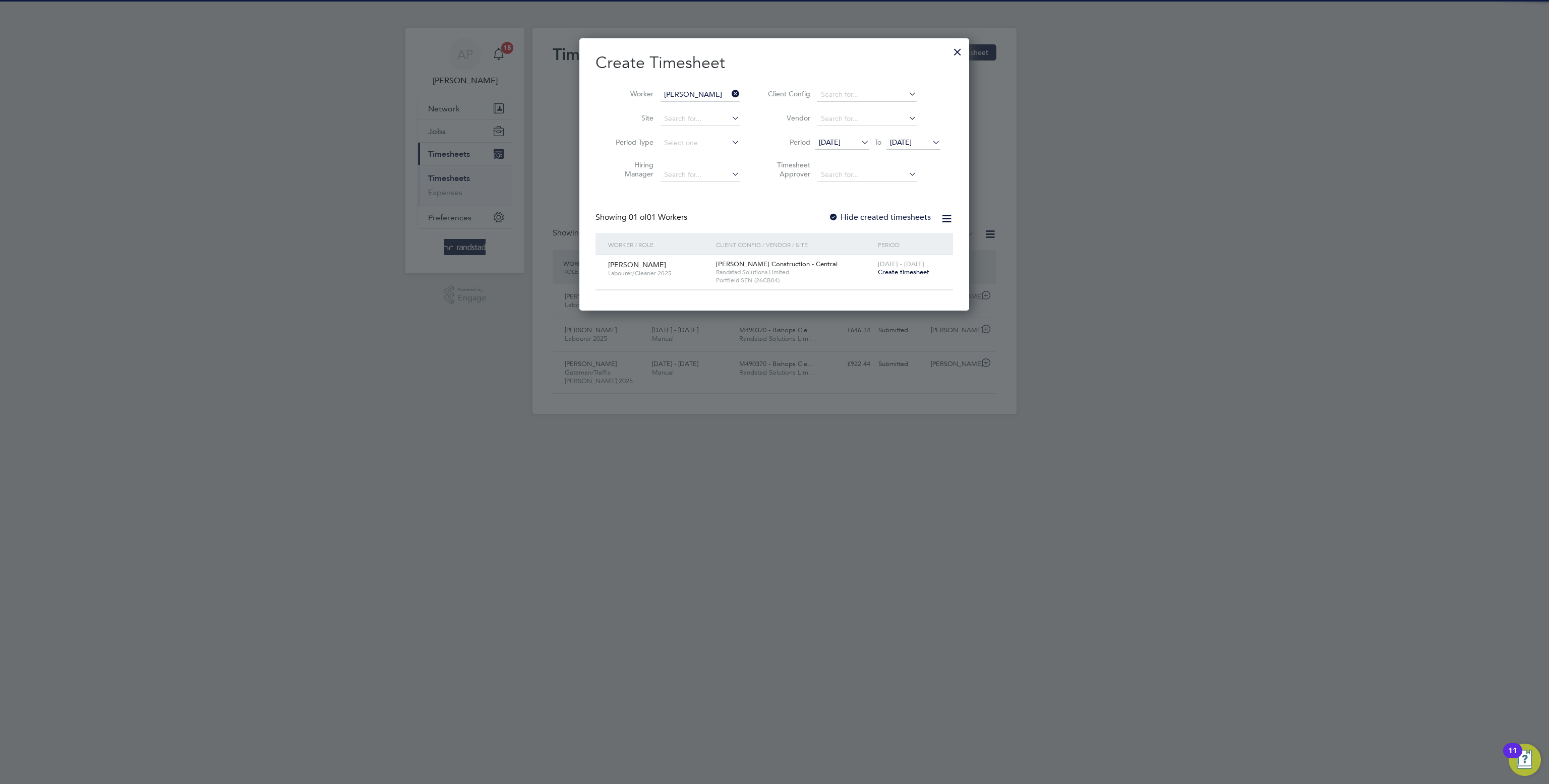
click at [919, 275] on span "Create timesheet" at bounding box center [904, 272] width 52 height 8
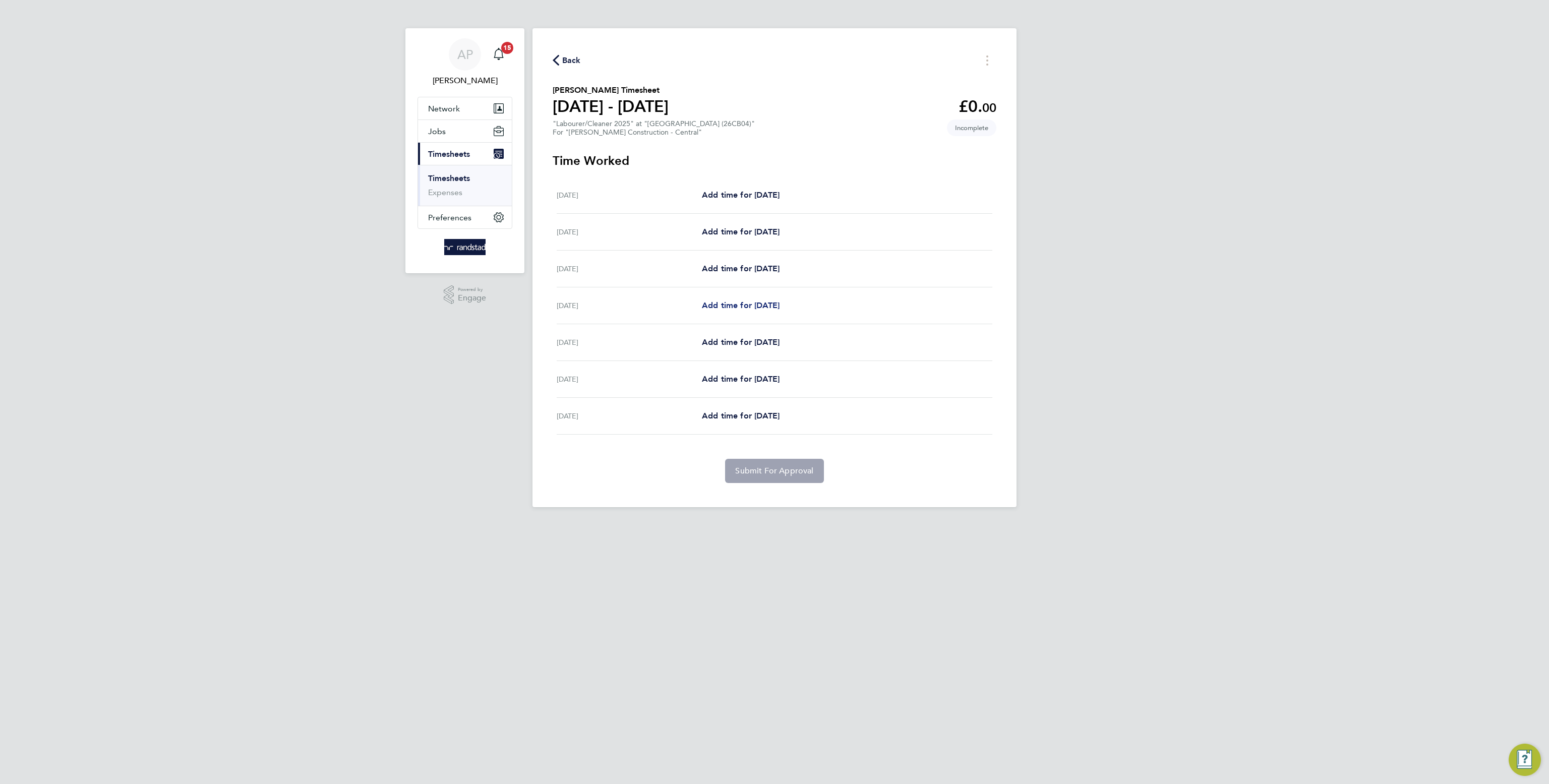
click at [719, 301] on span "Add time for Tue 26 Aug" at bounding box center [740, 305] width 78 height 10
select select "30"
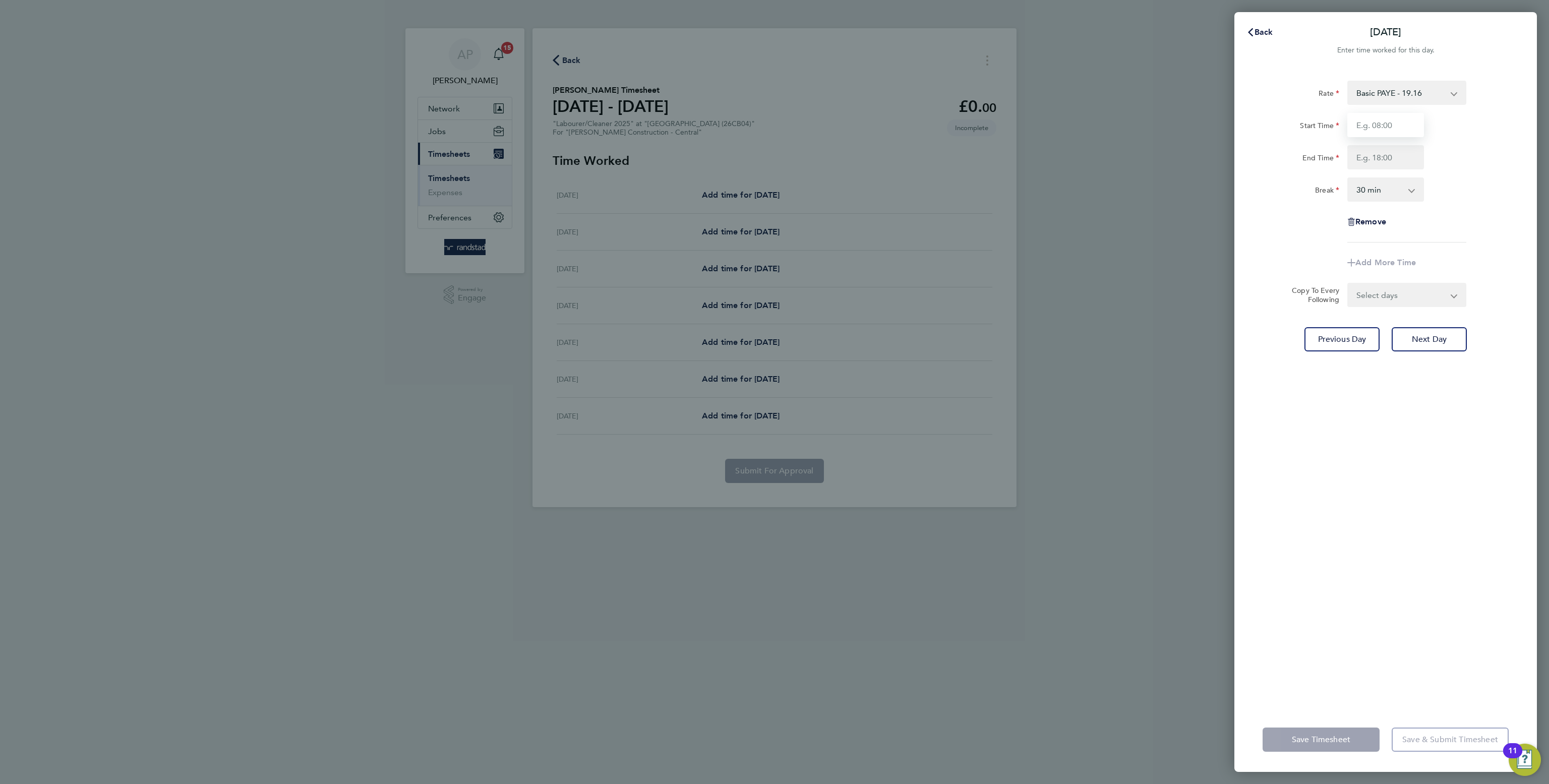
click at [1364, 135] on input "Start Time" at bounding box center [1385, 125] width 76 height 24
click at [1353, 146] on input "End Time" at bounding box center [1385, 158] width 76 height 24
type input "07:30"
type input "17:00"
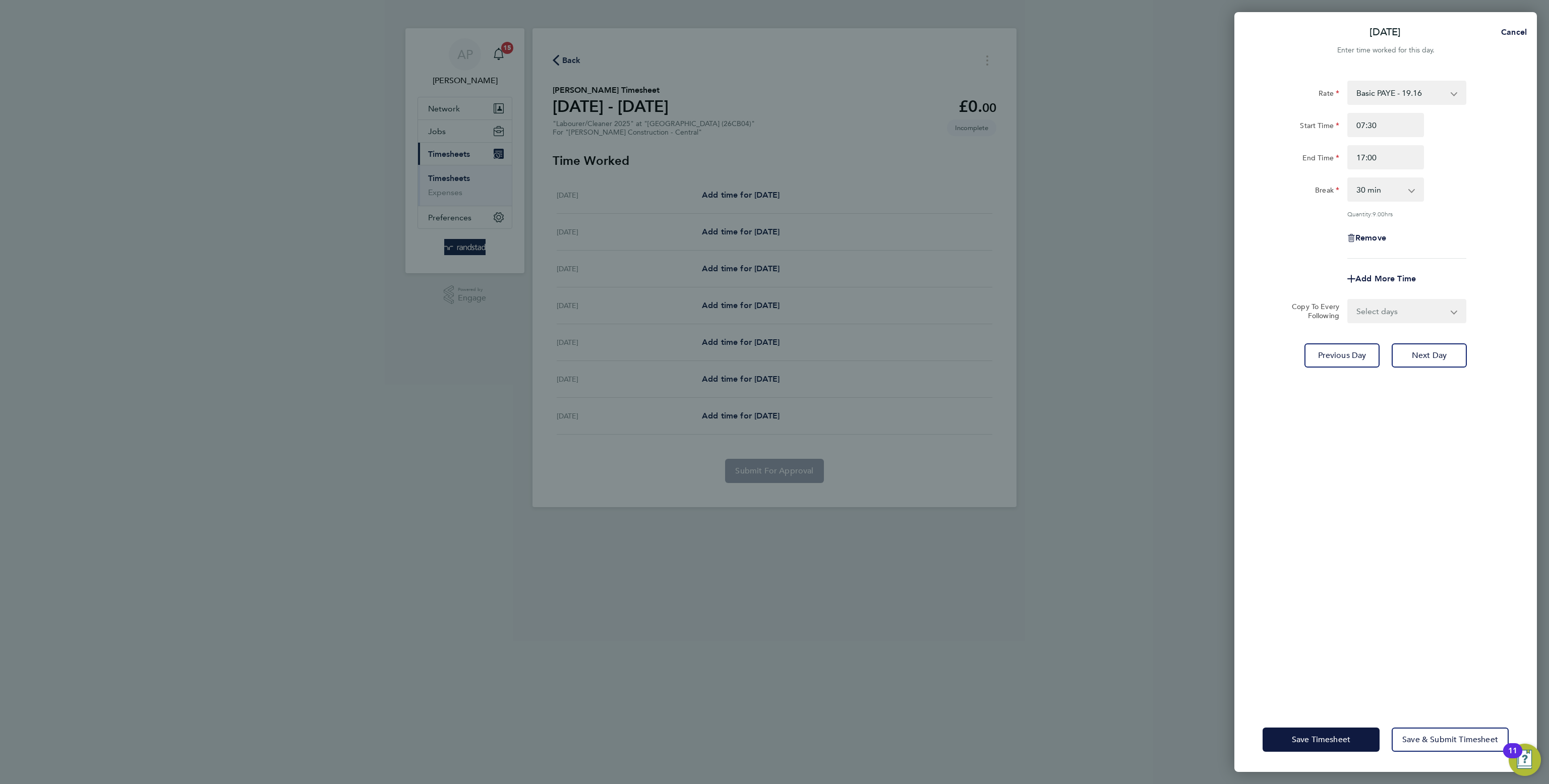
click at [1398, 275] on div "Add More Time" at bounding box center [1385, 279] width 85 height 24
click at [1384, 310] on select "Select days Day Wednesday Thursday Friday" at bounding box center [1401, 311] width 106 height 22
select select "DAY"
click at [1348, 300] on select "Select days Day Wednesday Thursday Friday" at bounding box center [1401, 311] width 106 height 22
select select "2025-08-29"
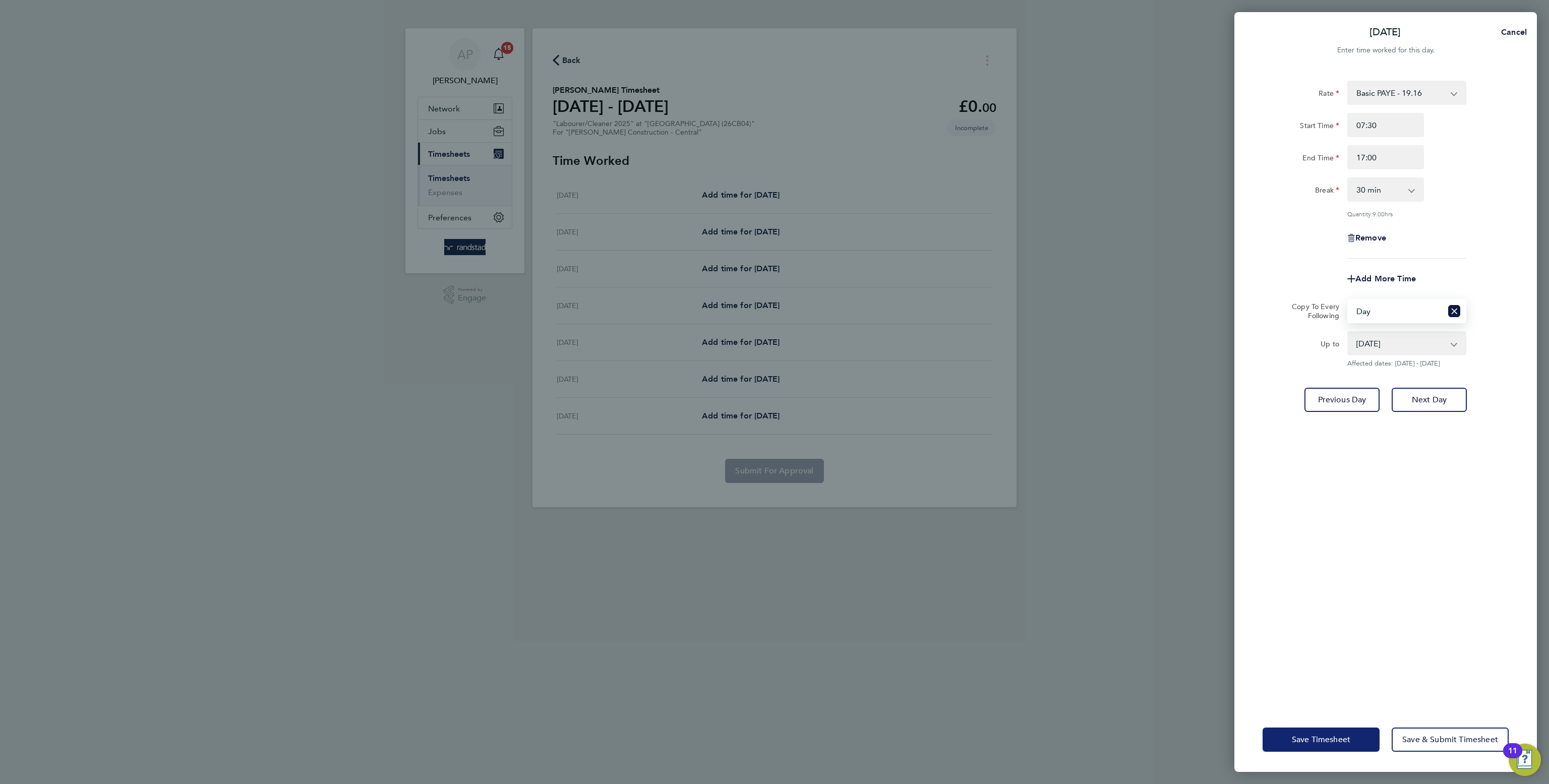
click at [1324, 740] on span "Save Timesheet" at bounding box center [1320, 740] width 58 height 10
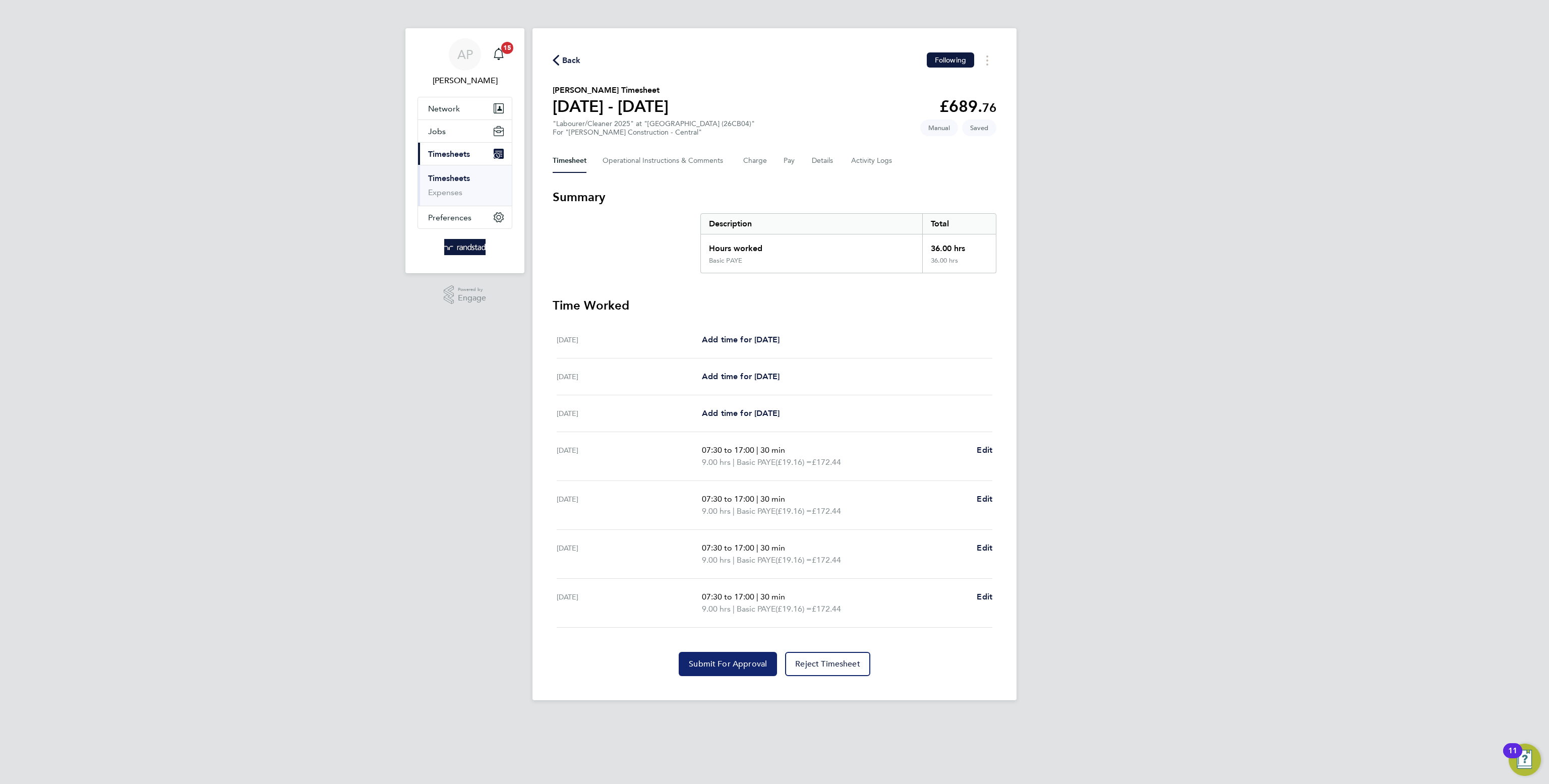
click at [757, 668] on span "Submit For Approval" at bounding box center [728, 664] width 78 height 10
click at [548, 61] on div "Back Following Elliott Kershaw's Timesheet 23 - 29 Aug 2025 £689. 76 "Labourer/…" at bounding box center [775, 364] width 484 height 672
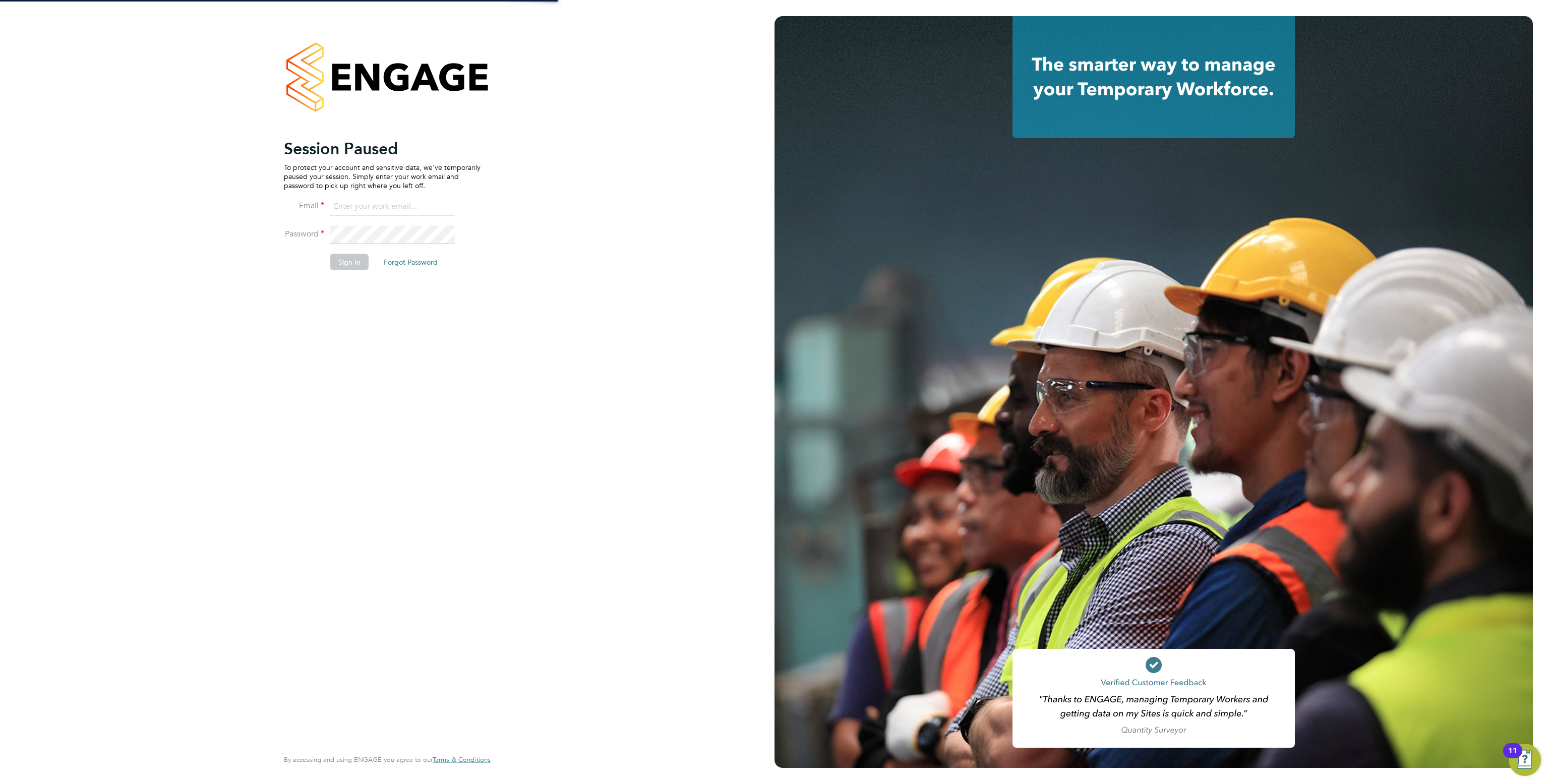
type input "[PERSON_NAME][EMAIL_ADDRESS][PERSON_NAME][DOMAIN_NAME]"
